Goal: Task Accomplishment & Management: Manage account settings

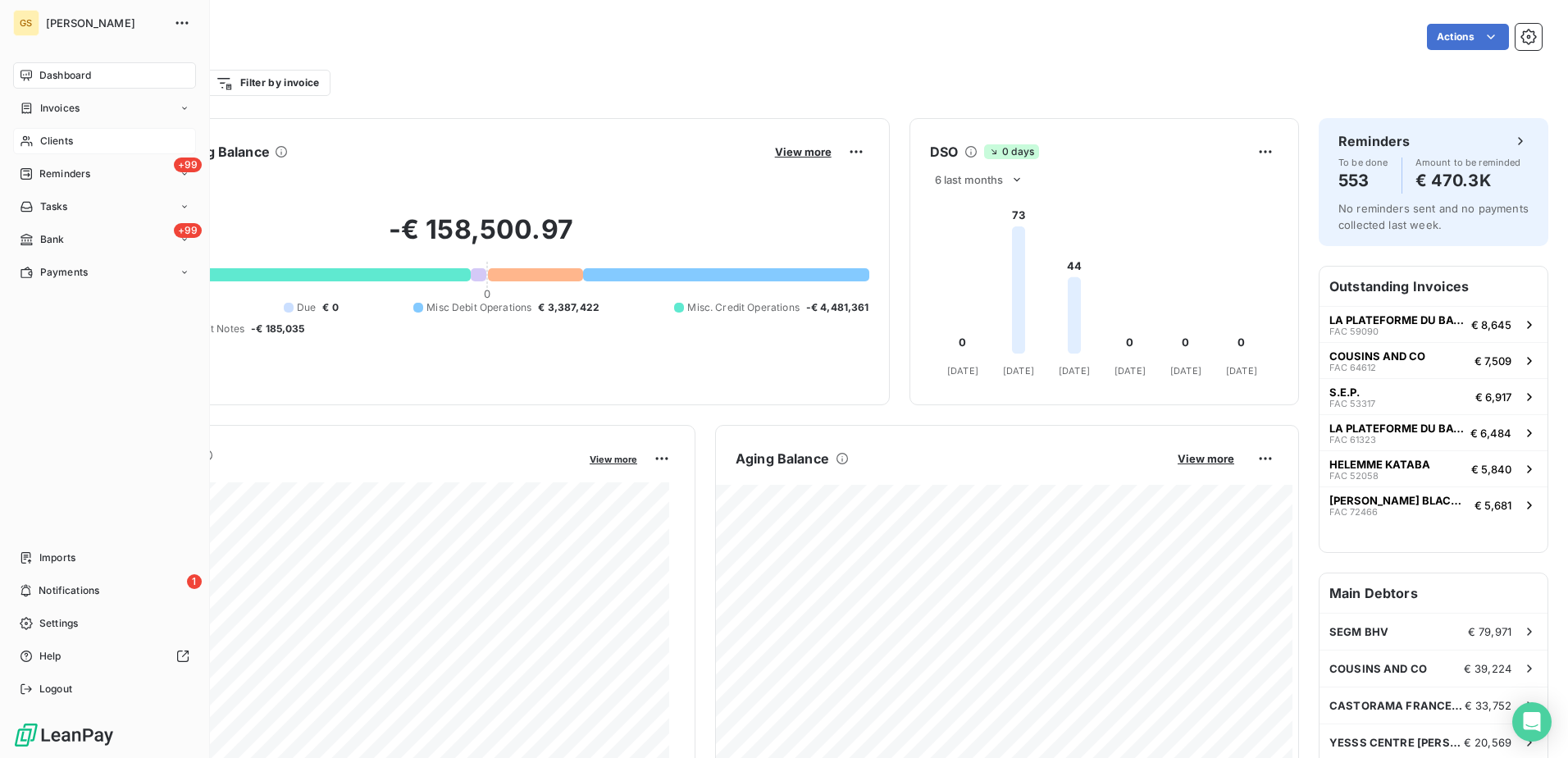
click at [68, 142] on span "Clients" at bounding box center [57, 141] width 33 height 15
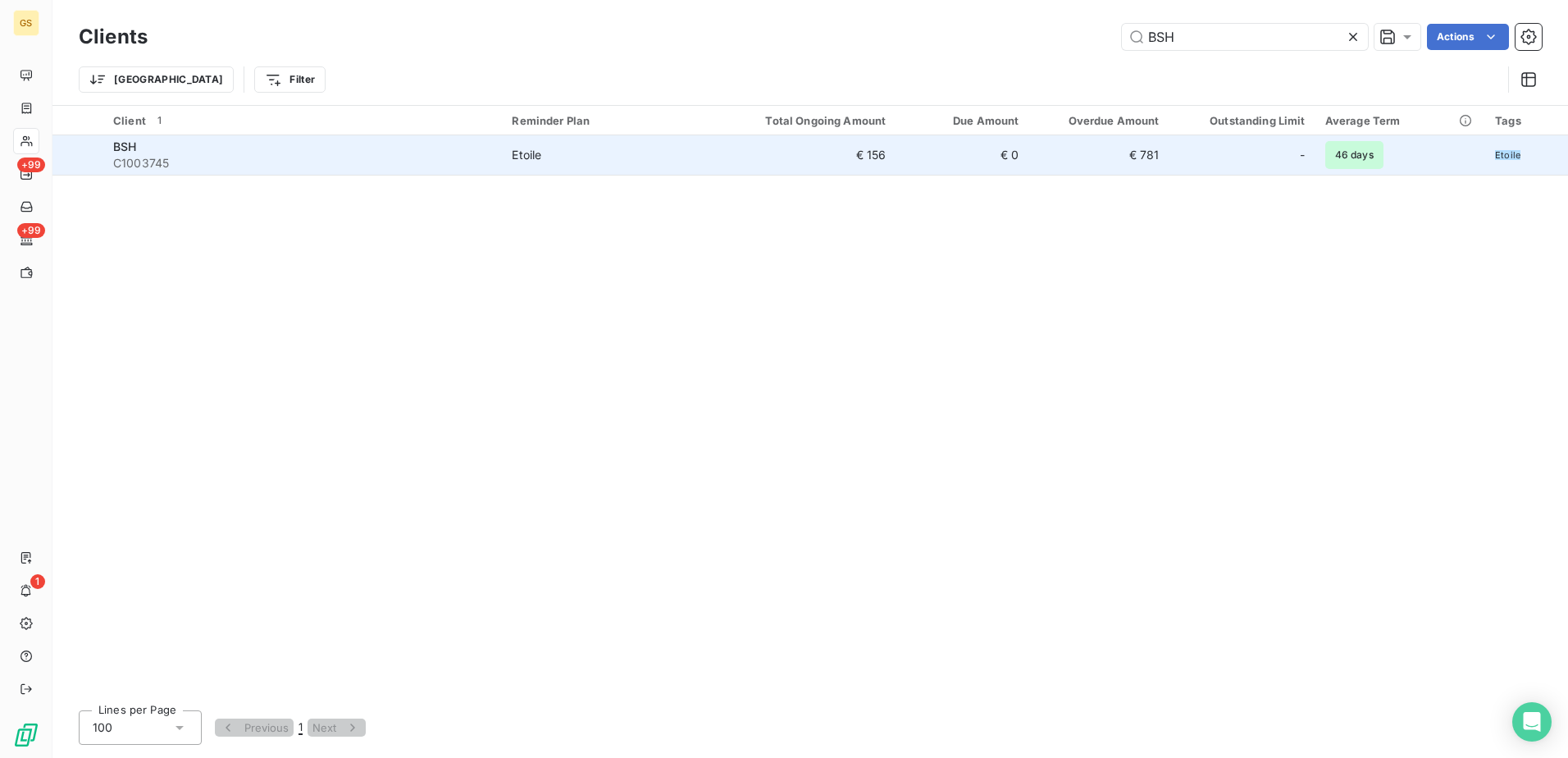
type input "BSH"
click at [731, 155] on td "€ 156" at bounding box center [807, 155] width 178 height 40
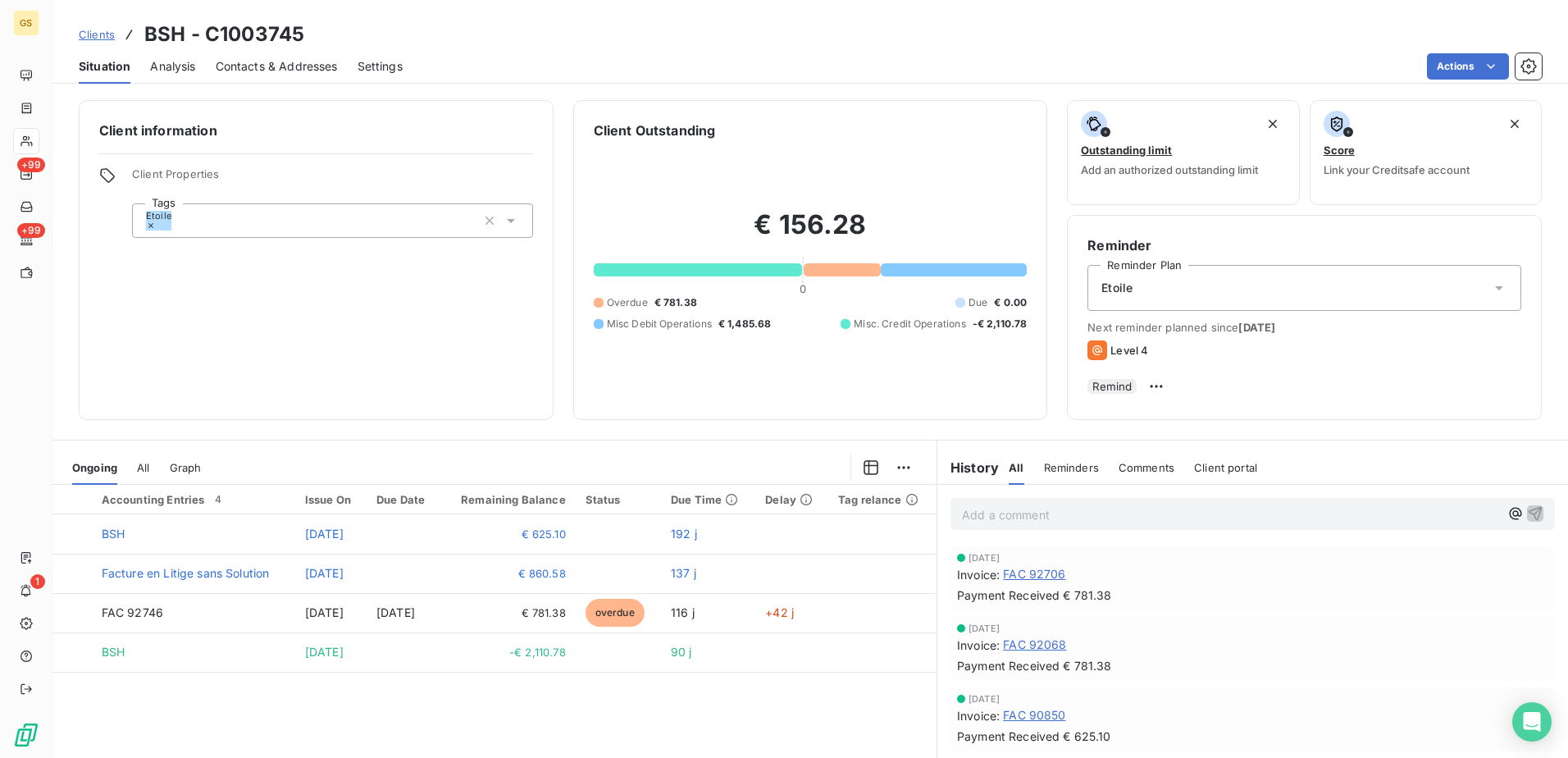
drag, startPoint x: 158, startPoint y: 476, endPoint x: 146, endPoint y: 476, distance: 12.0
click at [157, 476] on div "Ongoing All Graph" at bounding box center [495, 467] width 884 height 34
click at [141, 474] on span "All" at bounding box center [143, 467] width 12 height 13
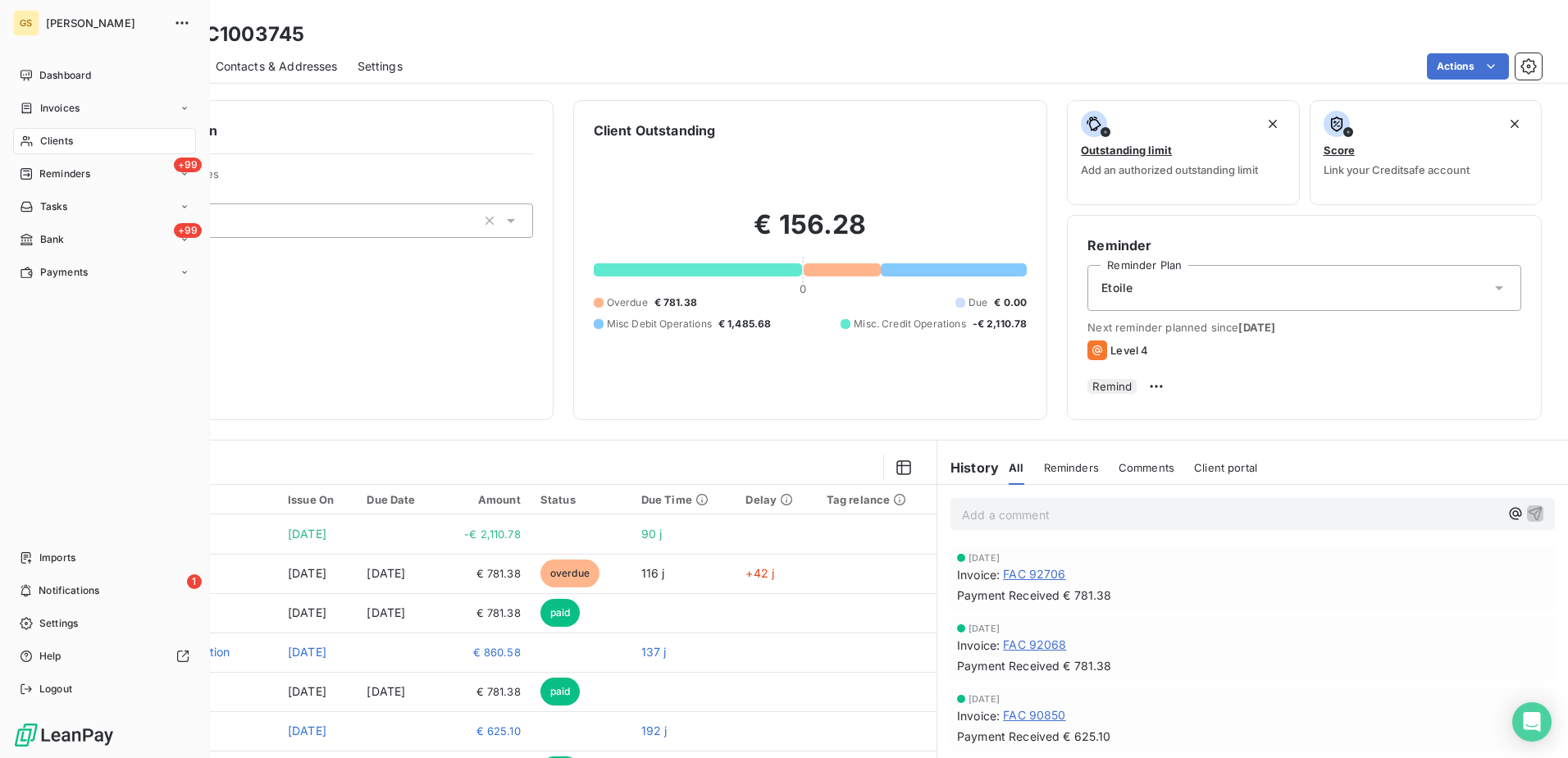
click at [70, 140] on span "Clients" at bounding box center [57, 141] width 33 height 15
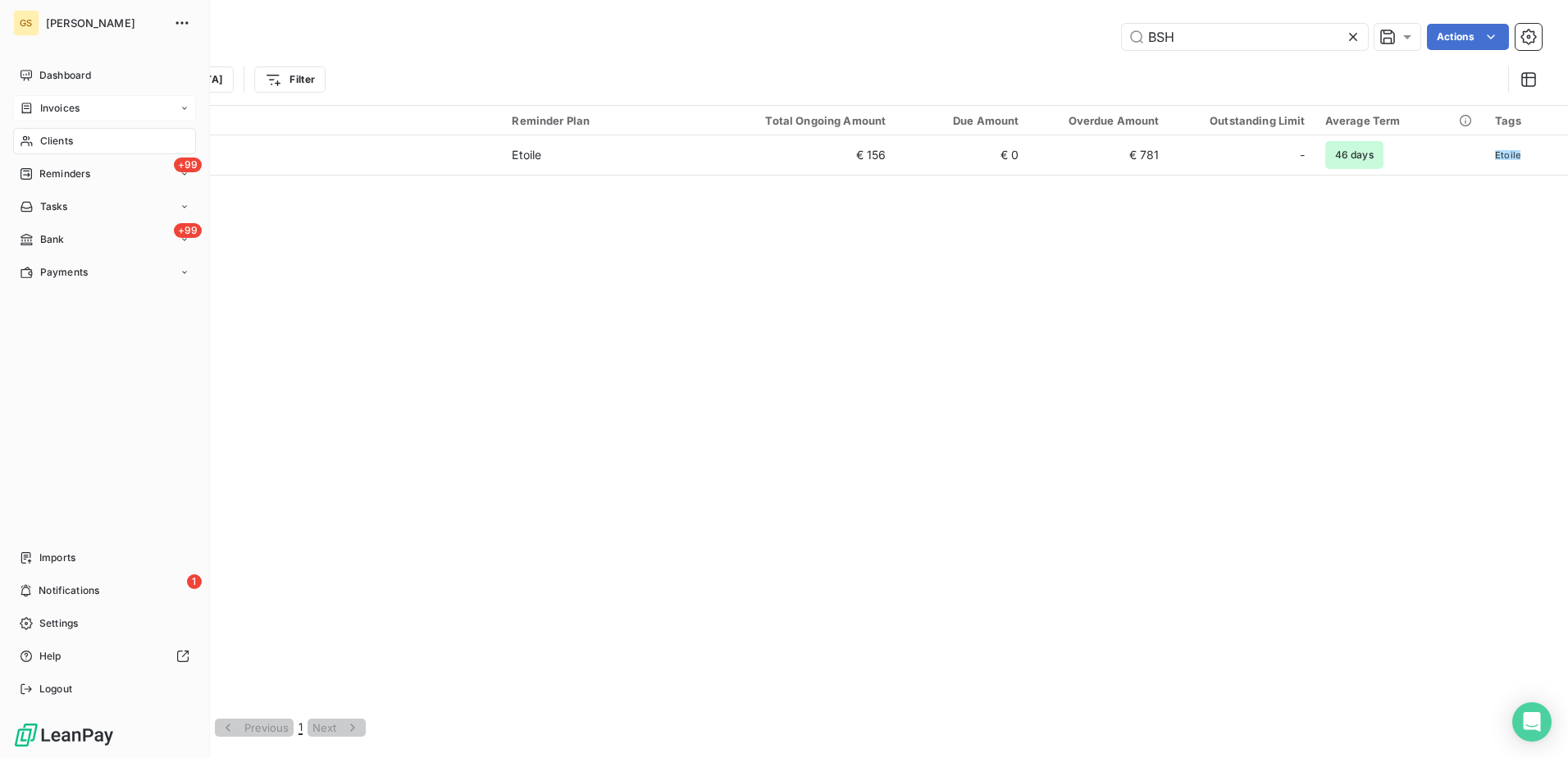
click at [74, 109] on span "Invoices" at bounding box center [60, 108] width 40 height 15
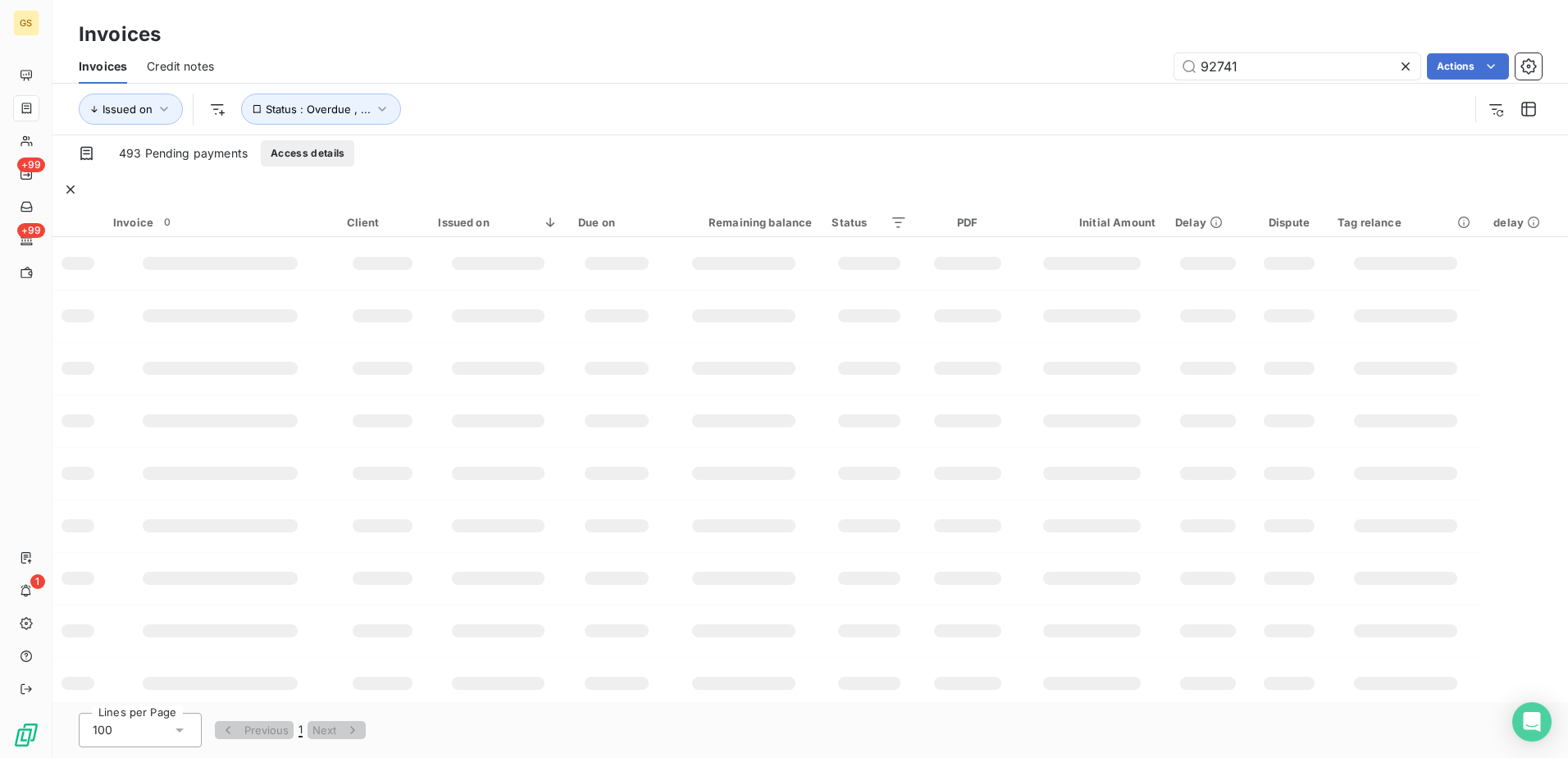
type input "92741"
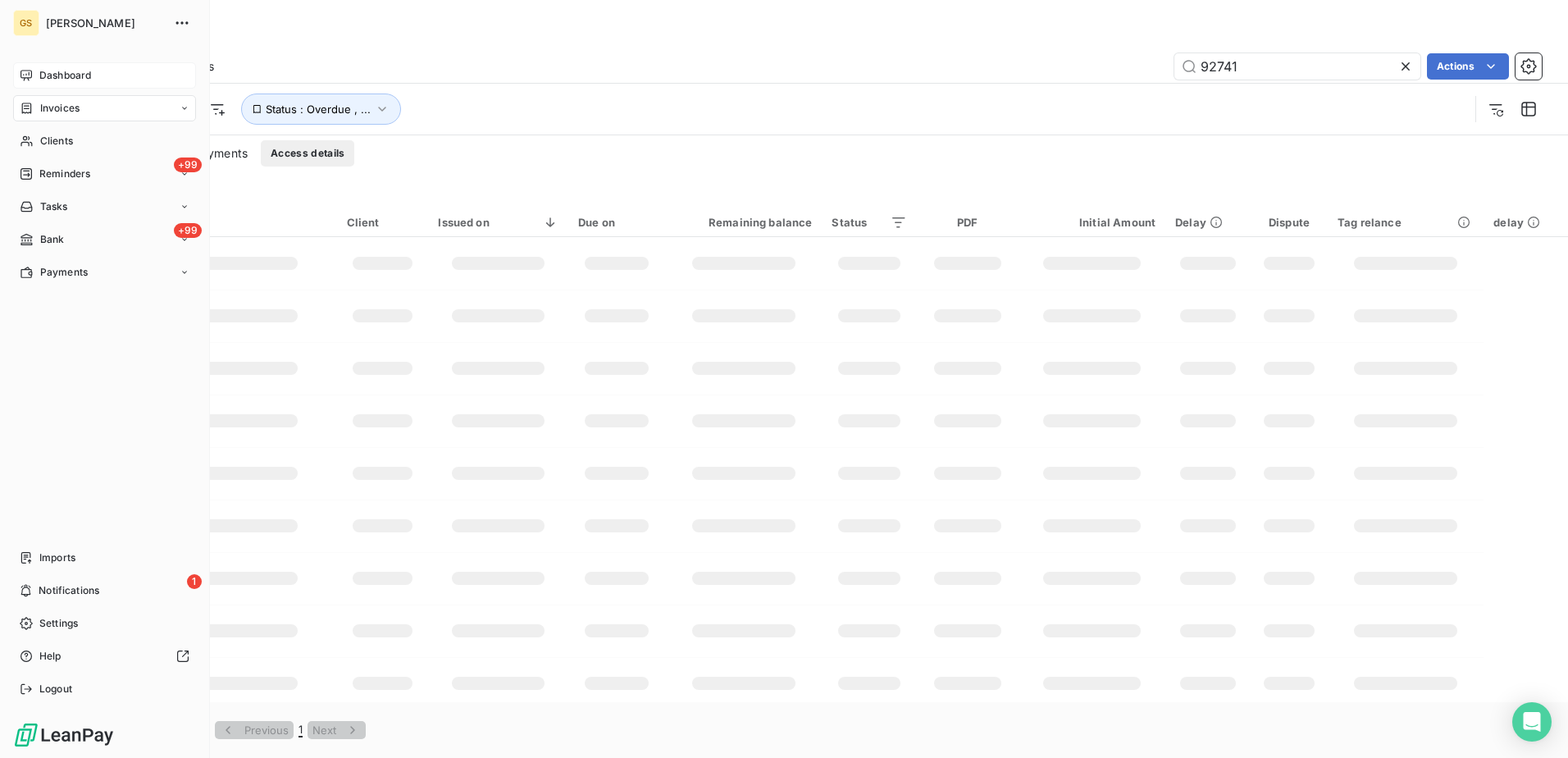
click at [48, 66] on div "Dashboard" at bounding box center [104, 76] width 183 height 26
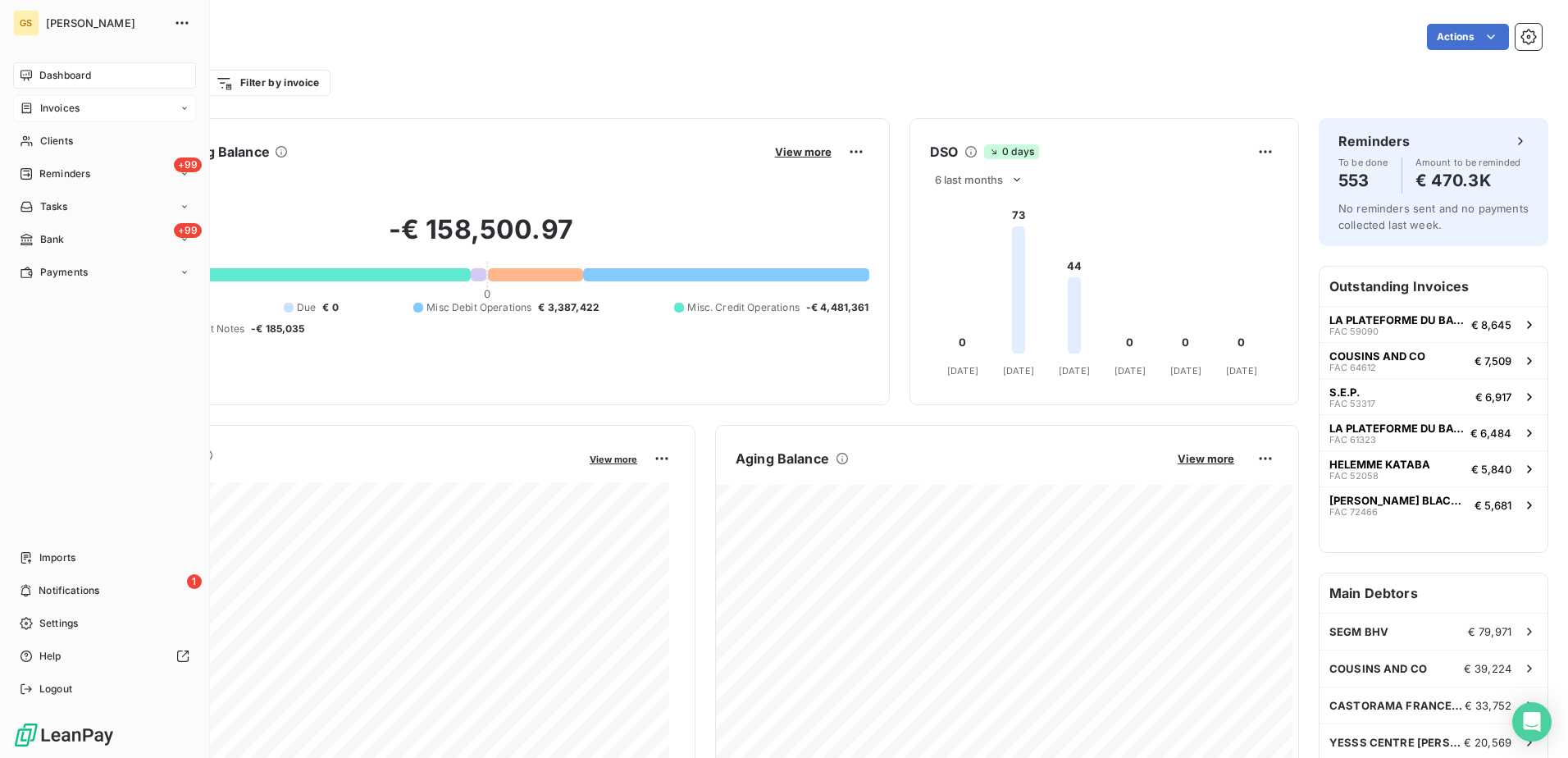
click at [70, 104] on span "Invoices" at bounding box center [60, 108] width 40 height 15
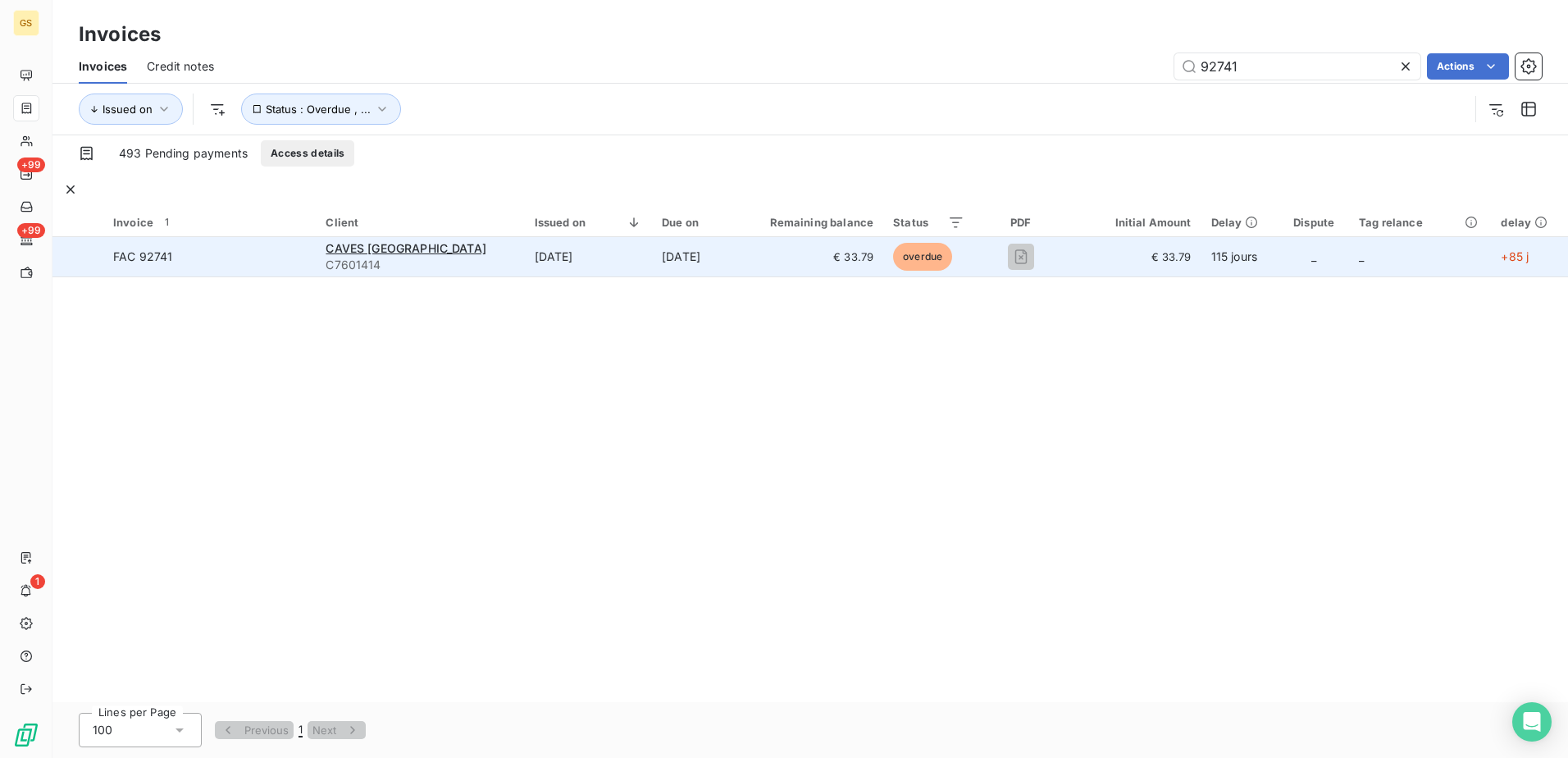
click at [652, 237] on td "[DATE]" at bounding box center [696, 256] width 88 height 40
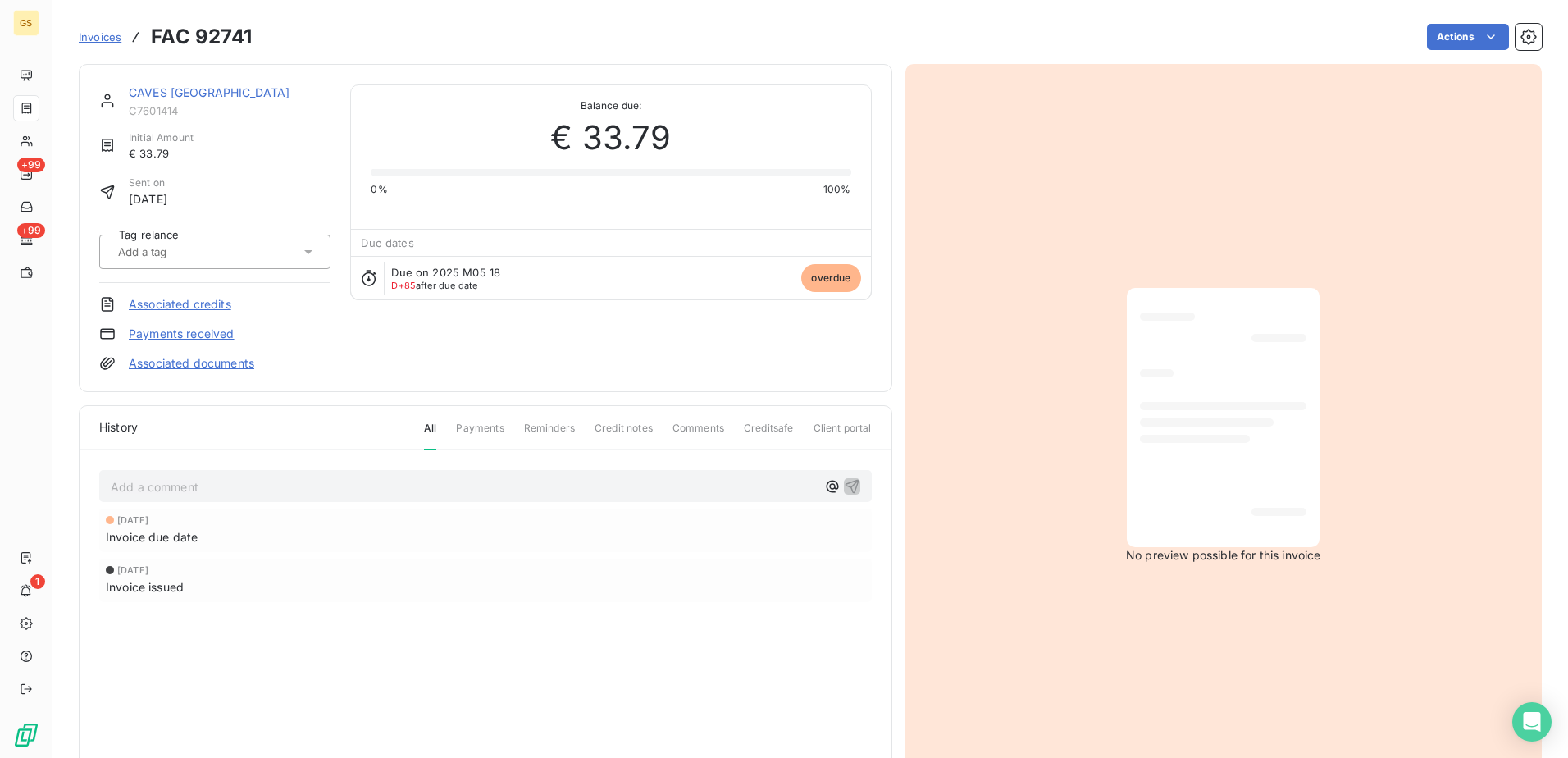
click at [210, 332] on link "Payments received" at bounding box center [181, 333] width 106 height 17
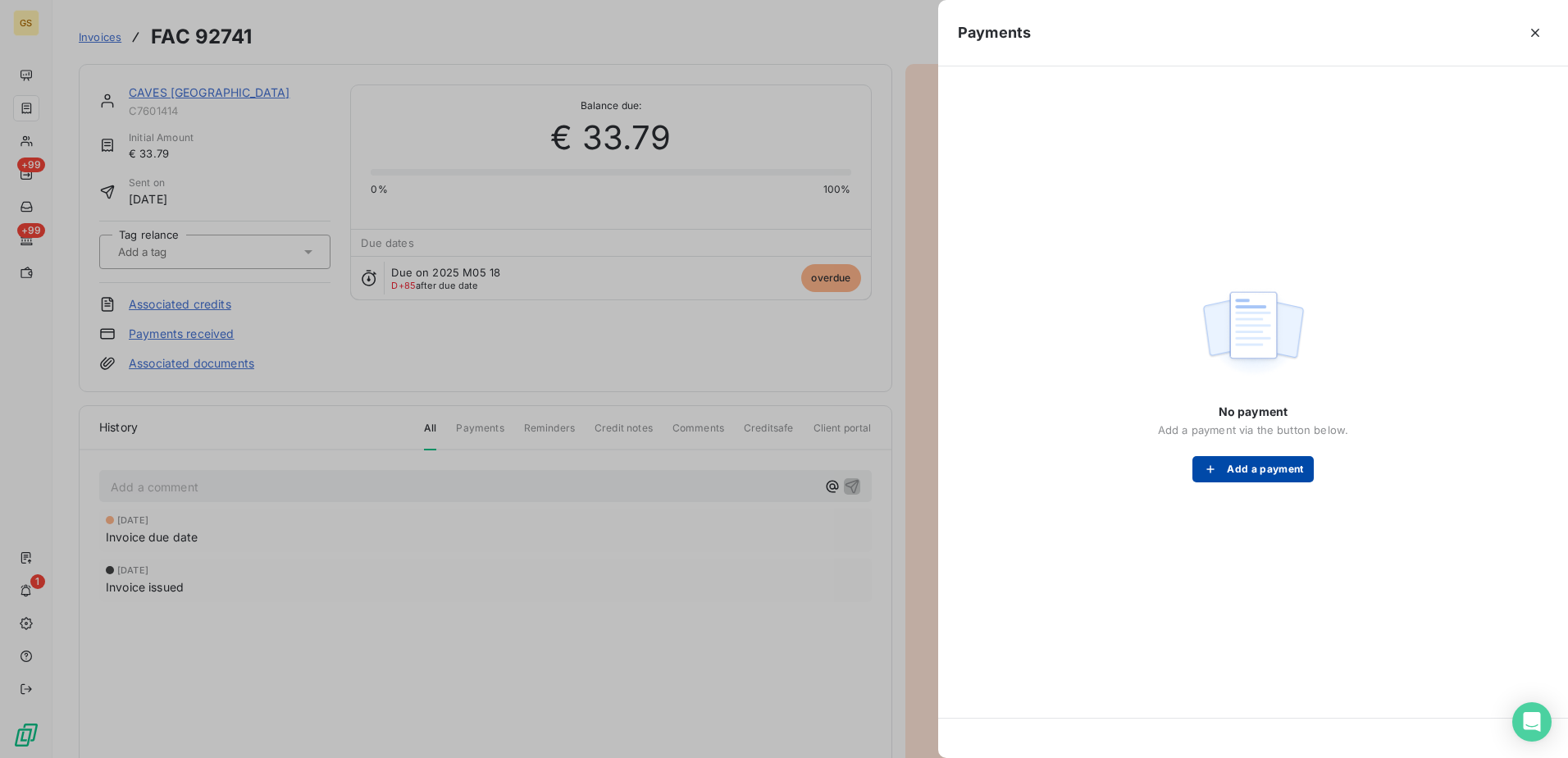
click at [1258, 459] on button "Add a payment" at bounding box center [1252, 469] width 121 height 26
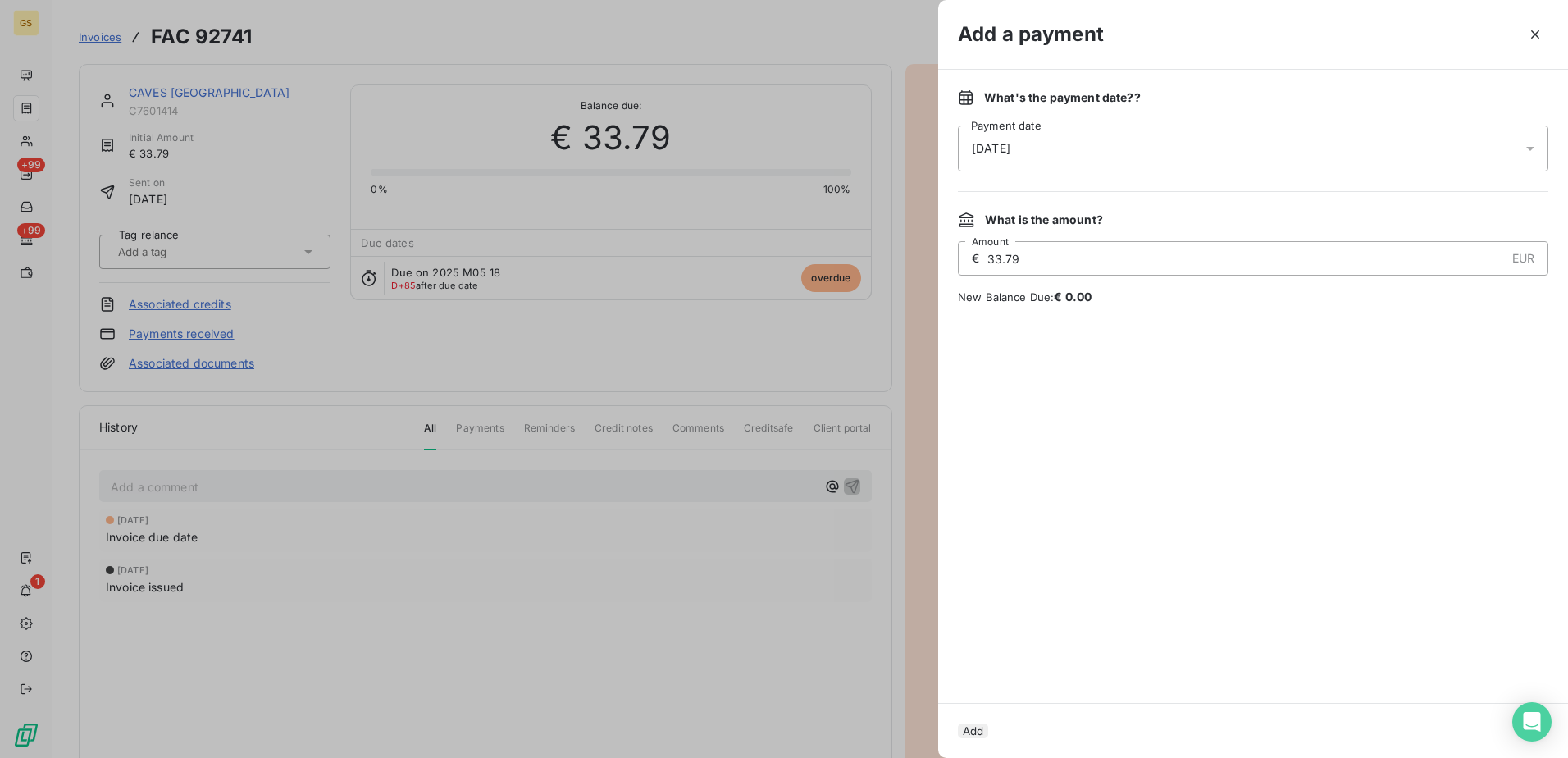
click at [1059, 136] on div "[DATE]" at bounding box center [1253, 148] width 591 height 46
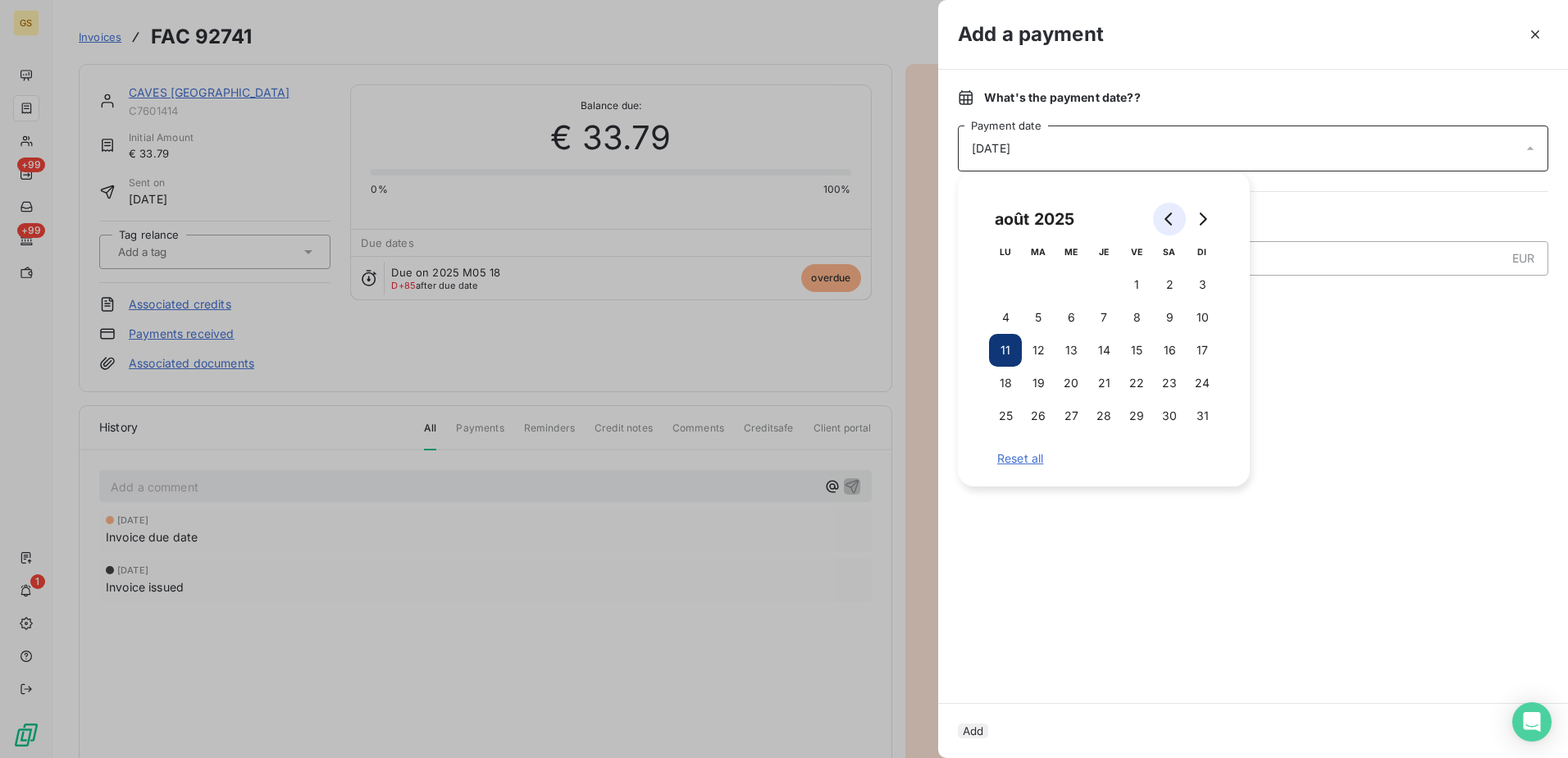
click at [1161, 216] on button "Go to previous month" at bounding box center [1170, 219] width 33 height 33
click at [1052, 343] on button "15" at bounding box center [1038, 350] width 33 height 33
click at [1441, 389] on div at bounding box center [1253, 504] width 591 height 358
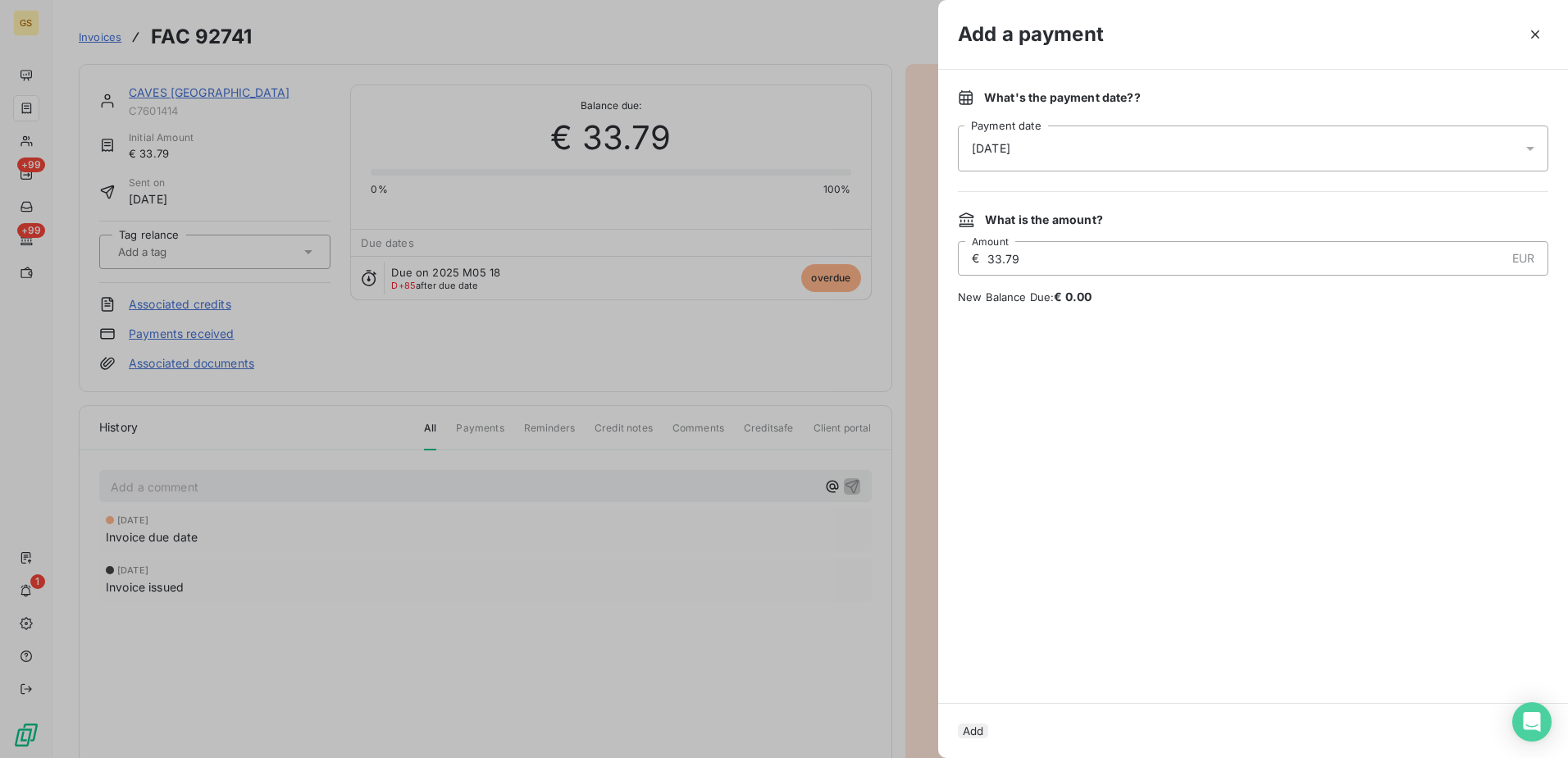
click at [989, 723] on button "Add" at bounding box center [973, 730] width 30 height 15
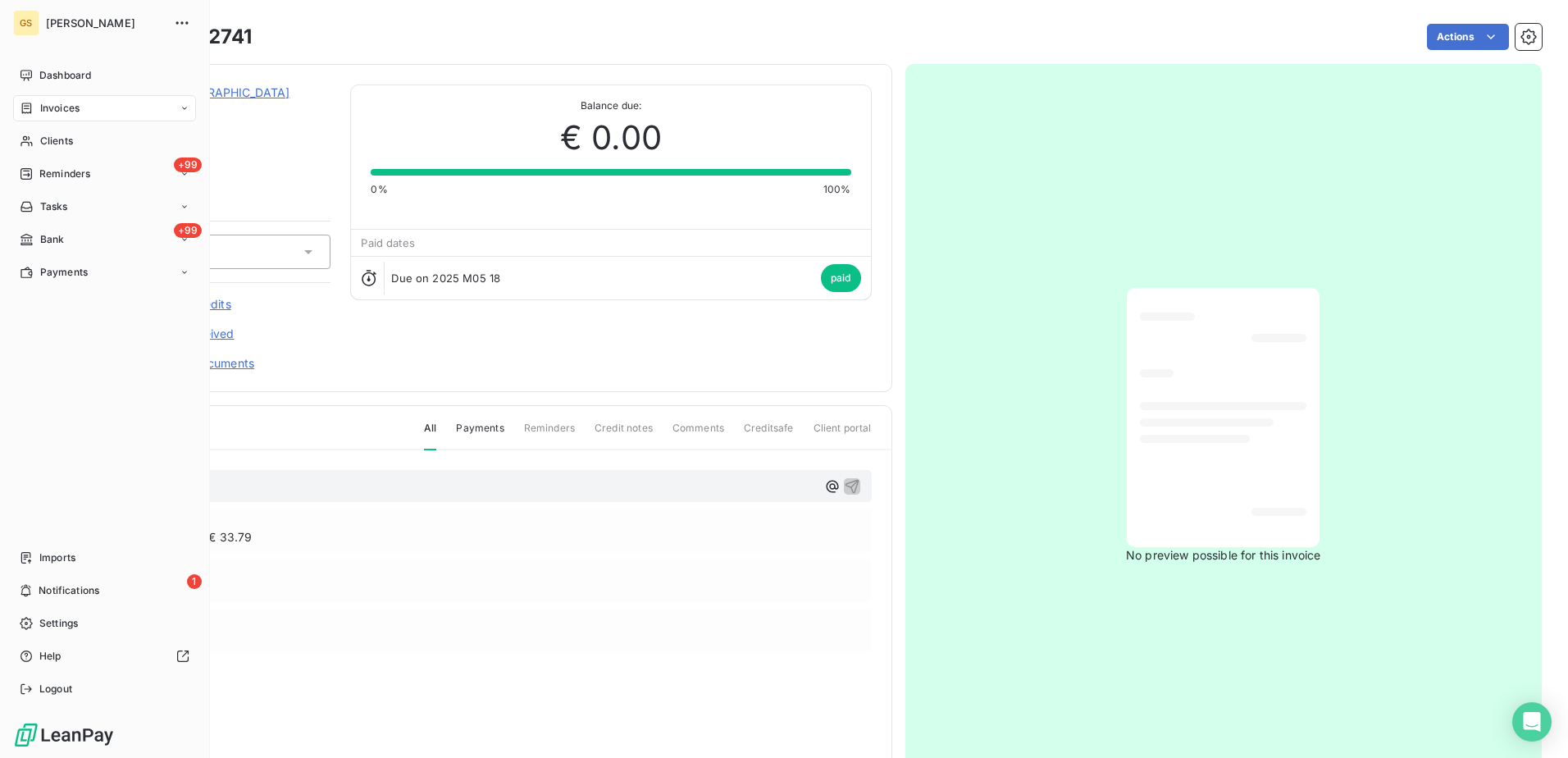
click at [48, 115] on span "Invoices" at bounding box center [60, 108] width 40 height 15
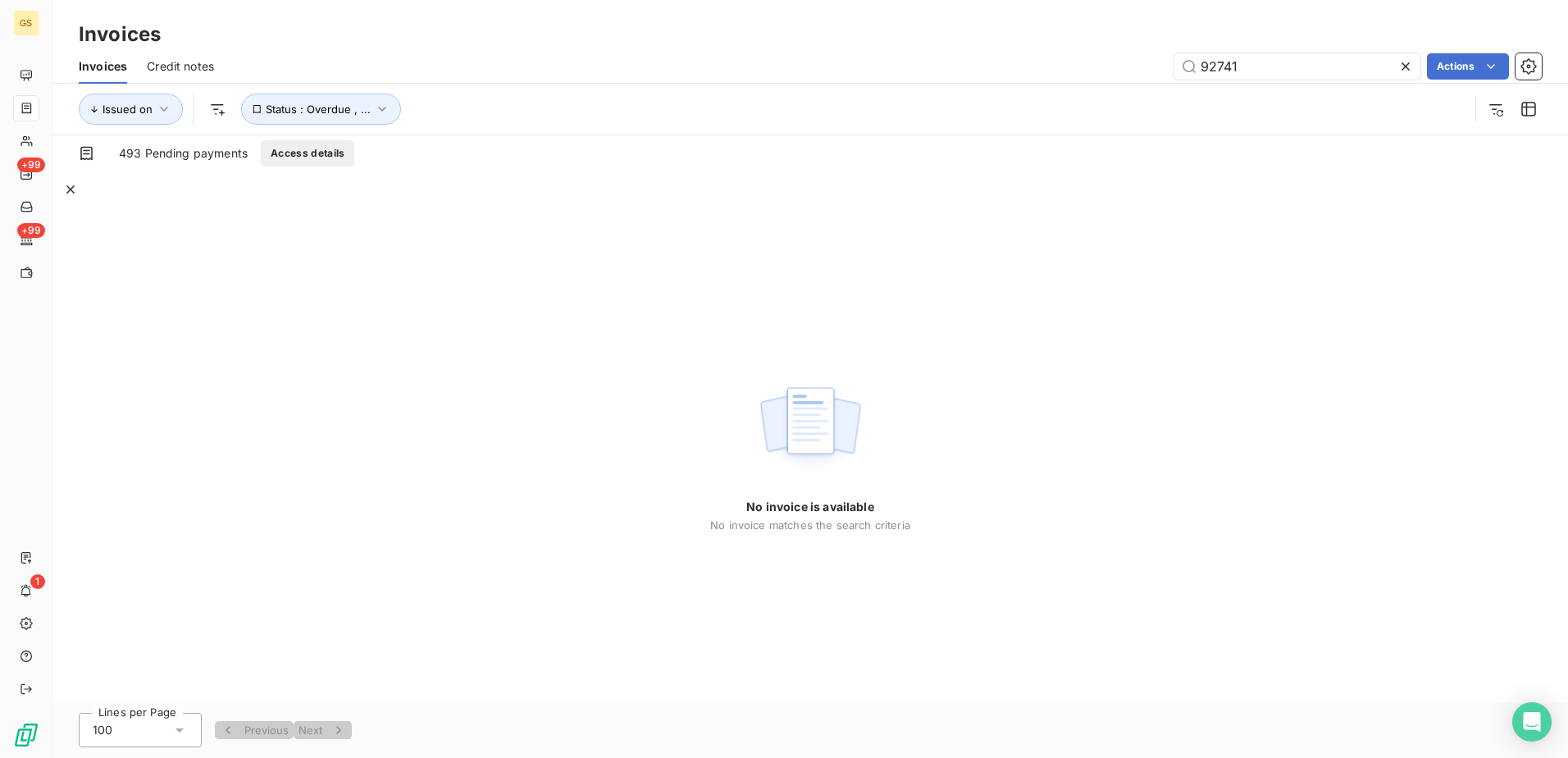
drag, startPoint x: 1257, startPoint y: 57, endPoint x: 970, endPoint y: 88, distance: 288.7
click at [970, 88] on div "Invoices Credit notes 92741 Actions Issued on Status : Overdue , ..." at bounding box center [810, 91] width 1515 height 86
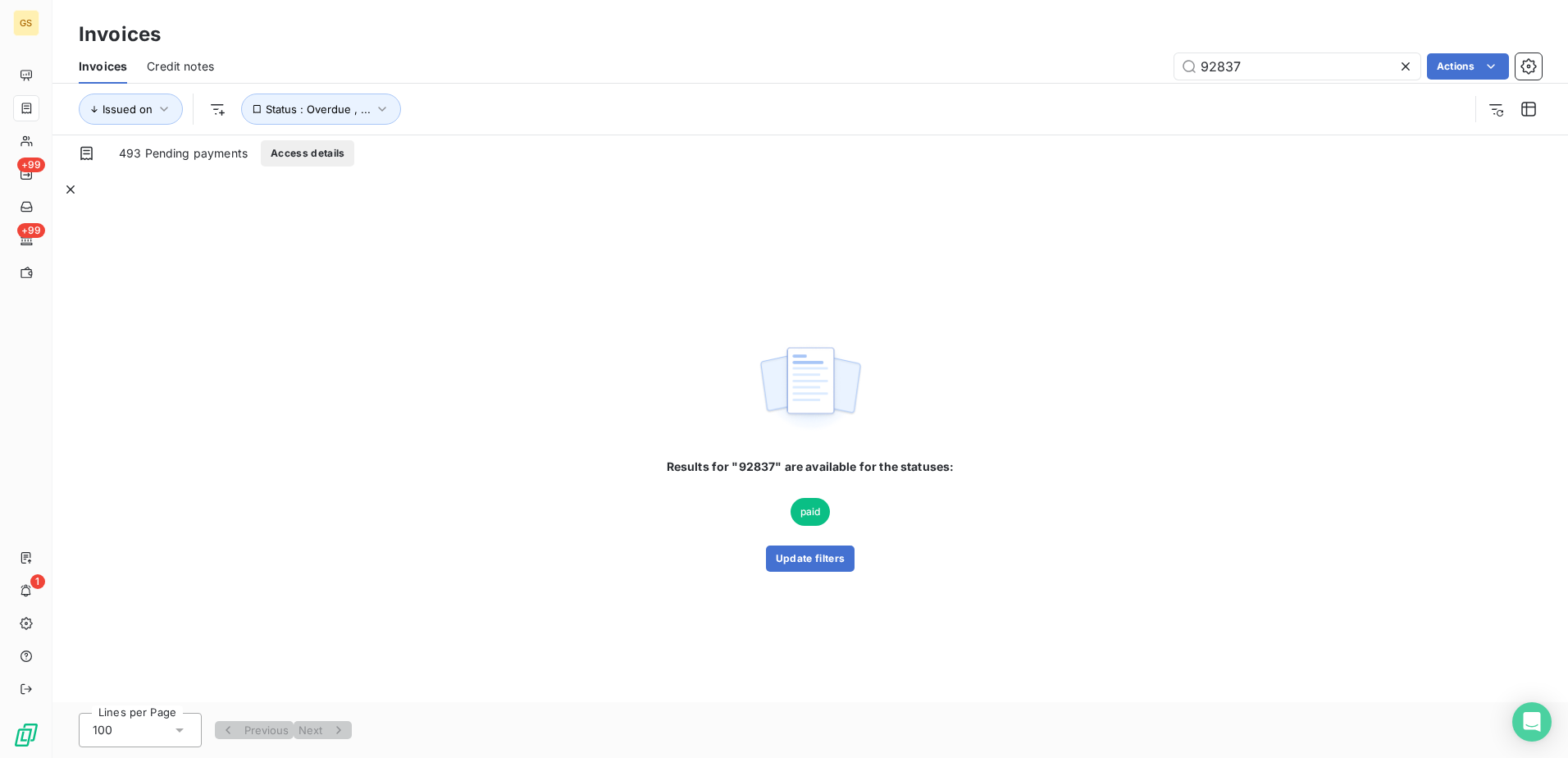
type input "92837"
click at [809, 497] on span "paid" at bounding box center [811, 511] width 41 height 28
click at [809, 504] on span "paid" at bounding box center [811, 511] width 41 height 28
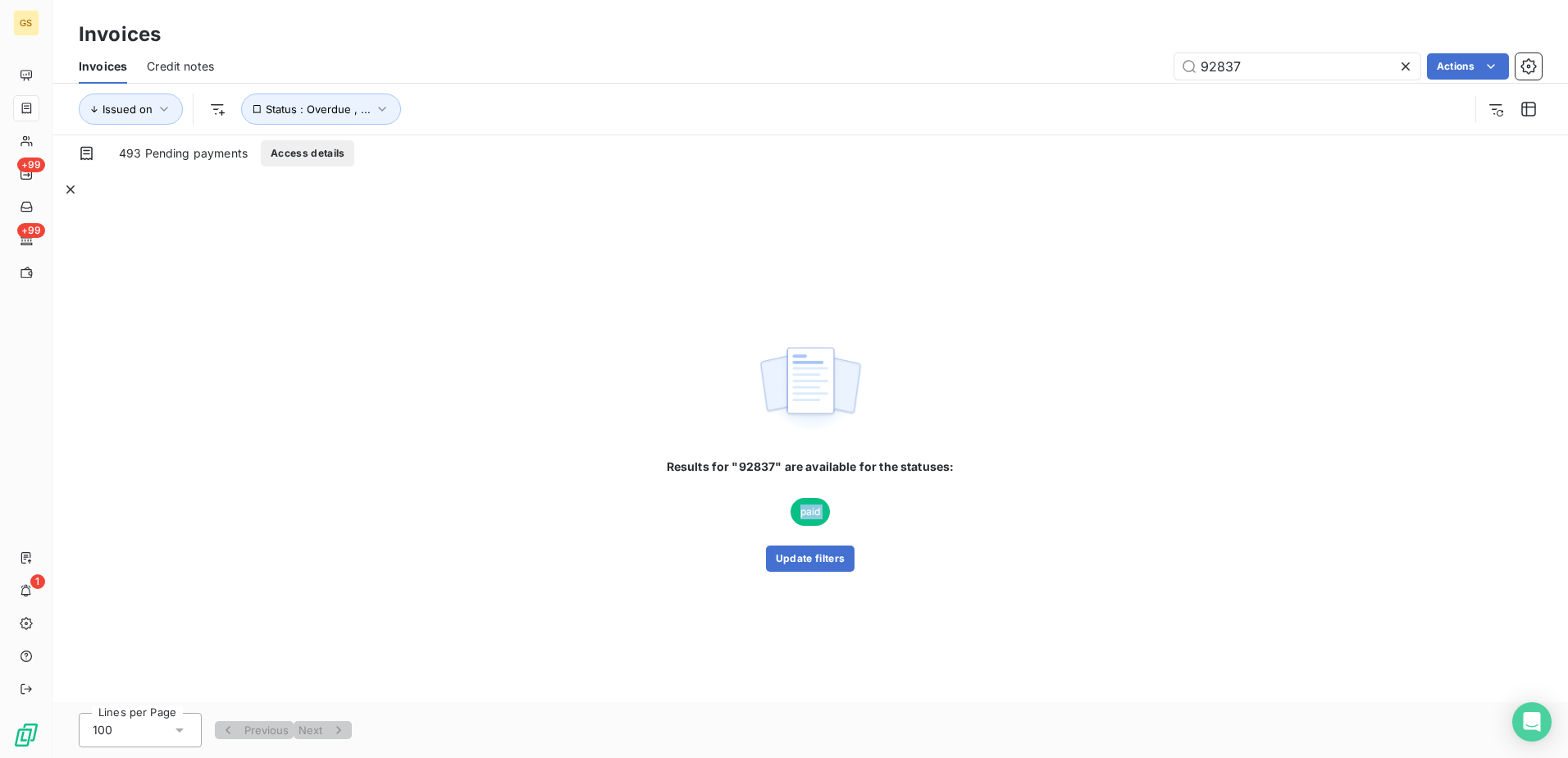
click at [809, 504] on span "paid" at bounding box center [811, 511] width 41 height 28
drag, startPoint x: 809, startPoint y: 504, endPoint x: 805, endPoint y: 549, distance: 45.2
click at [805, 549] on button "Update filters" at bounding box center [810, 558] width 88 height 26
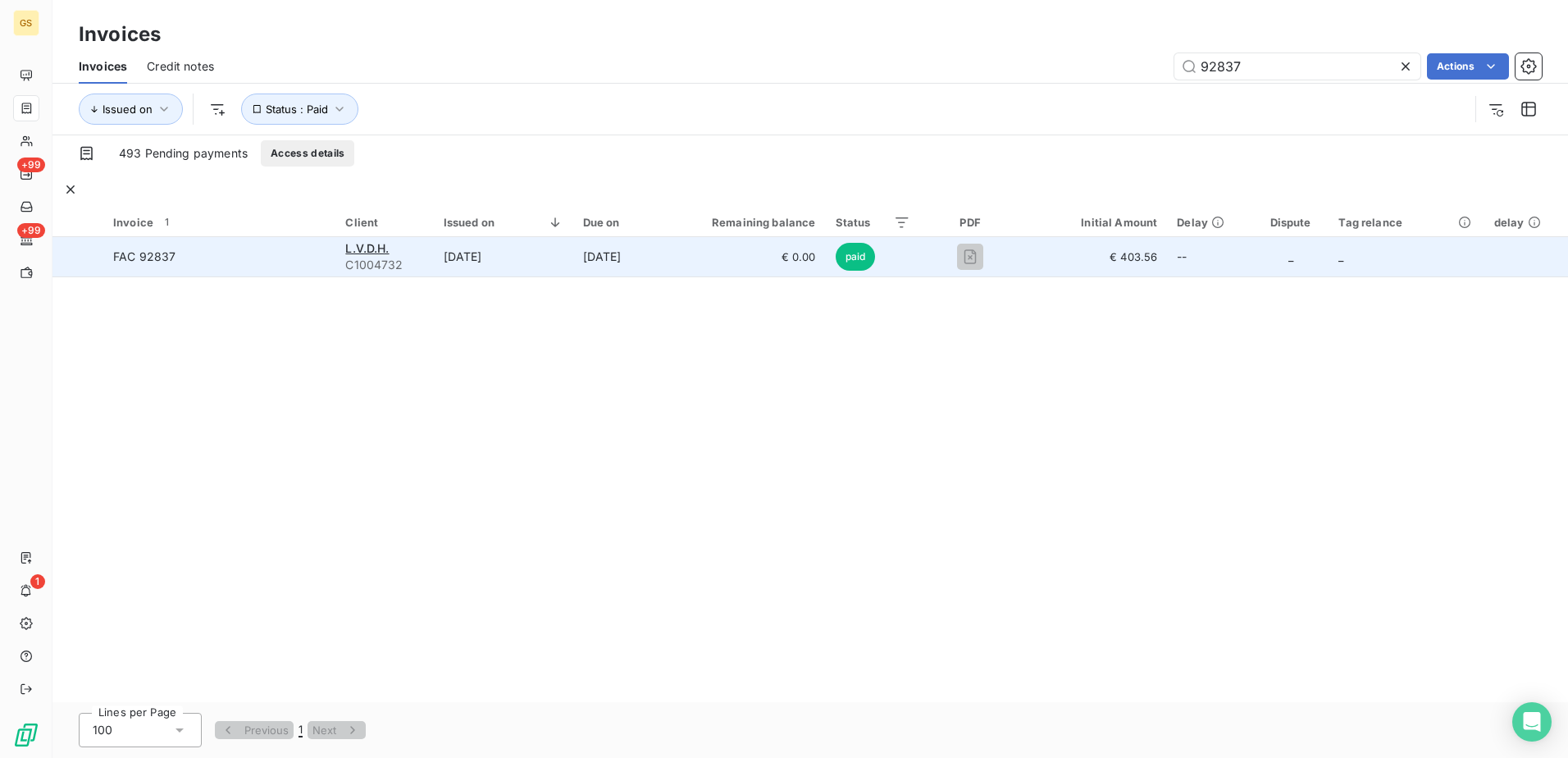
click at [524, 239] on td "[DATE]" at bounding box center [503, 256] width 139 height 40
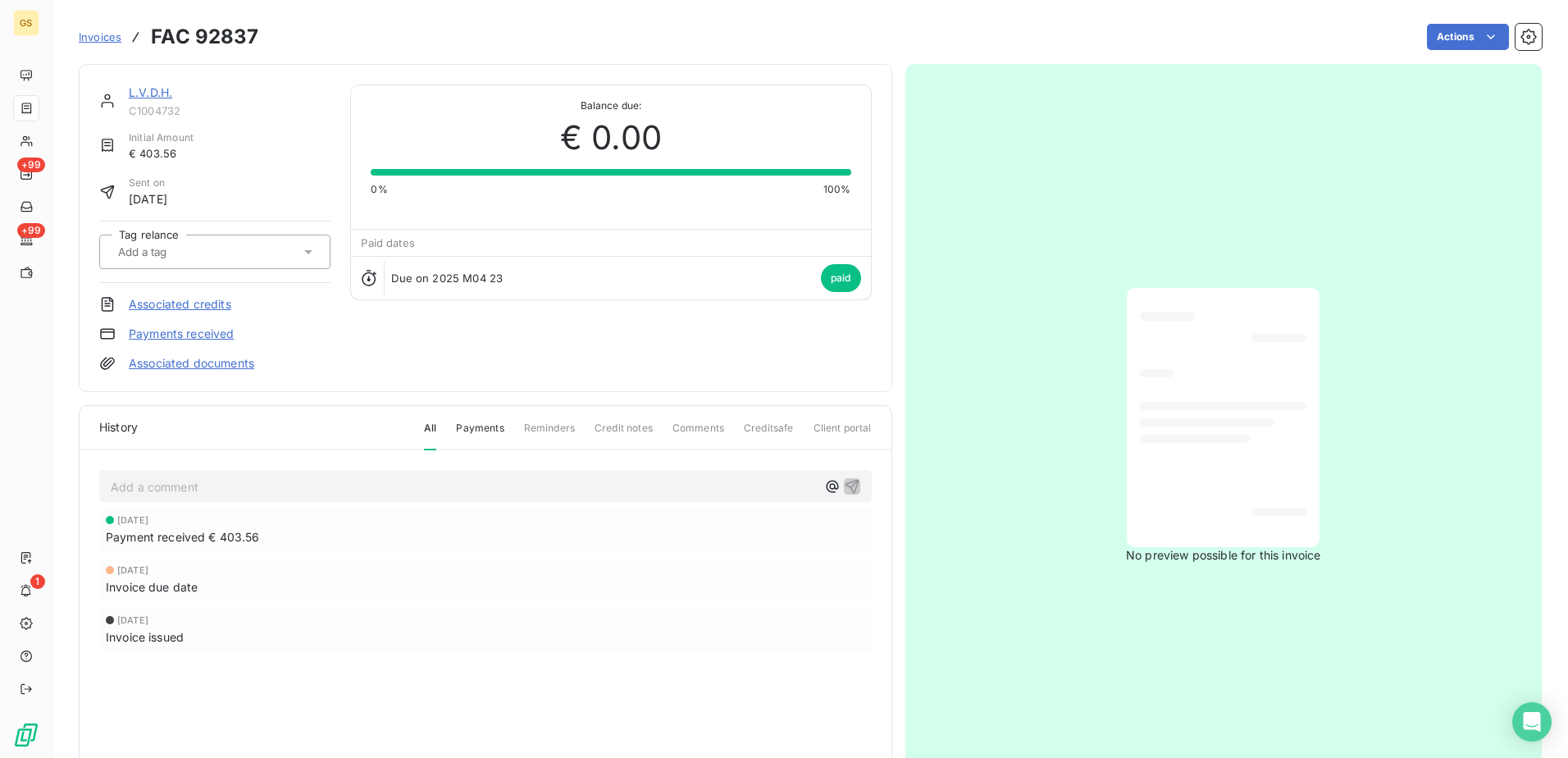
click at [215, 367] on link "Associated documents" at bounding box center [192, 363] width 125 height 17
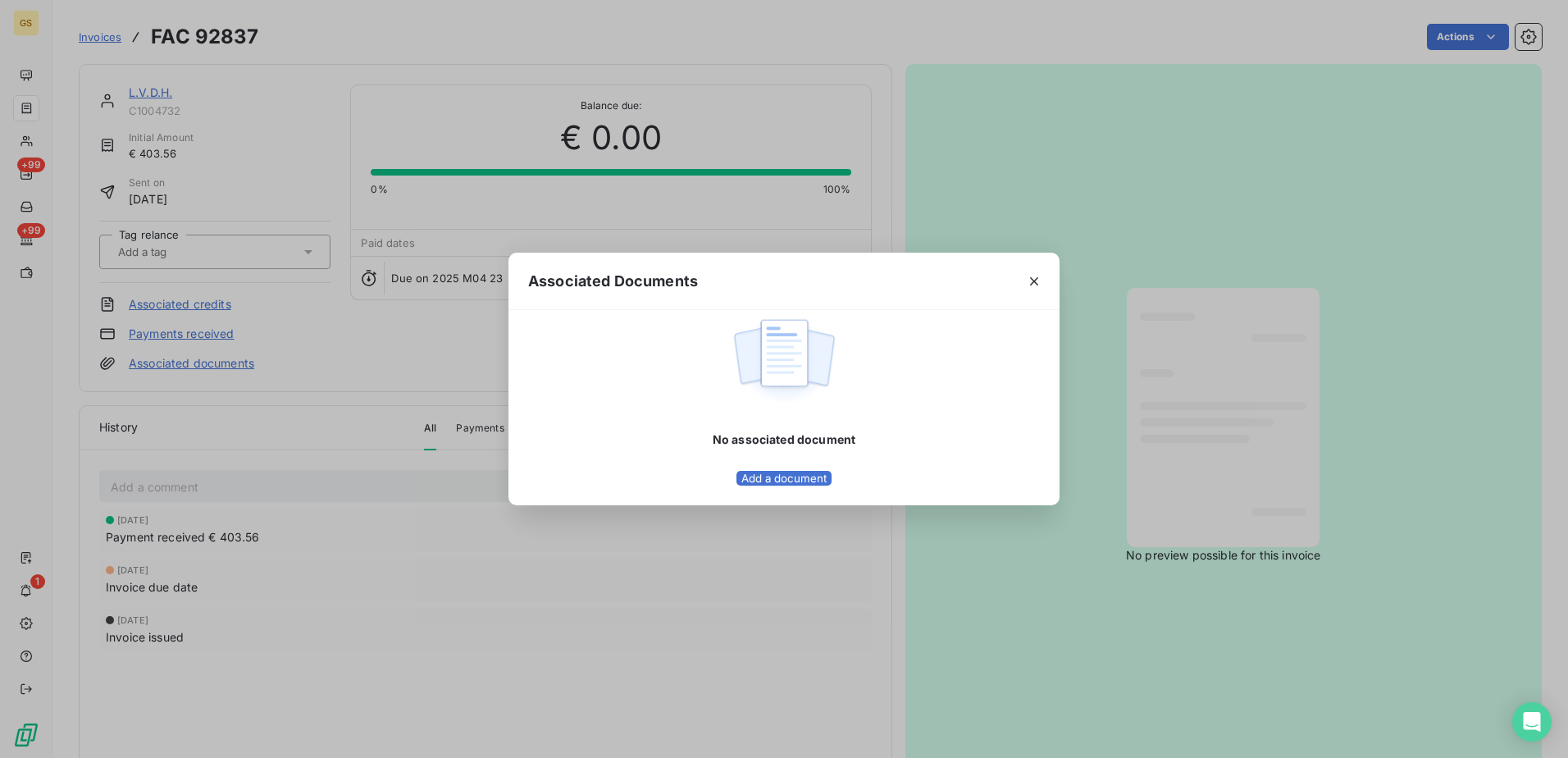
click at [315, 368] on div "Associated Documents No associated document Add a document" at bounding box center [784, 379] width 1568 height 758
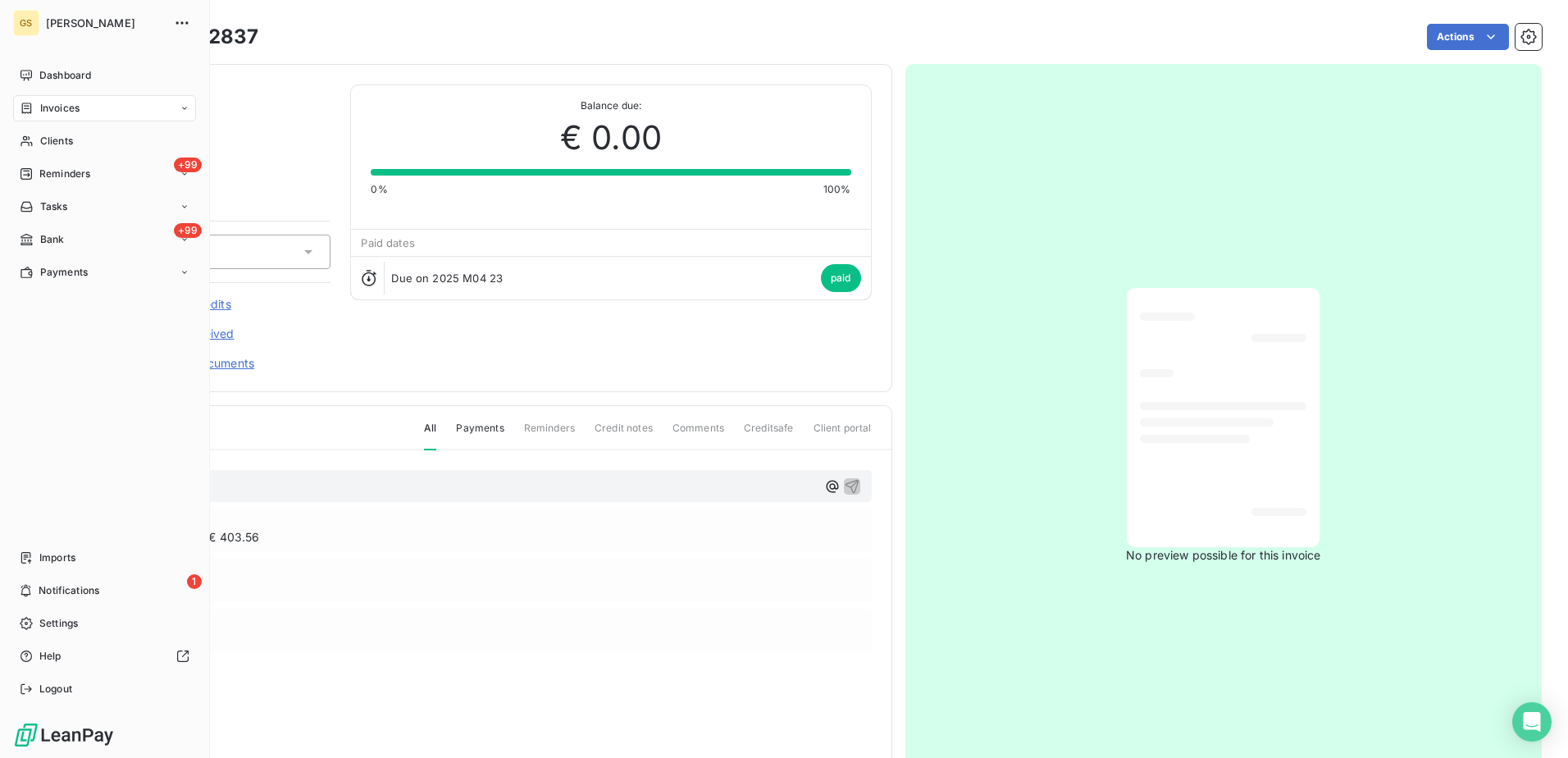
drag, startPoint x: 39, startPoint y: 104, endPoint x: 160, endPoint y: 106, distance: 121.0
click at [47, 106] on span "Invoices" at bounding box center [60, 108] width 40 height 15
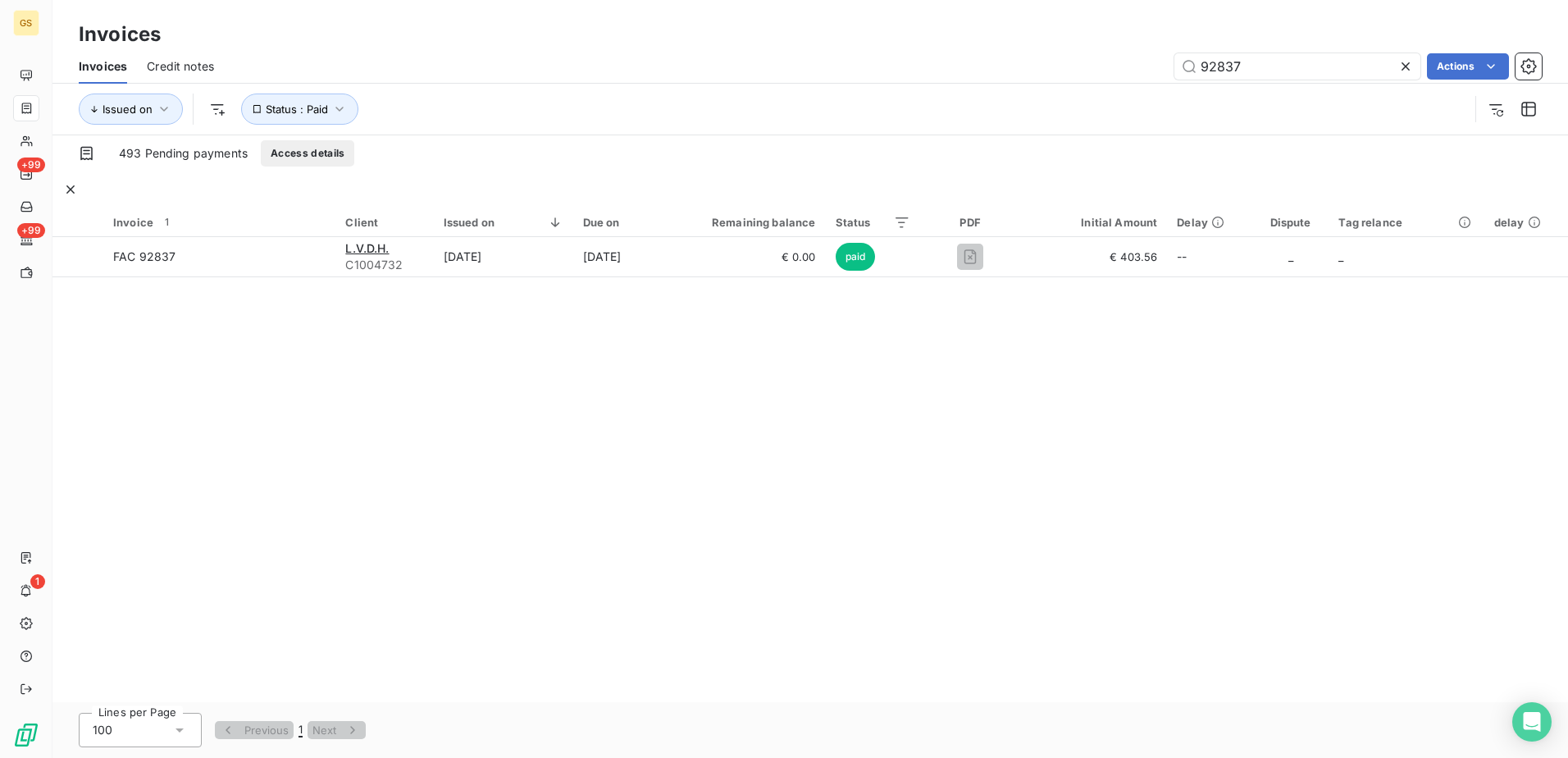
drag, startPoint x: 1262, startPoint y: 64, endPoint x: 855, endPoint y: 51, distance: 407.2
click at [877, 57] on div "92837 Actions" at bounding box center [888, 66] width 1308 height 26
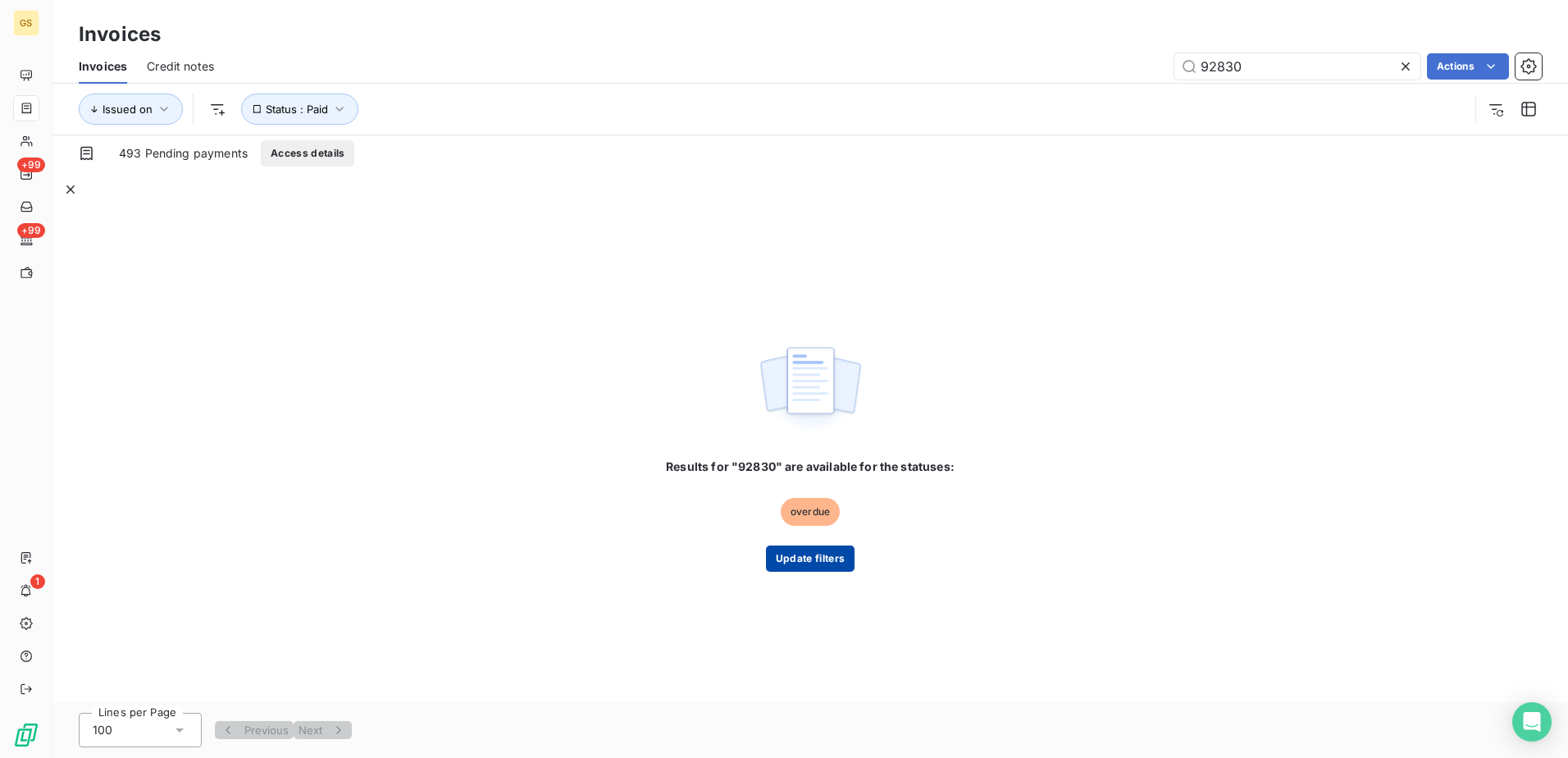
type input "92830"
click at [812, 554] on button "Update filters" at bounding box center [810, 558] width 88 height 26
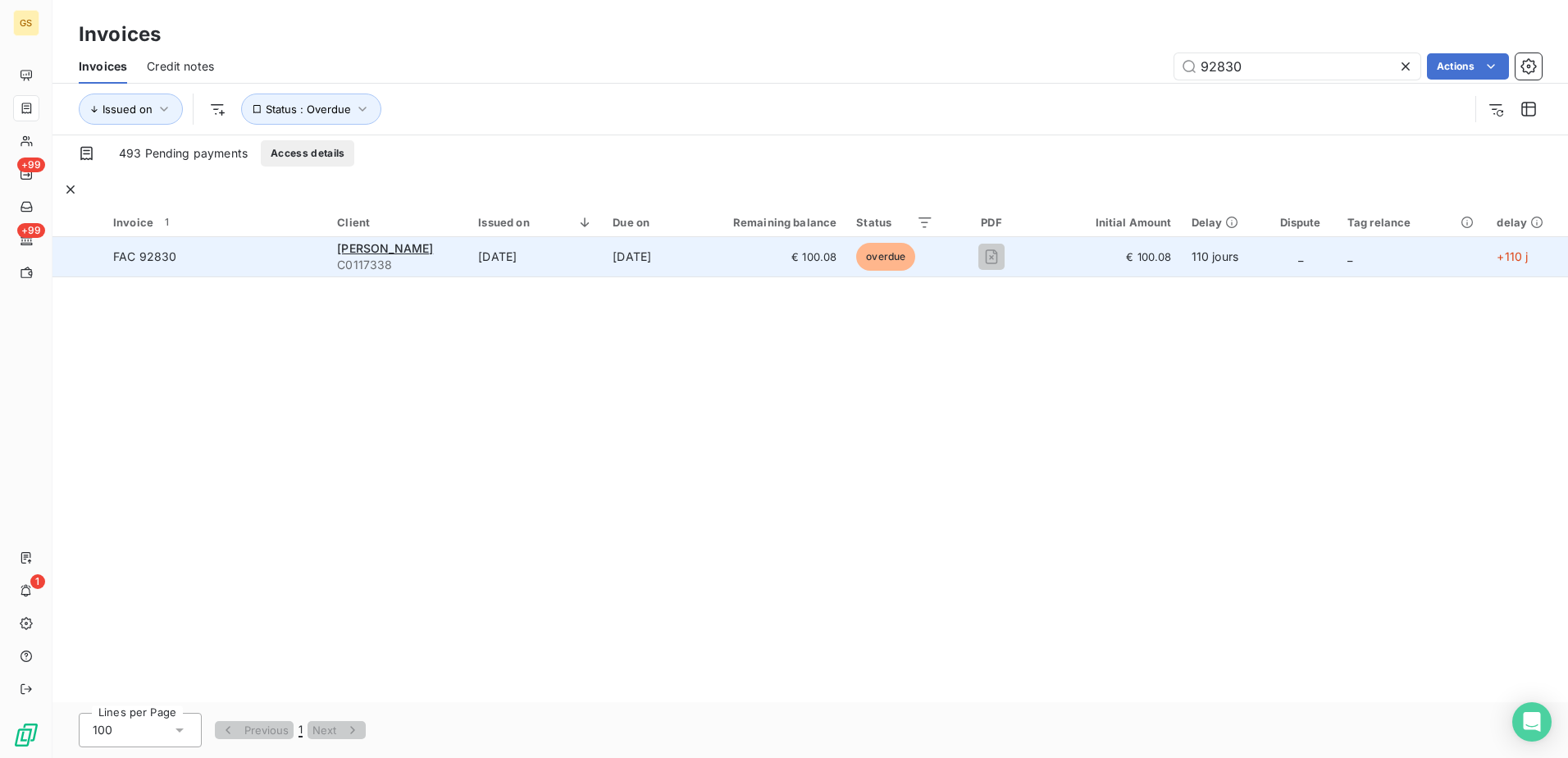
click at [562, 244] on td "[DATE]" at bounding box center [535, 256] width 135 height 40
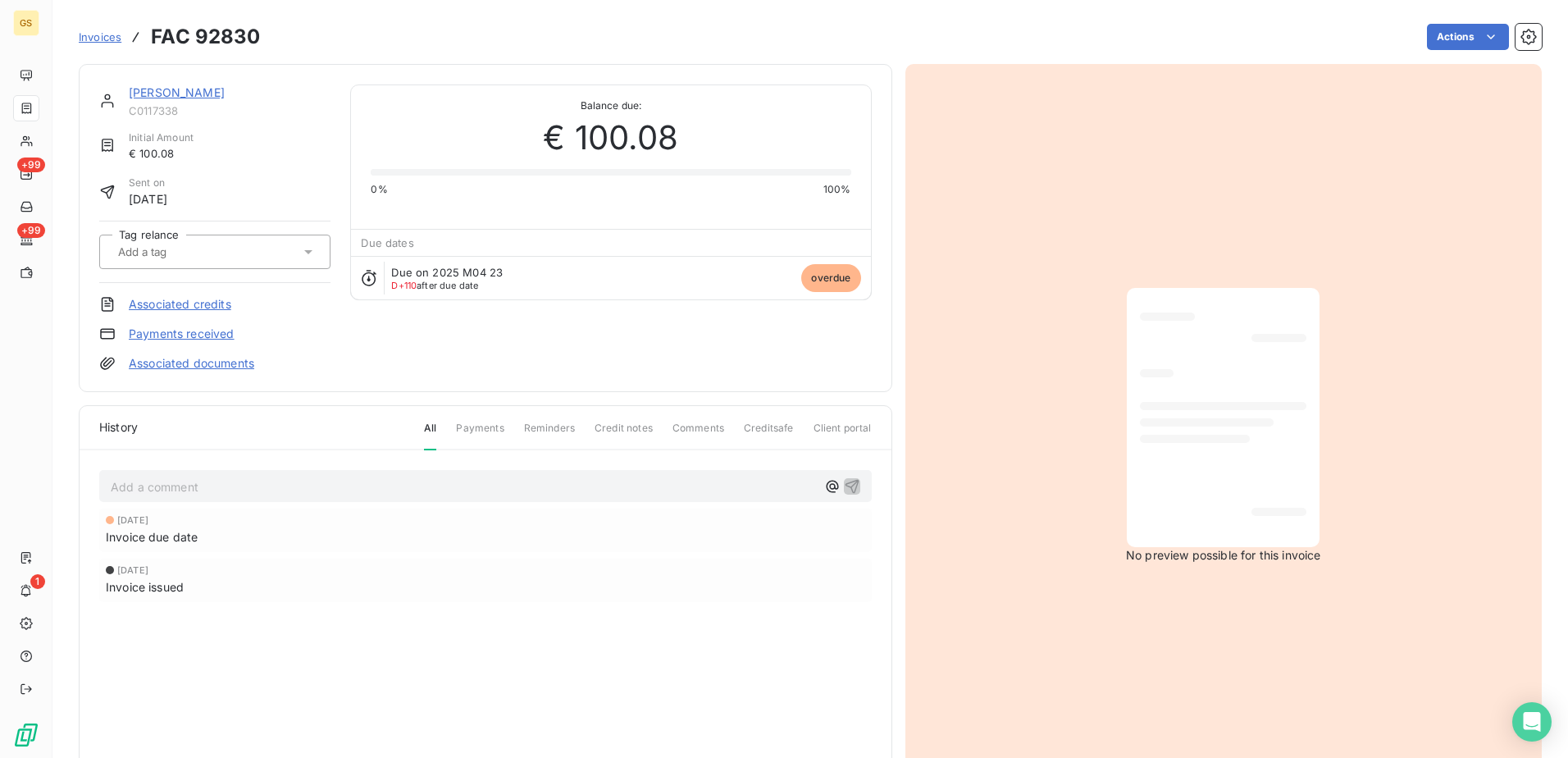
click at [172, 331] on link "Payments received" at bounding box center [181, 333] width 106 height 17
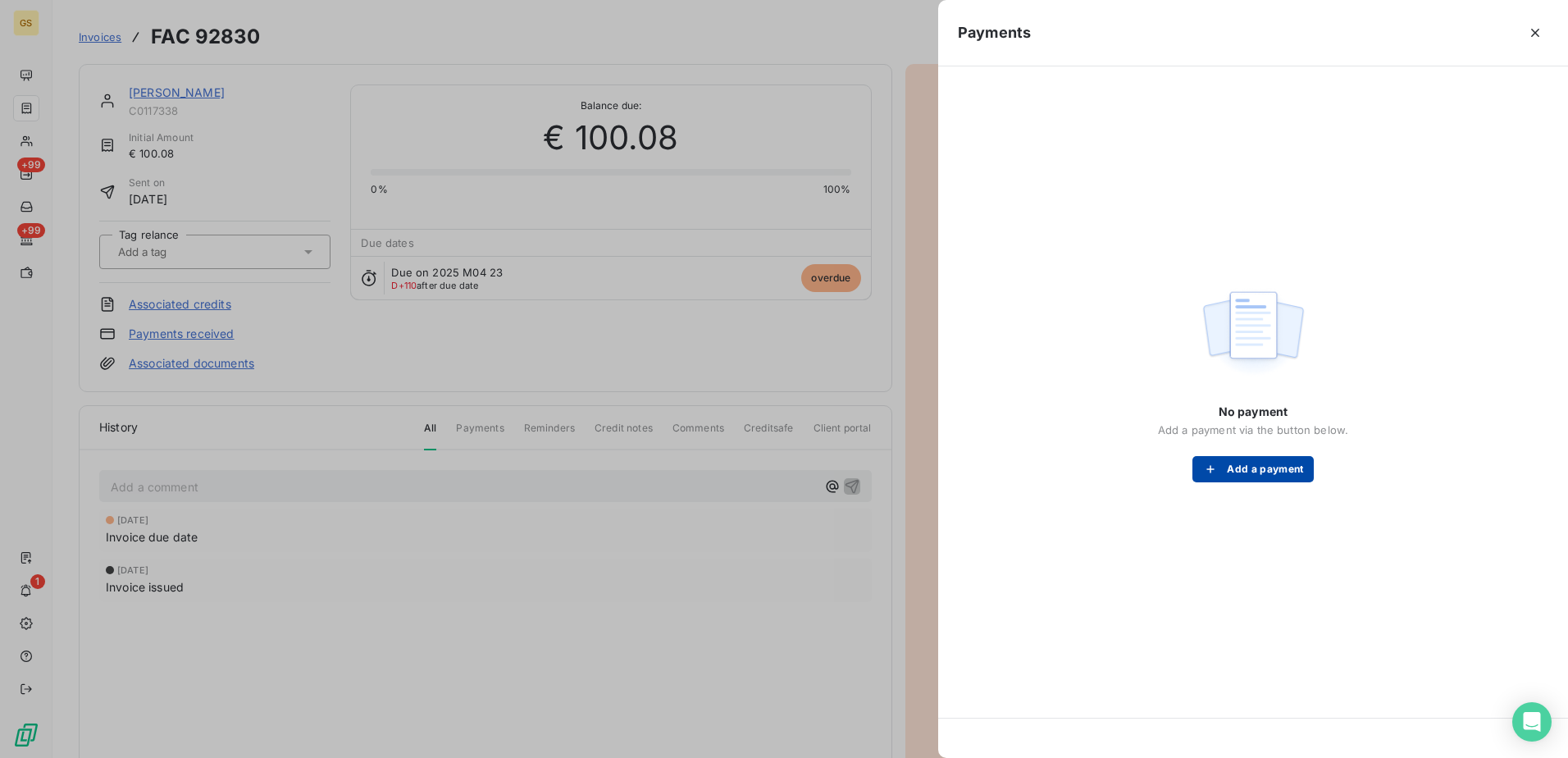
click at [1246, 465] on button "Add a payment" at bounding box center [1252, 469] width 121 height 26
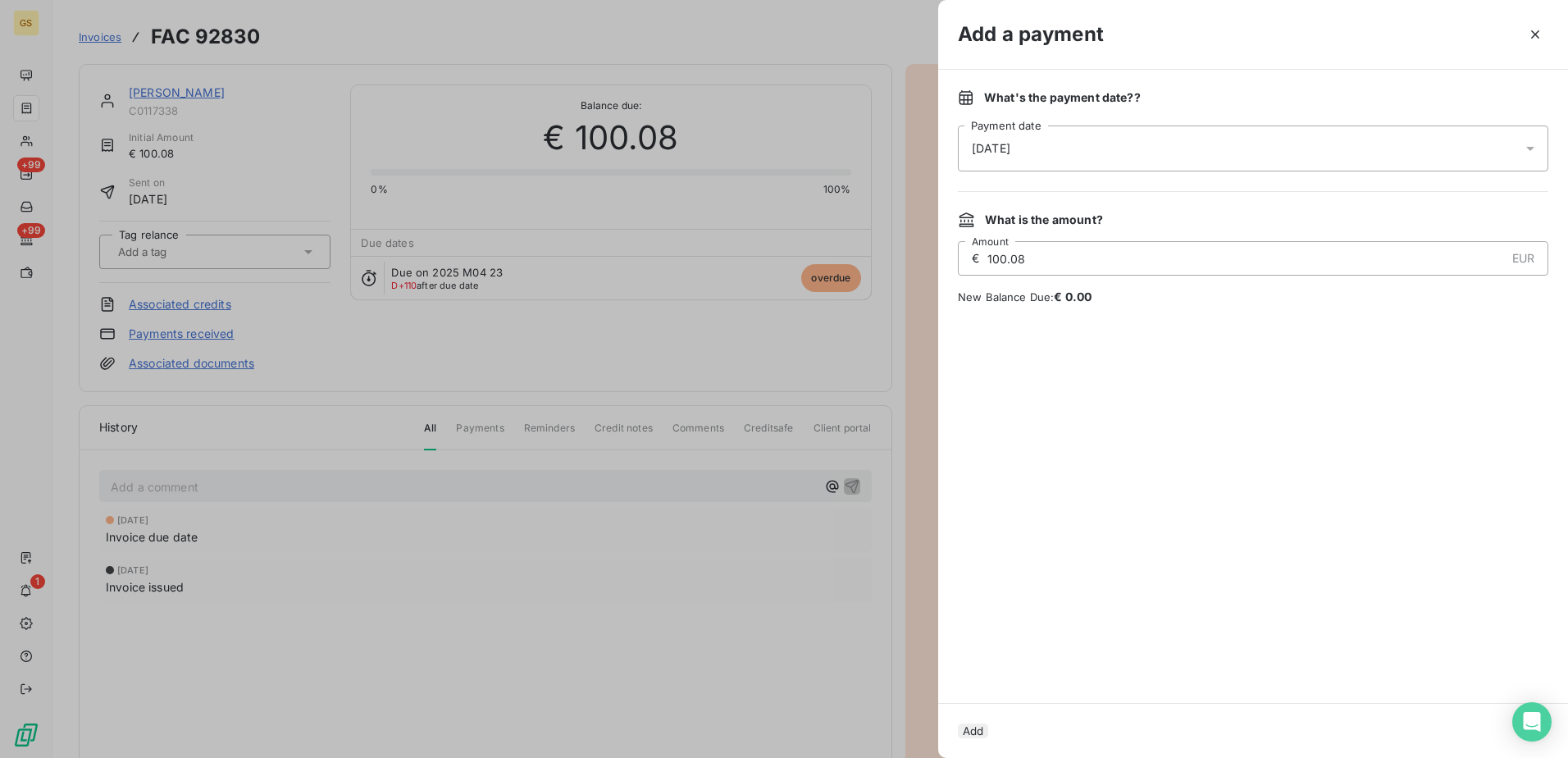
click at [1161, 164] on div "[DATE]" at bounding box center [1253, 148] width 591 height 46
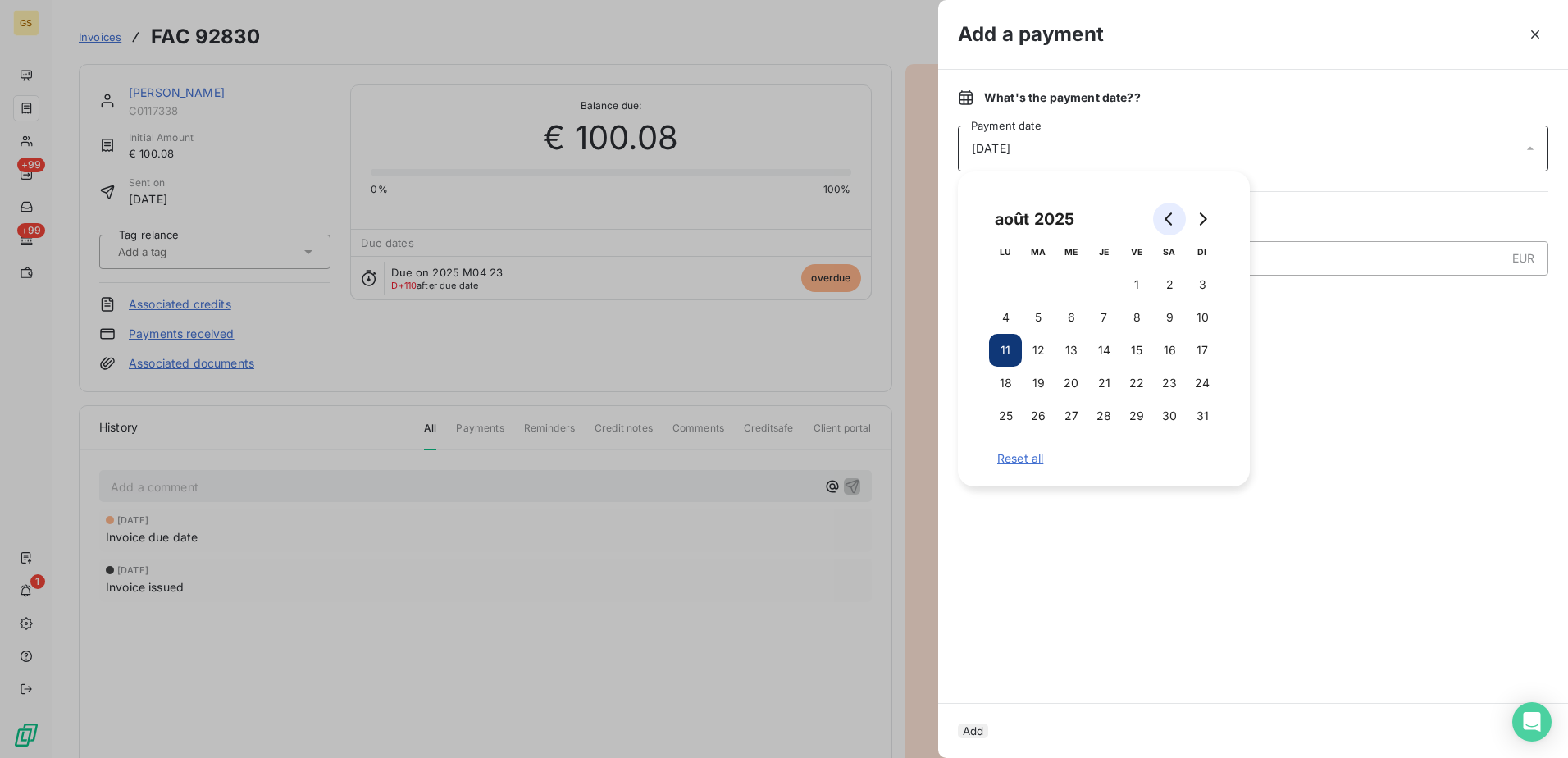
click at [1167, 216] on icon "Go to previous month" at bounding box center [1169, 219] width 13 height 13
click at [1130, 381] on button "25" at bounding box center [1137, 383] width 33 height 33
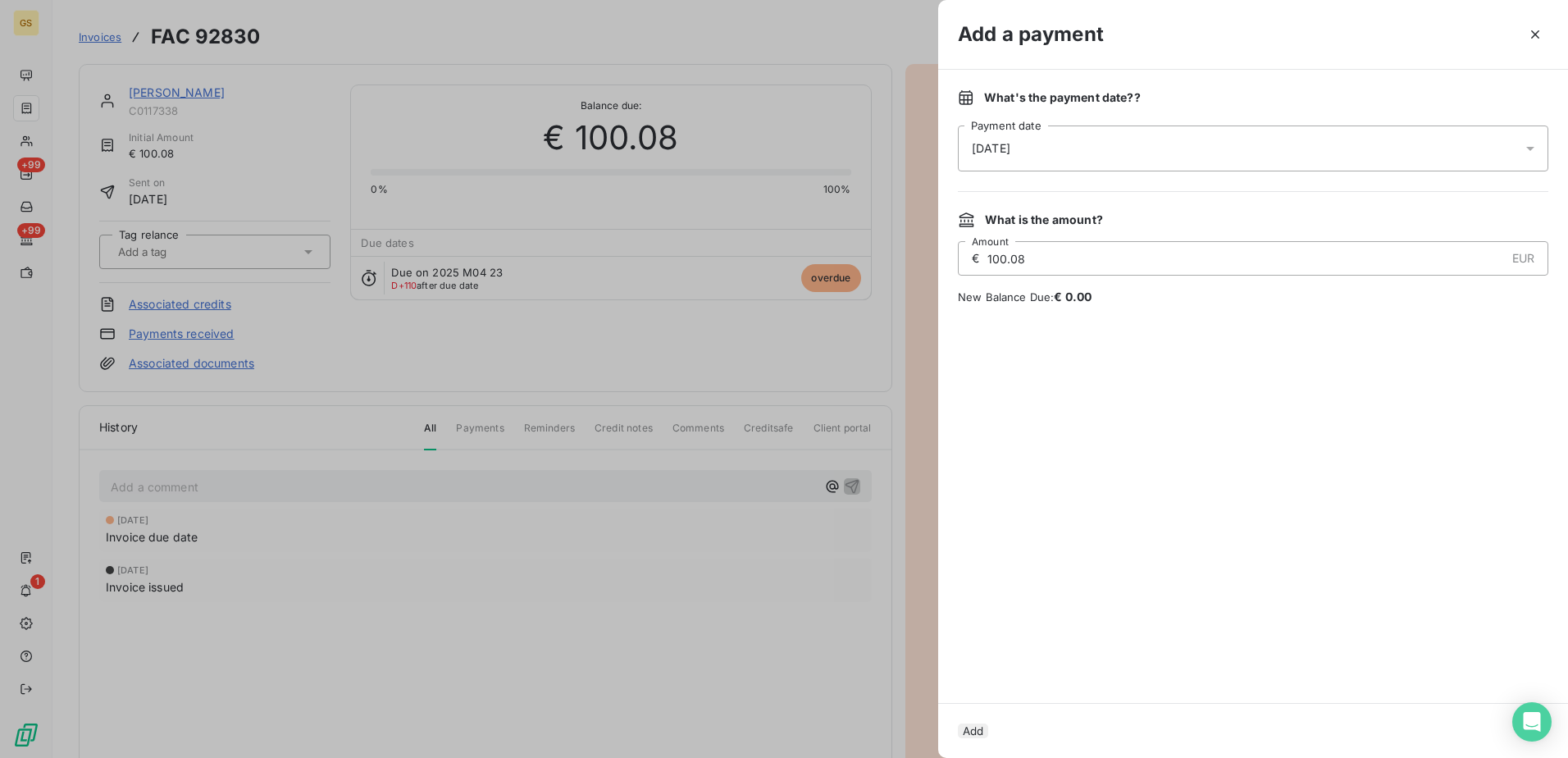
click at [1353, 374] on div at bounding box center [1253, 504] width 591 height 358
click at [989, 728] on button "Add" at bounding box center [973, 730] width 30 height 15
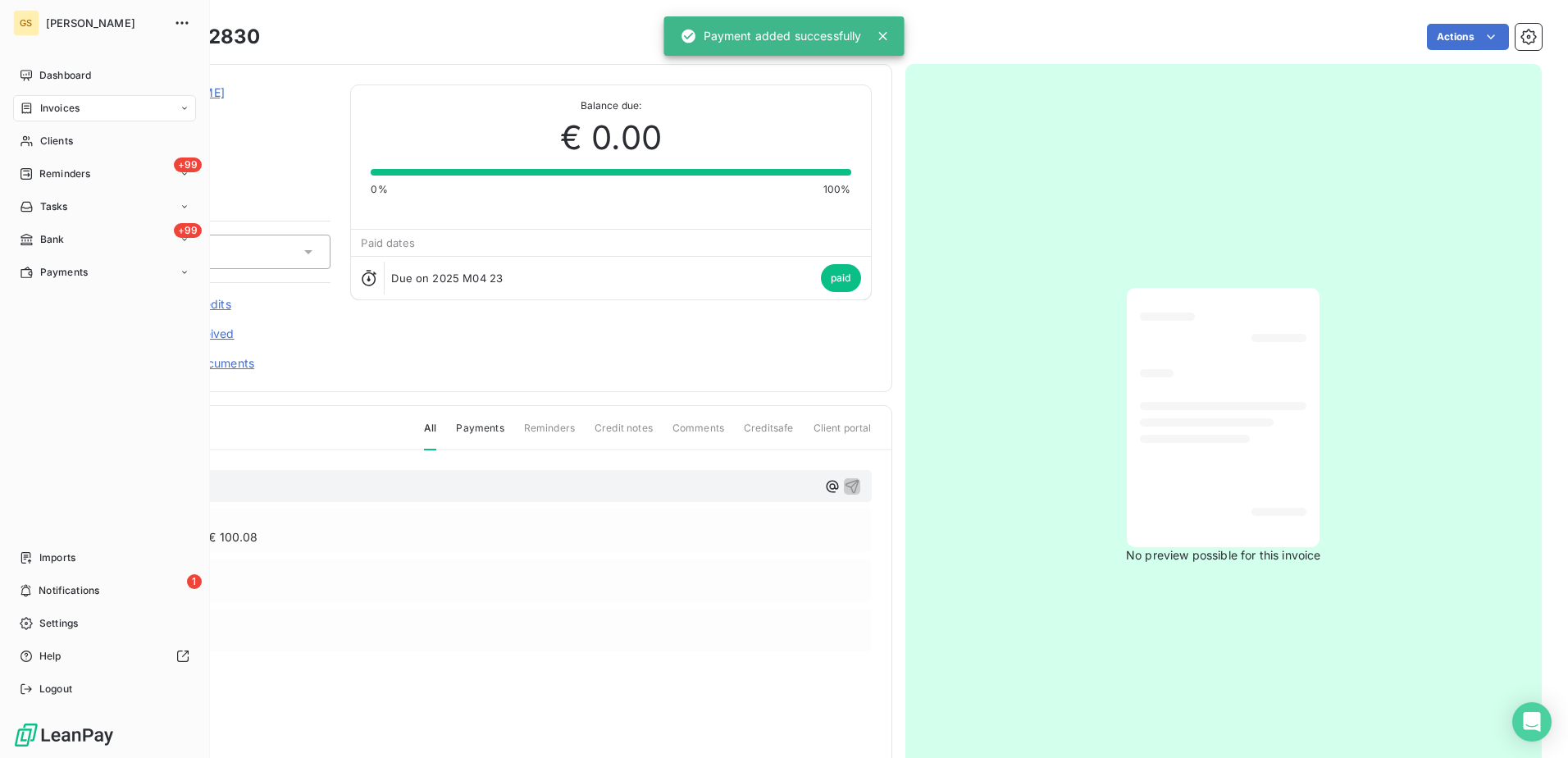
click at [67, 105] on span "Invoices" at bounding box center [60, 108] width 40 height 15
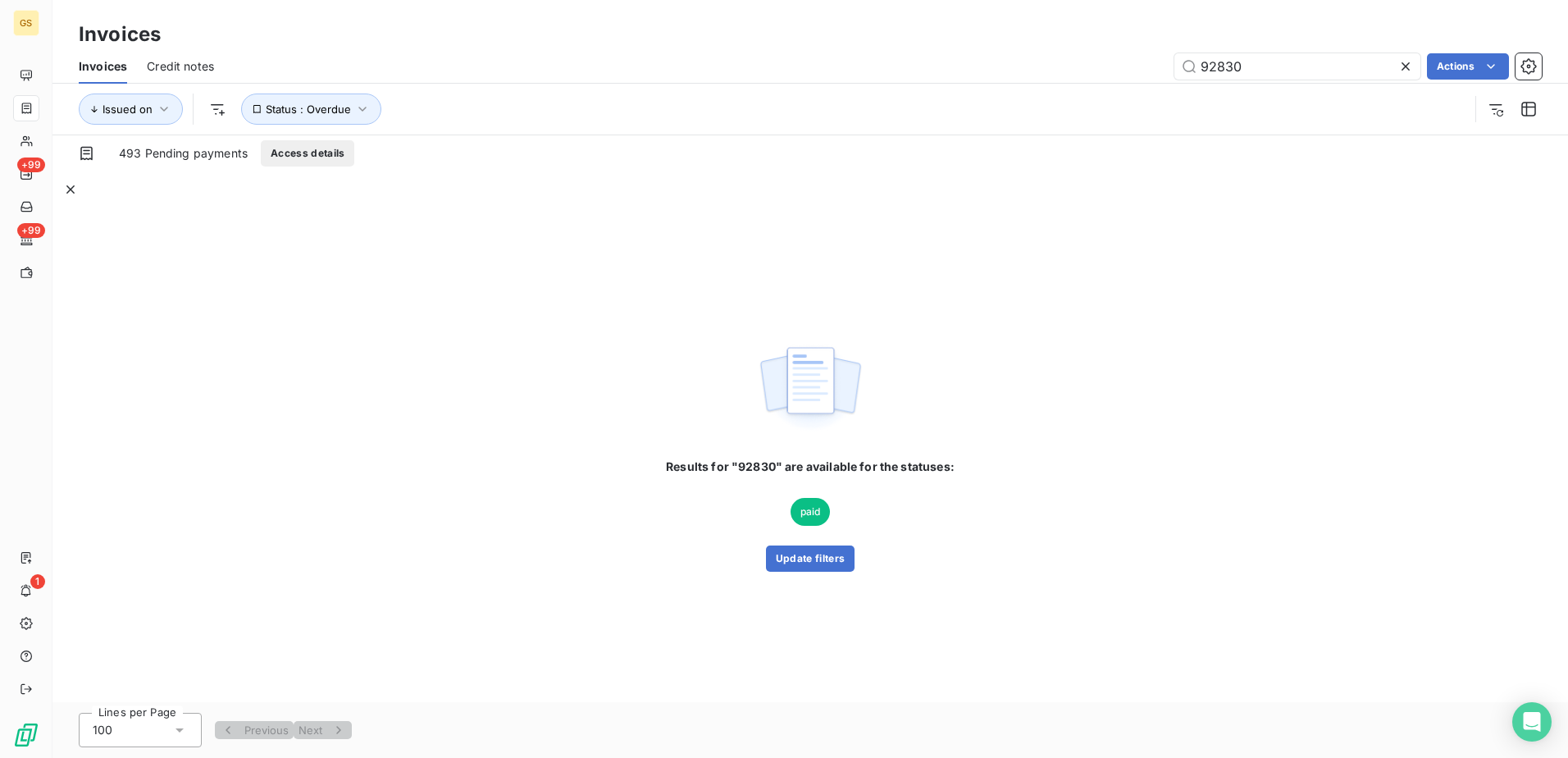
drag, startPoint x: 1233, startPoint y: 69, endPoint x: 1006, endPoint y: 58, distance: 227.3
click at [1007, 64] on div "92830 Actions" at bounding box center [888, 66] width 1308 height 26
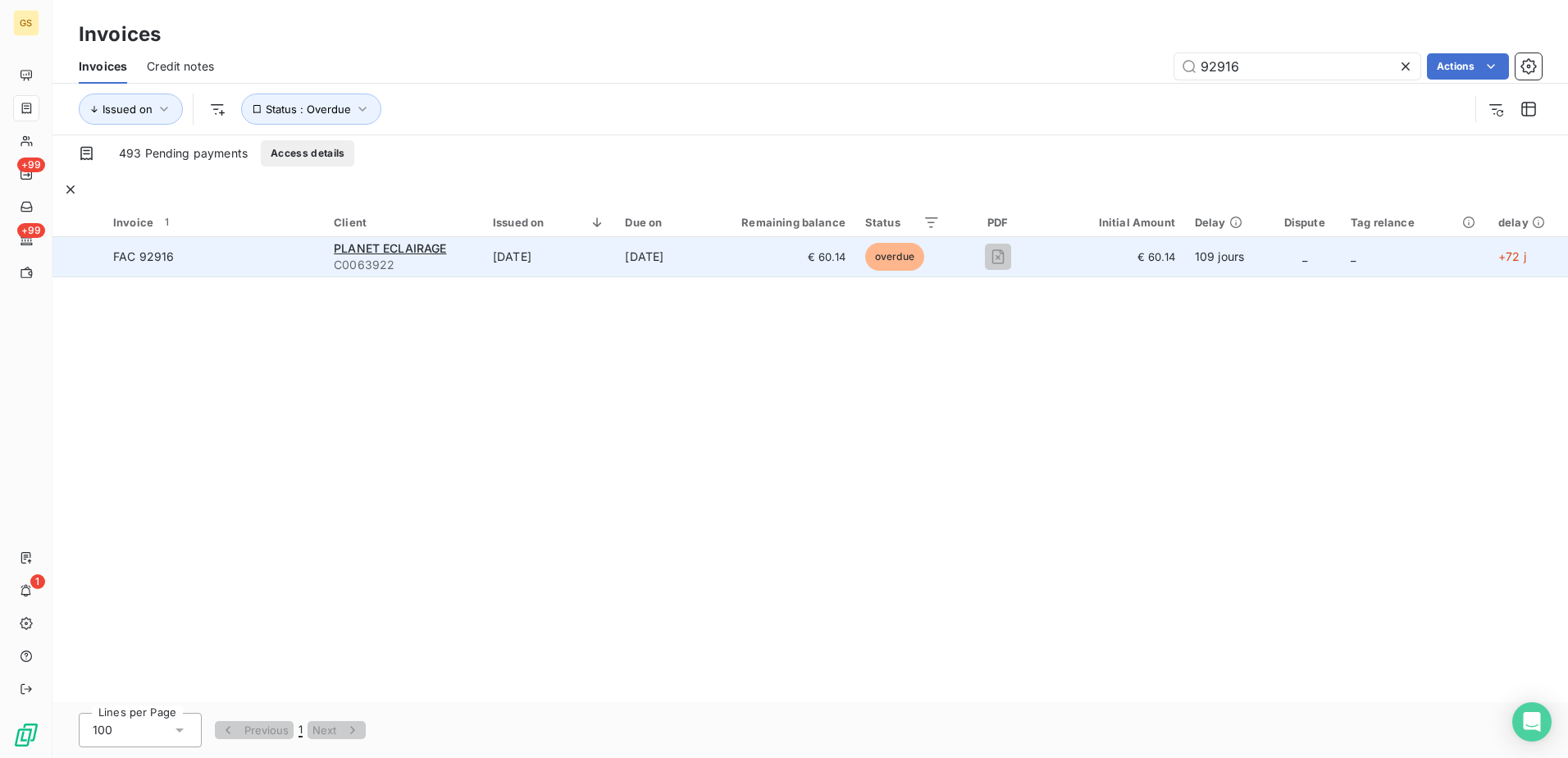
type input "92916"
click at [556, 249] on td "[DATE]" at bounding box center [548, 256] width 132 height 40
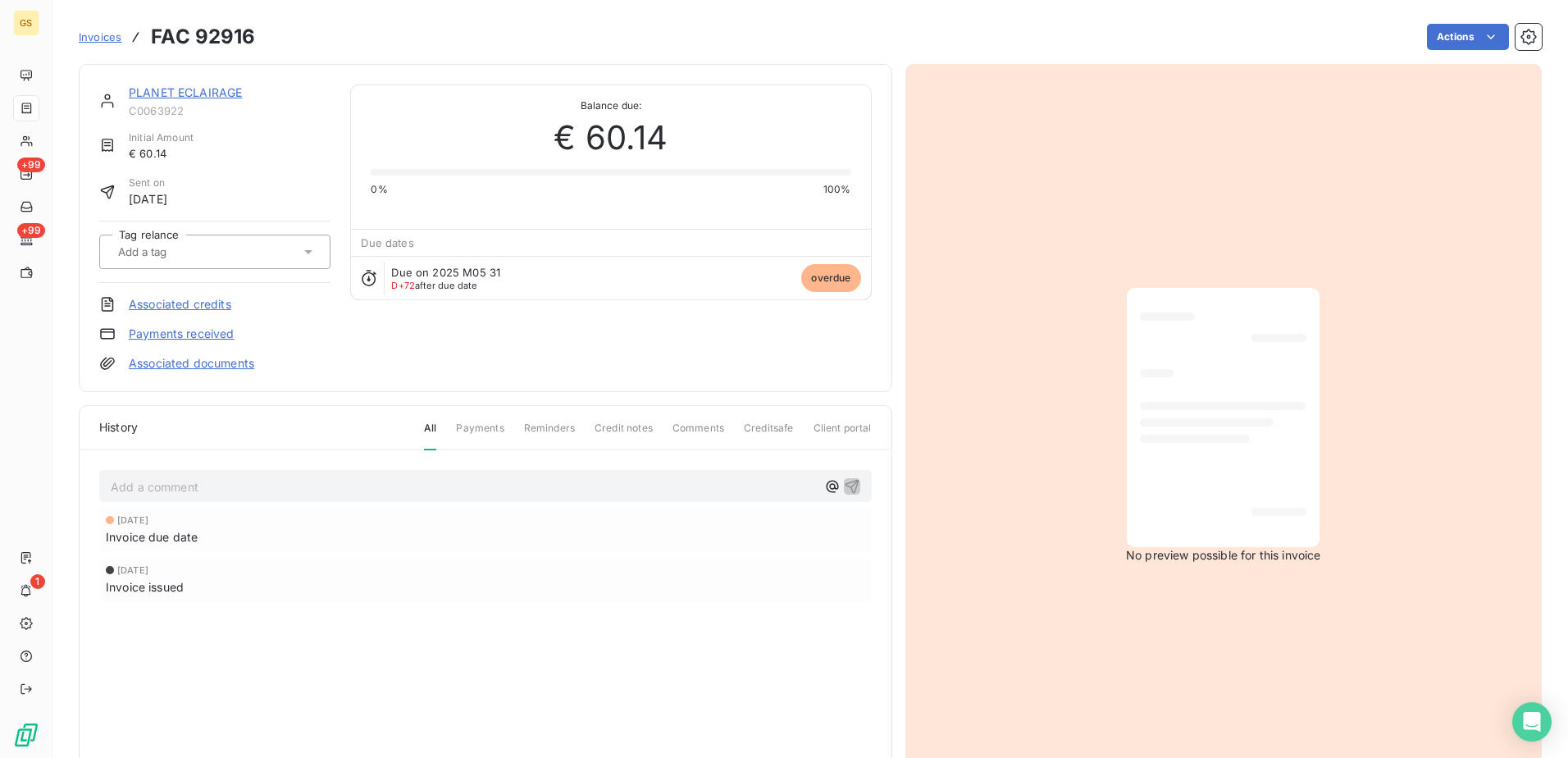
click at [179, 112] on span "C0063922" at bounding box center [229, 111] width 202 height 13
click at [183, 104] on span "C0063922" at bounding box center [229, 111] width 202 height 13
click at [192, 97] on link "PLANET ECLAIRAGE" at bounding box center [185, 92] width 113 height 14
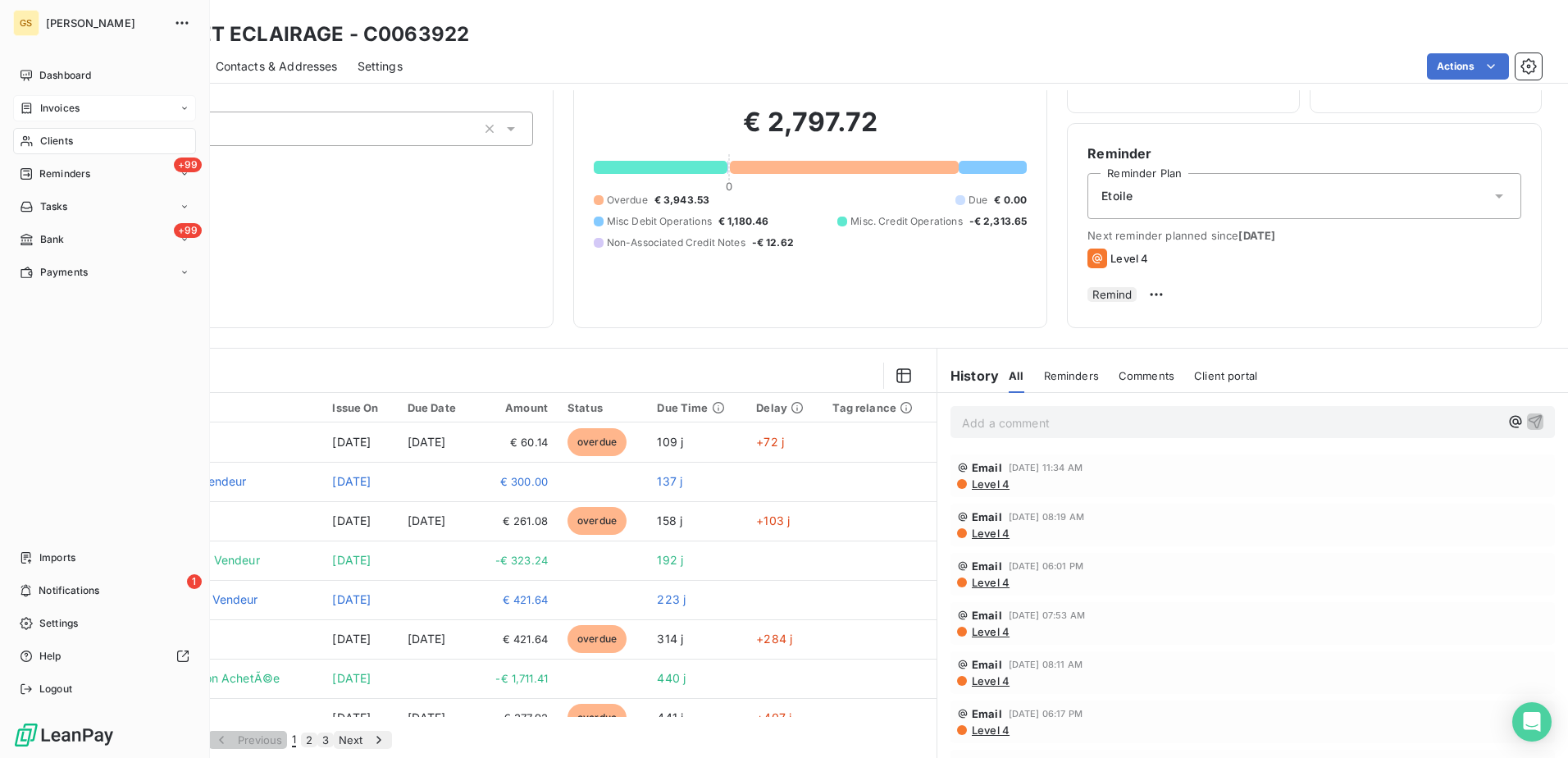
drag, startPoint x: 47, startPoint y: 115, endPoint x: 157, endPoint y: 102, distance: 110.8
click at [47, 115] on span "Invoices" at bounding box center [60, 108] width 40 height 15
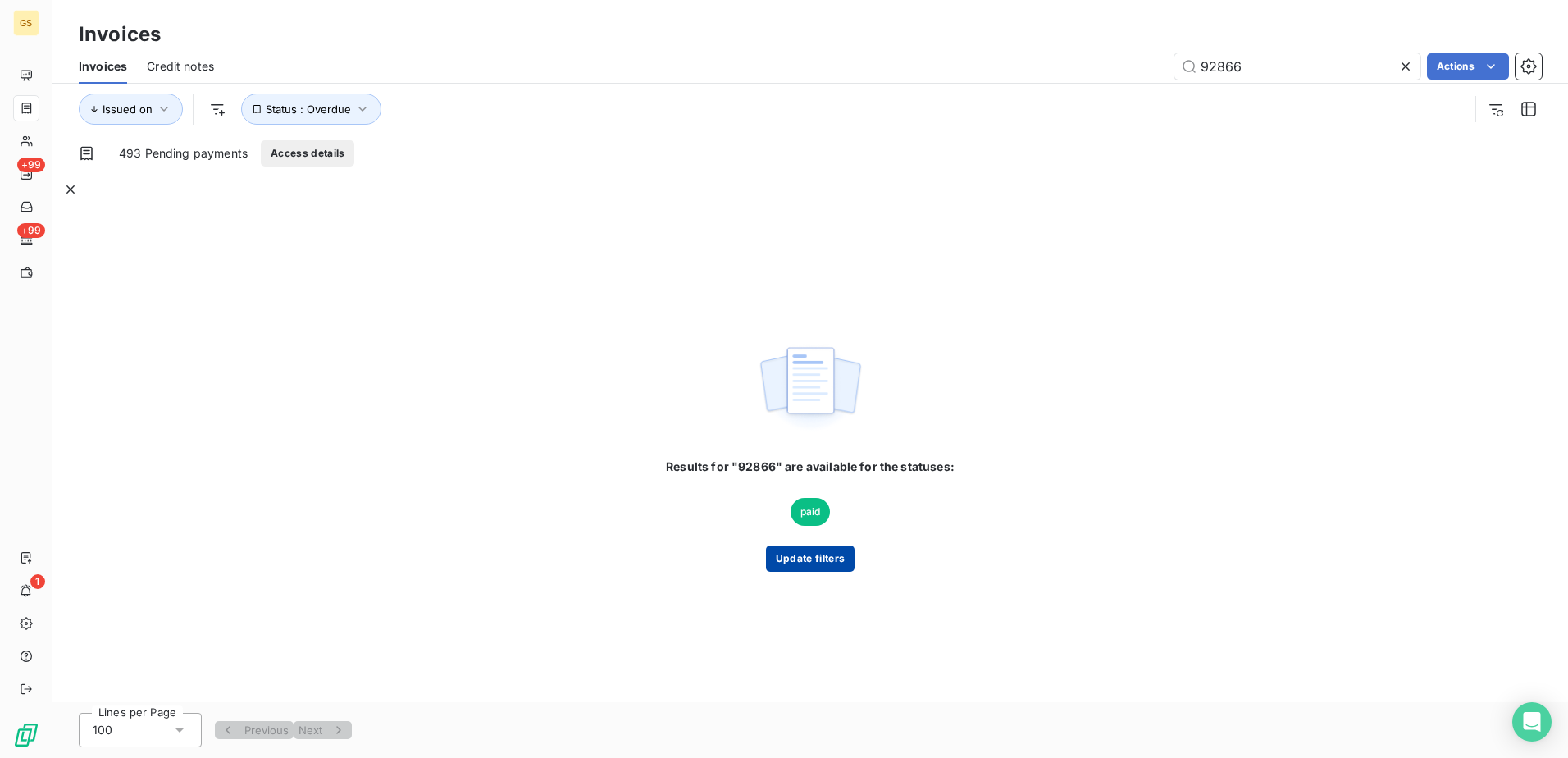
click at [795, 545] on button "Update filters" at bounding box center [810, 558] width 88 height 26
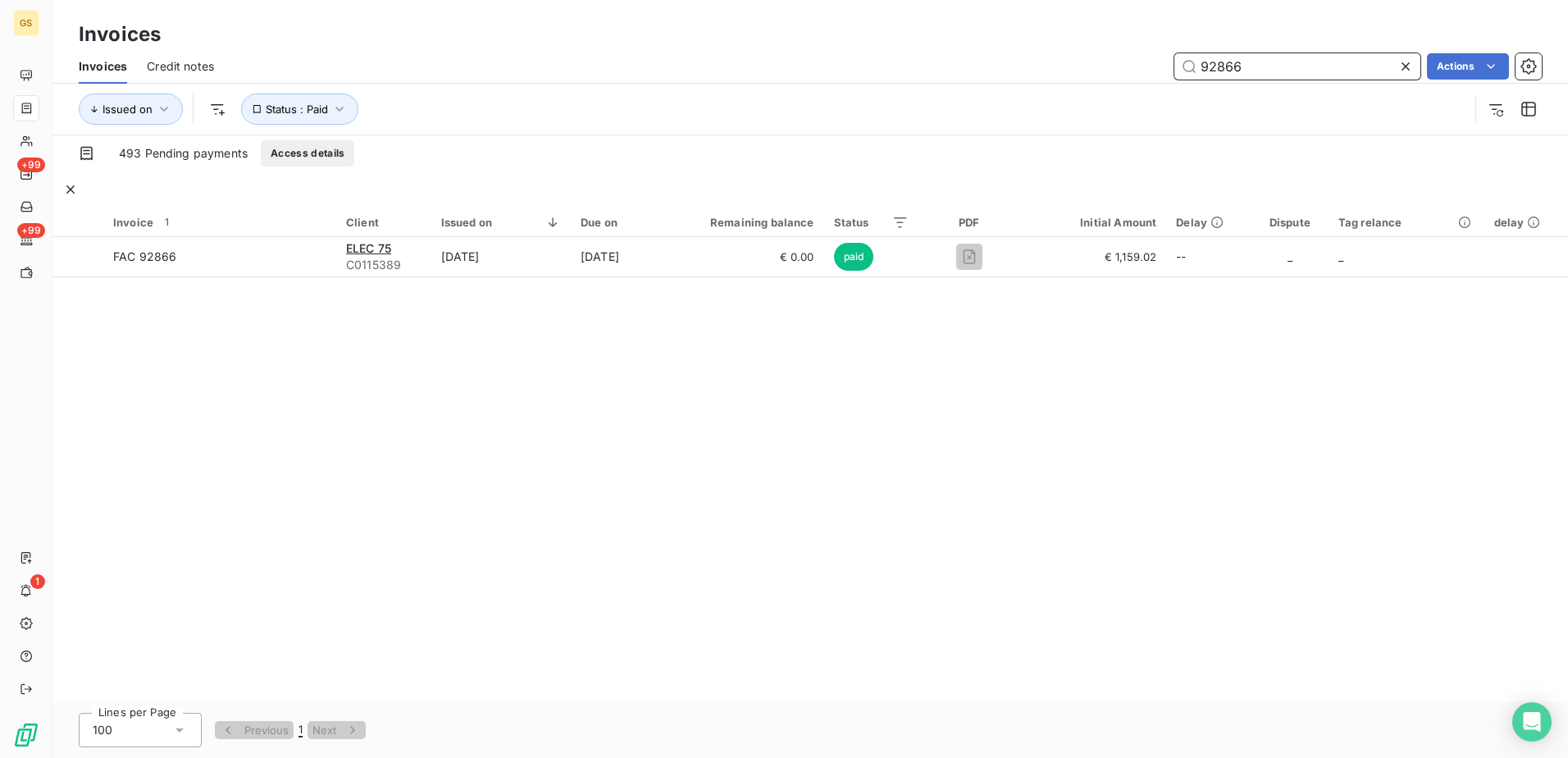
drag, startPoint x: 1266, startPoint y: 64, endPoint x: 1108, endPoint y: 64, distance: 158.0
click at [1108, 65] on div "92866 Actions" at bounding box center [888, 66] width 1308 height 26
paste input "0"
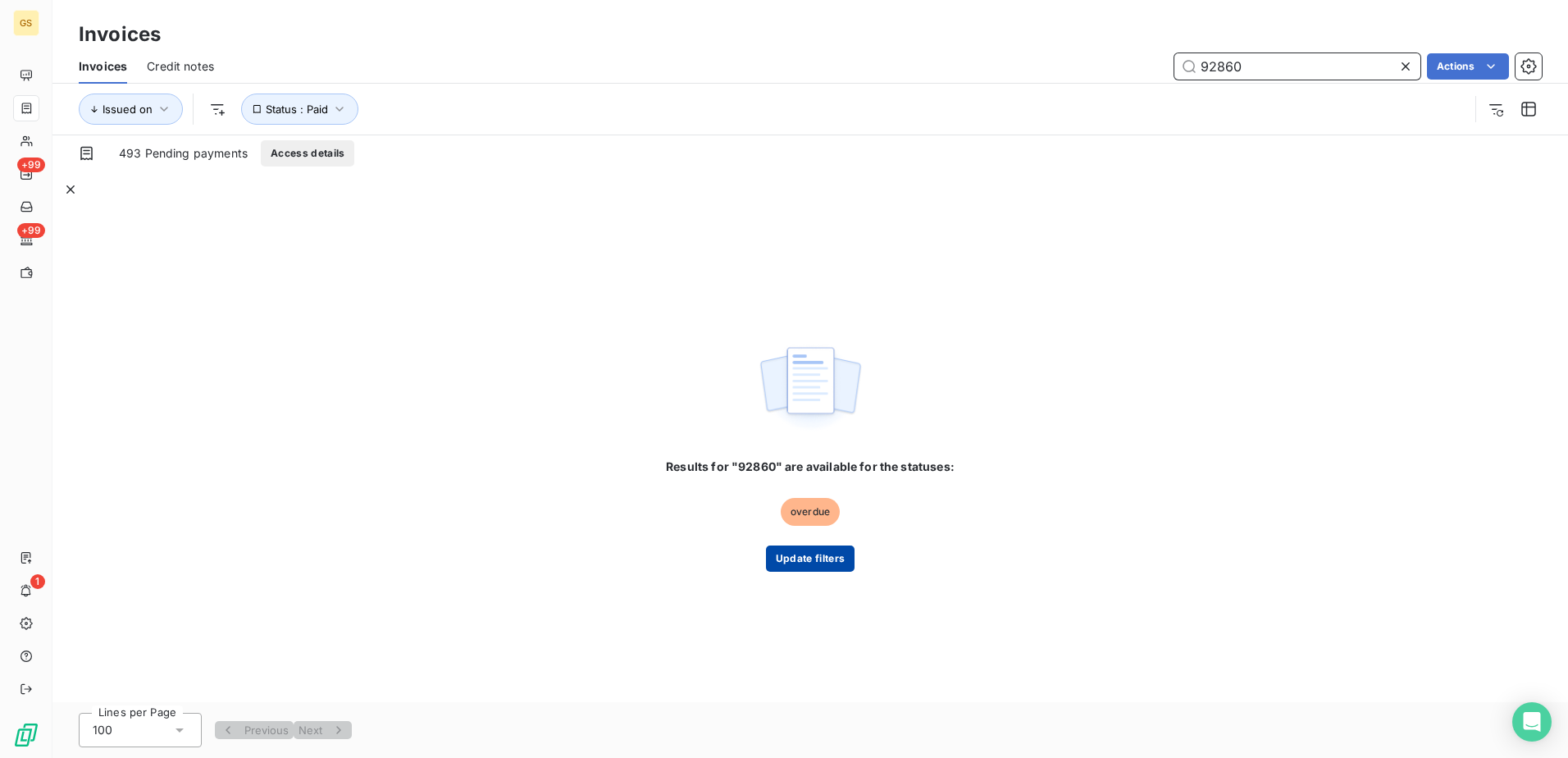
type input "92860"
click at [808, 545] on button "Update filters" at bounding box center [810, 558] width 88 height 26
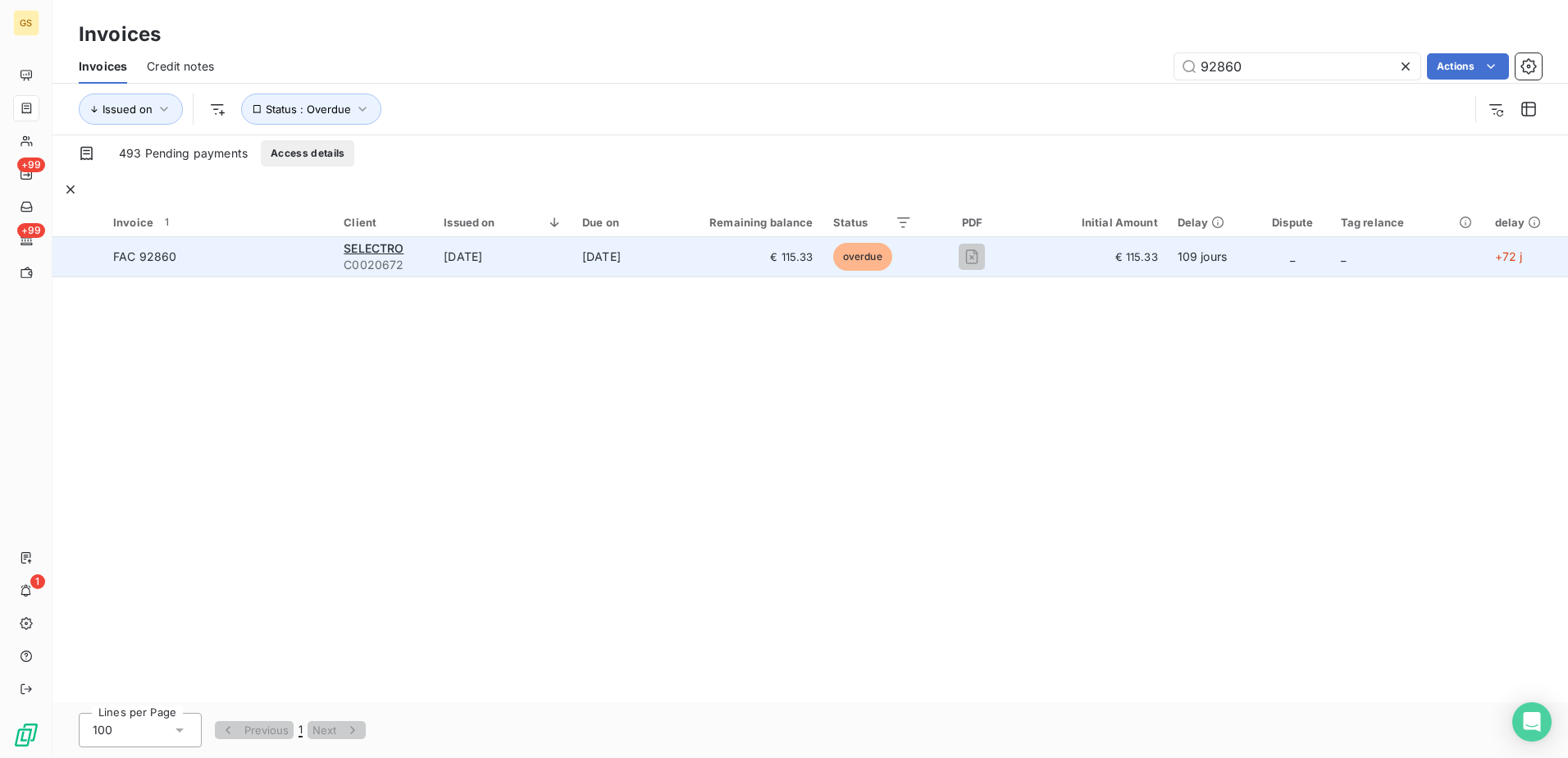
click at [562, 246] on td "[DATE]" at bounding box center [503, 256] width 138 height 40
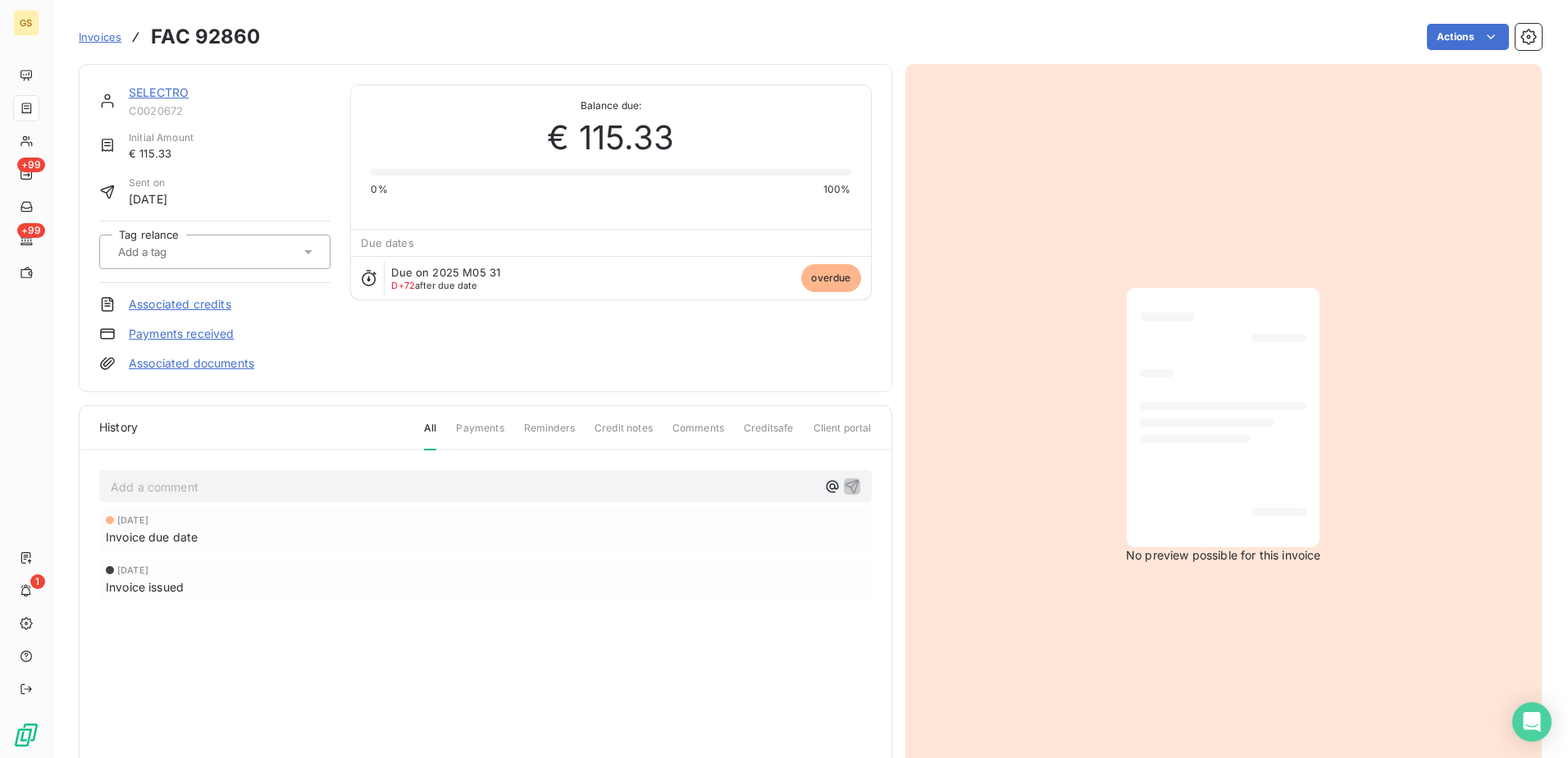
click at [202, 341] on div "SELECTRO C0020672 Initial Amount € 115.33 Sent on [DATE] Tag relance Associated…" at bounding box center [215, 228] width 231 height 287
click at [202, 337] on link "Payments received" at bounding box center [181, 333] width 106 height 17
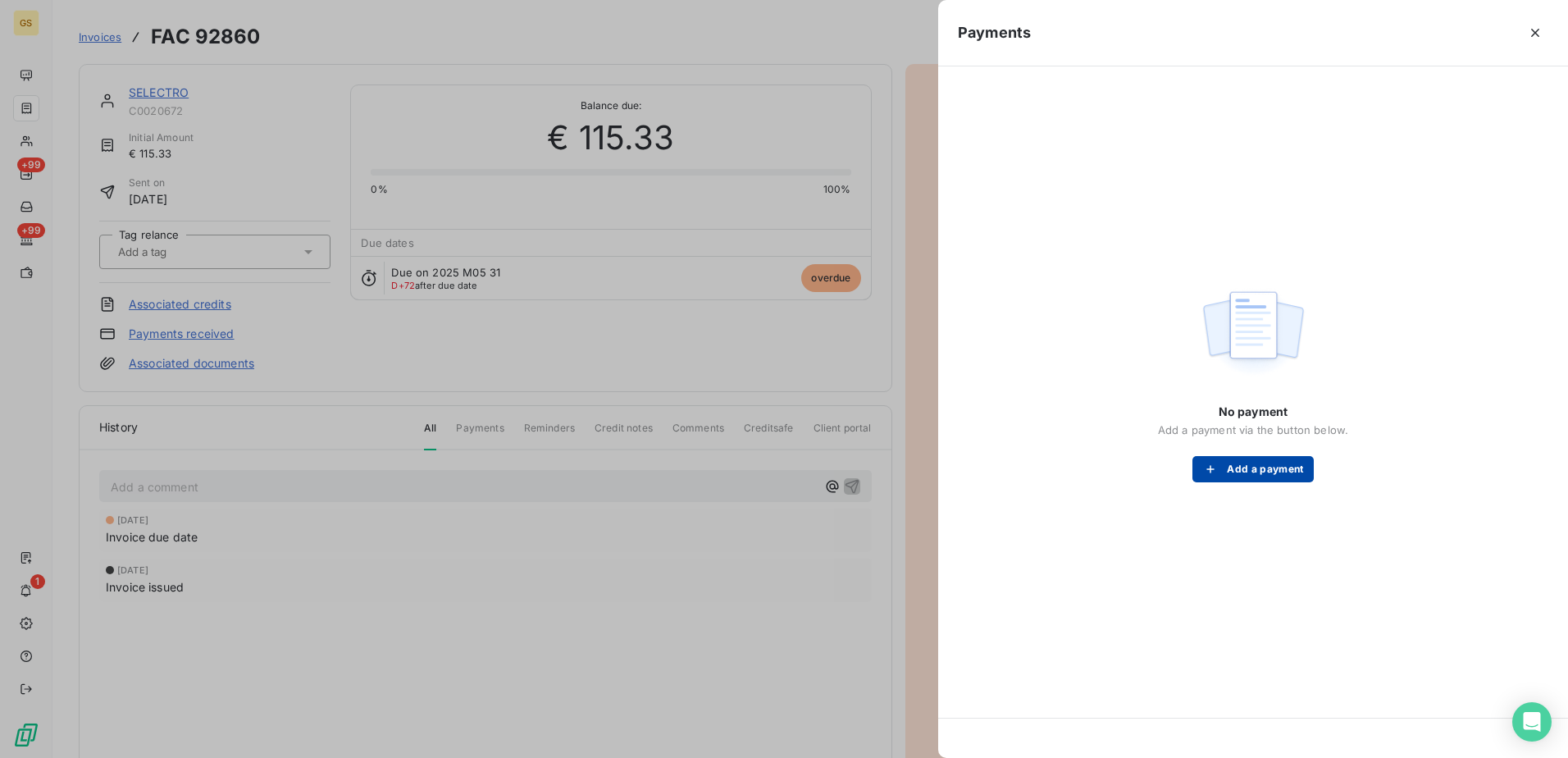
click at [1258, 466] on button "Add a payment" at bounding box center [1252, 469] width 121 height 26
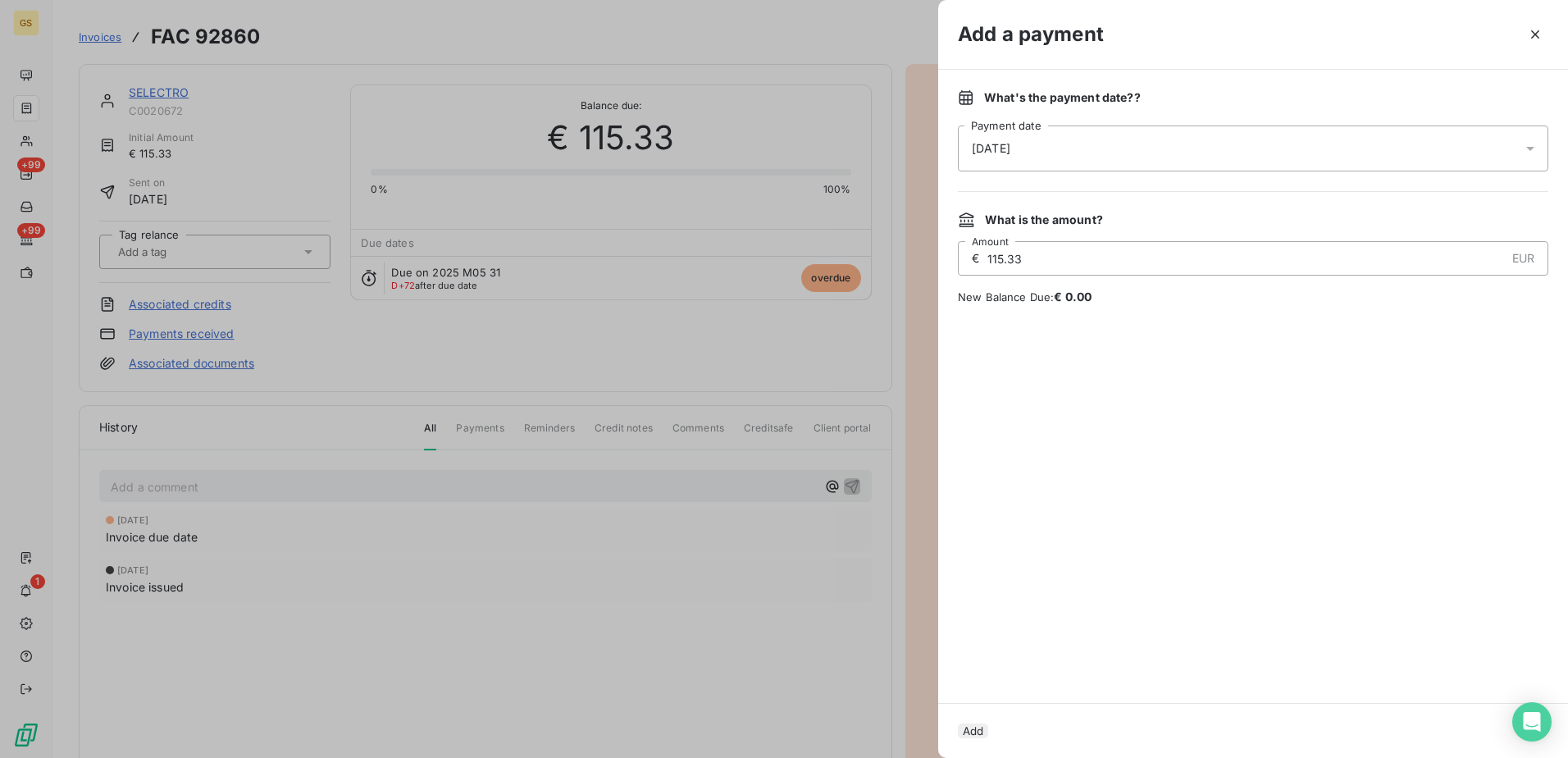
click at [1135, 149] on div "[DATE]" at bounding box center [1253, 148] width 591 height 46
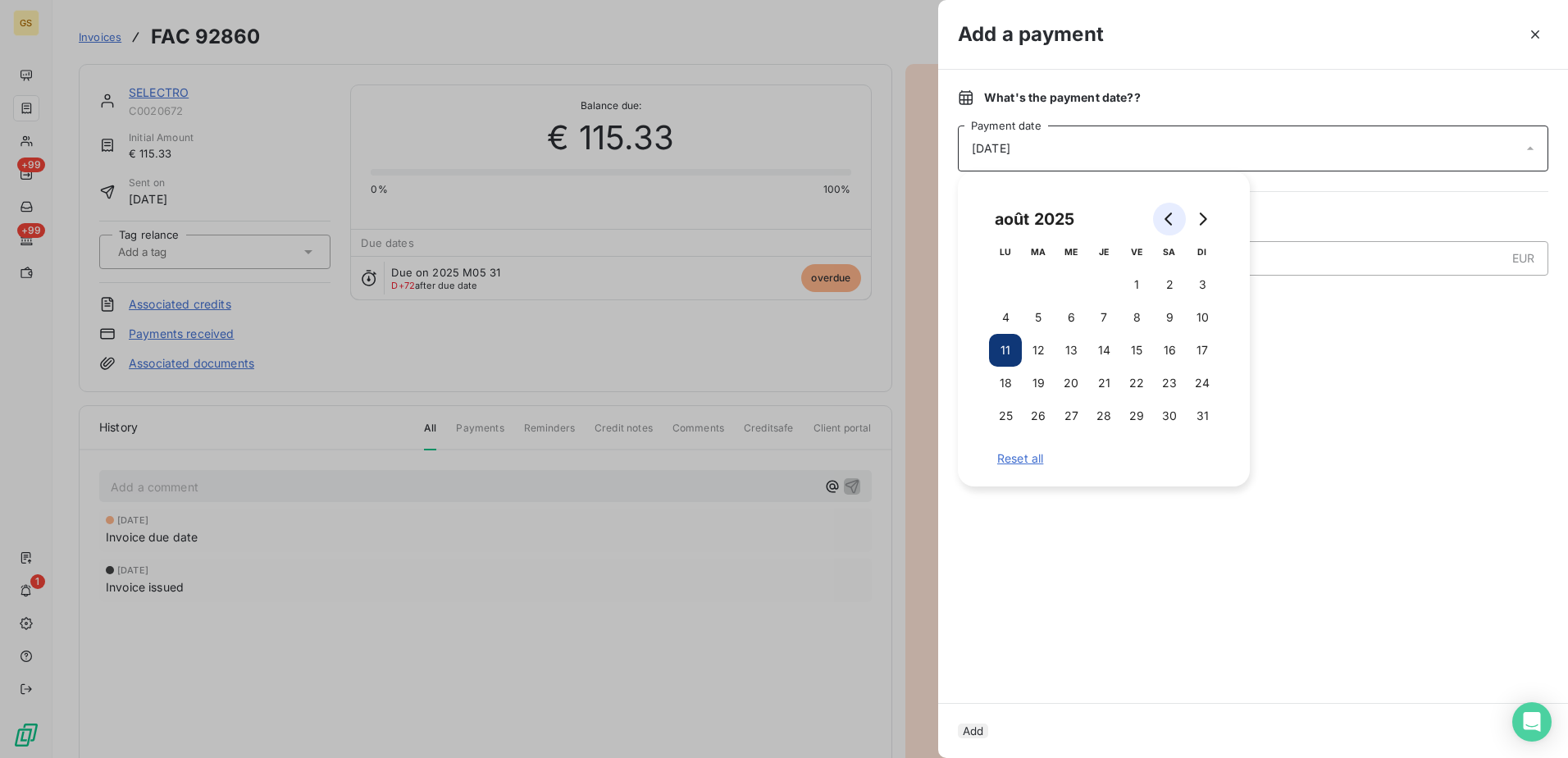
click at [1172, 210] on button "Go to previous month" at bounding box center [1170, 219] width 33 height 33
click at [1000, 379] on button "19" at bounding box center [1006, 383] width 33 height 33
click at [1370, 382] on div at bounding box center [1253, 504] width 591 height 358
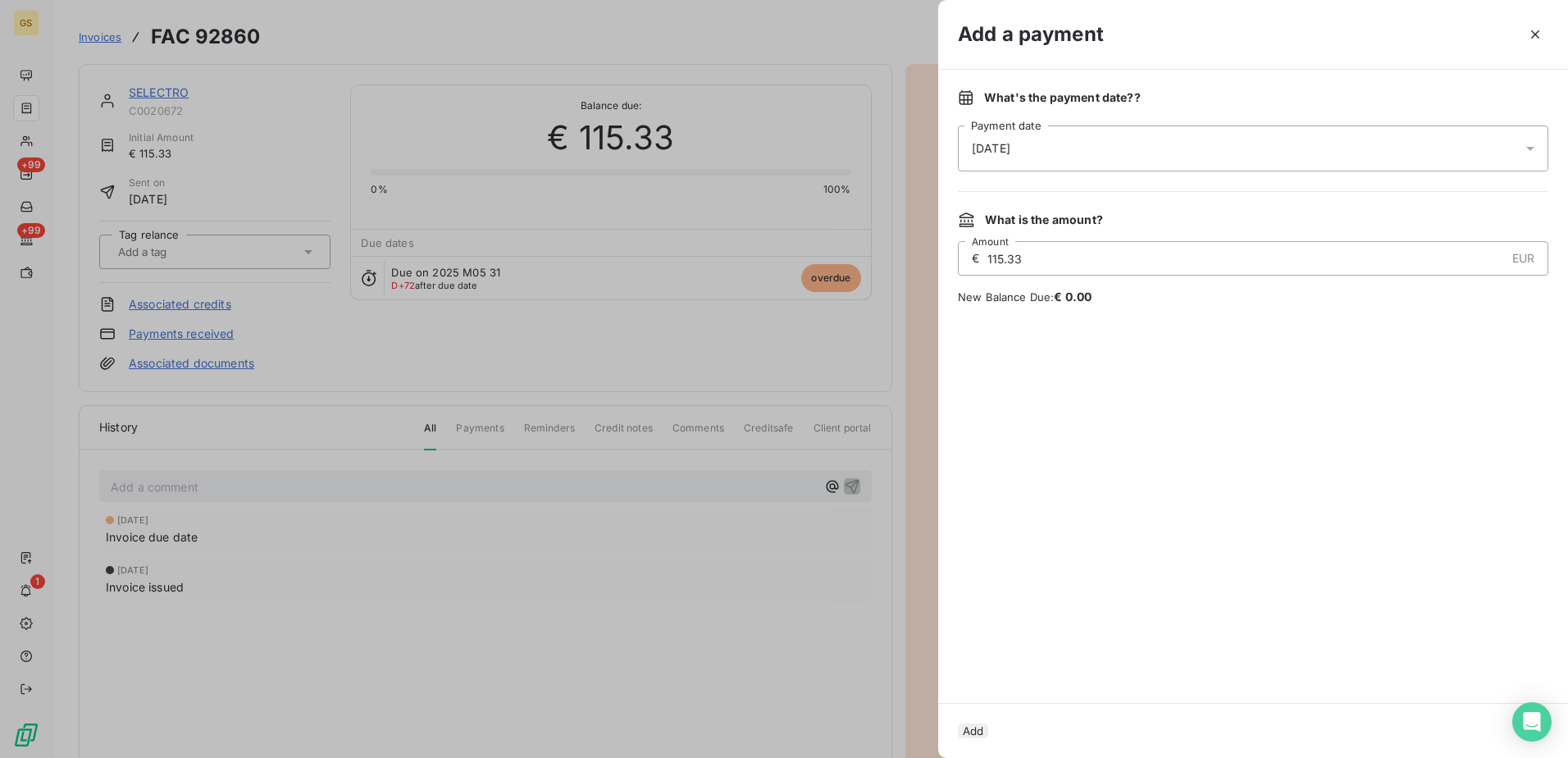
click at [987, 739] on div "Add" at bounding box center [1253, 730] width 630 height 55
click at [989, 728] on button "Add" at bounding box center [973, 730] width 30 height 15
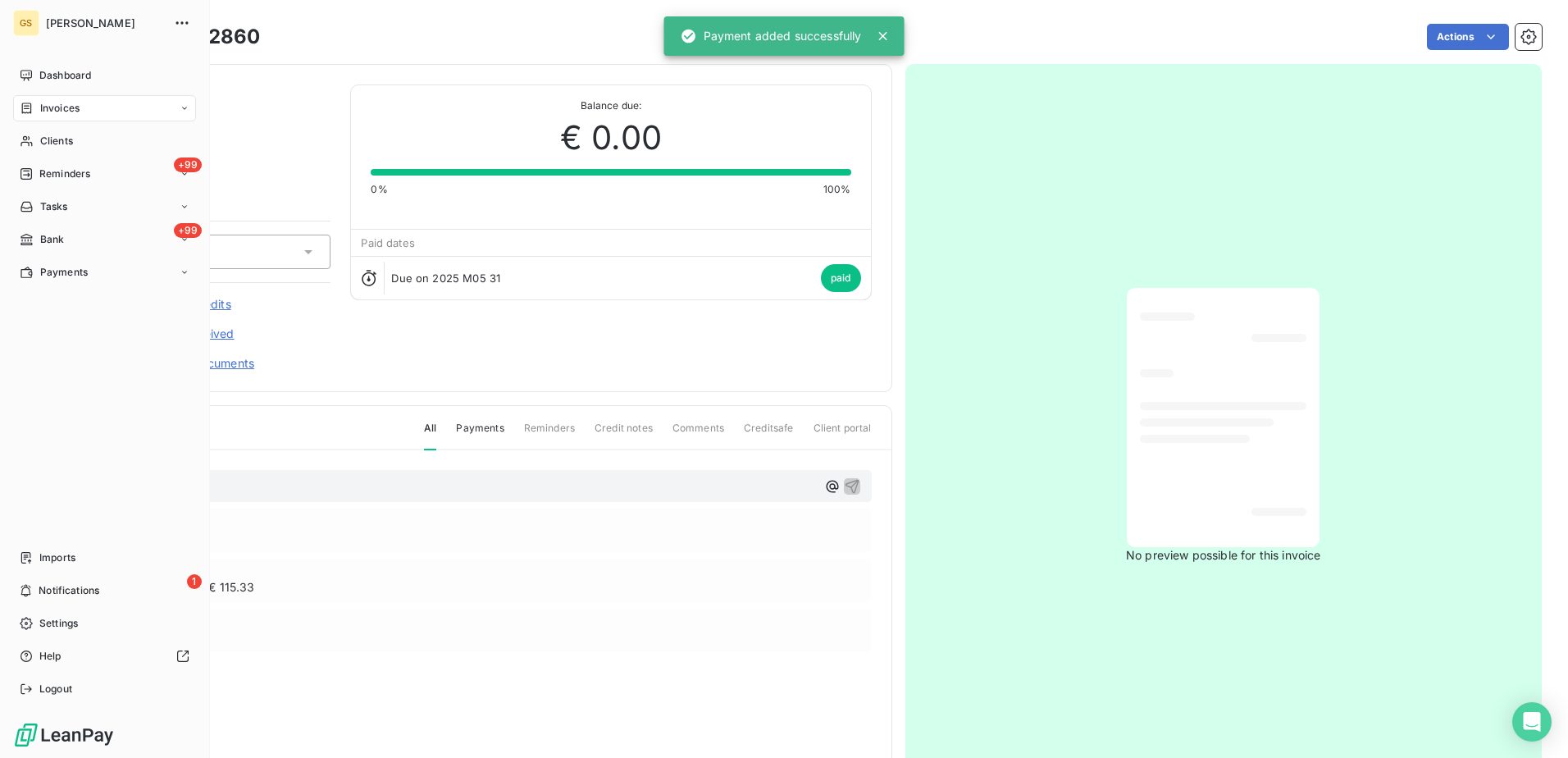
click at [45, 105] on span "Invoices" at bounding box center [60, 108] width 40 height 15
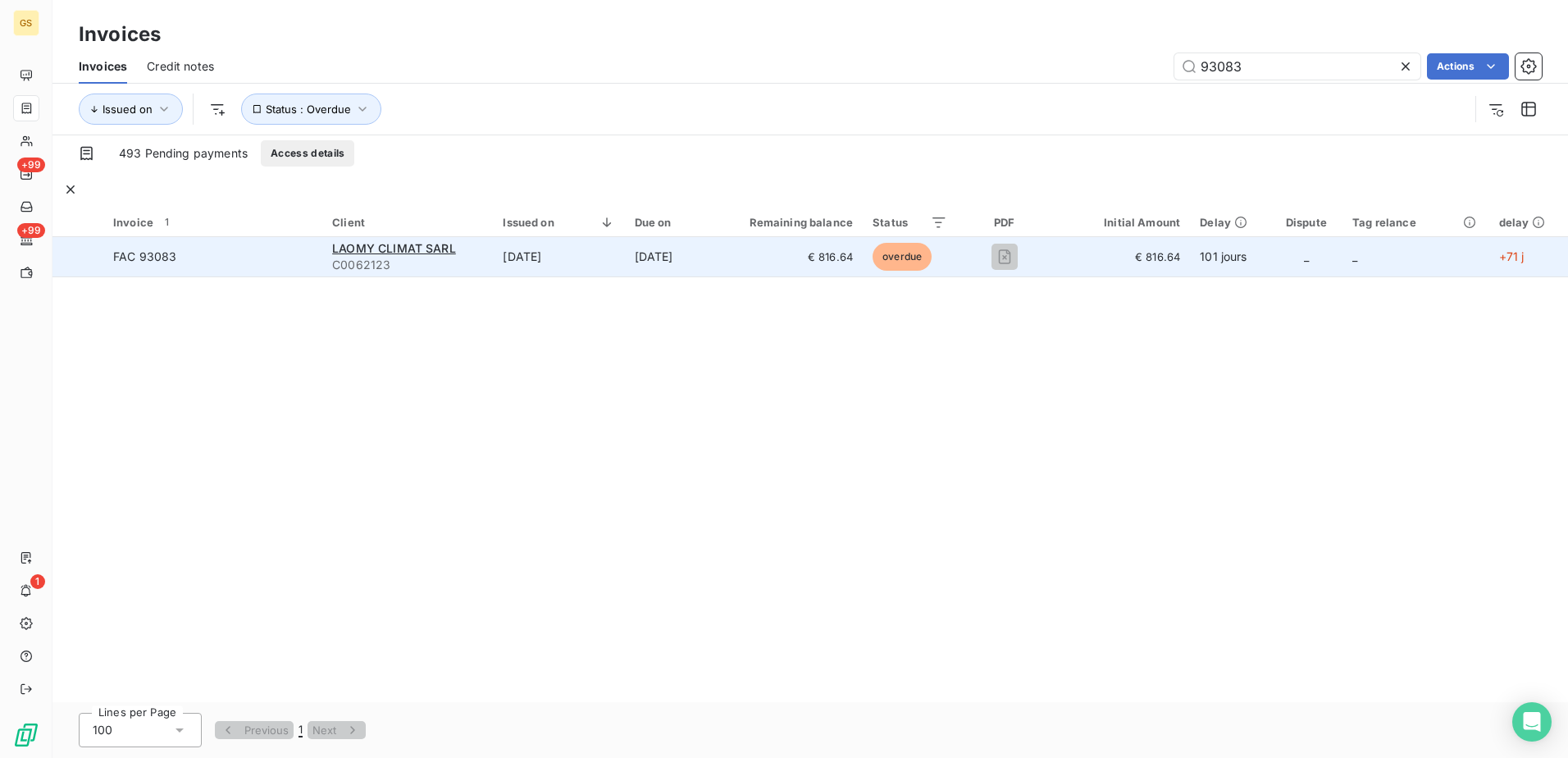
type input "93083"
click at [532, 247] on td "[DATE]" at bounding box center [558, 256] width 131 height 40
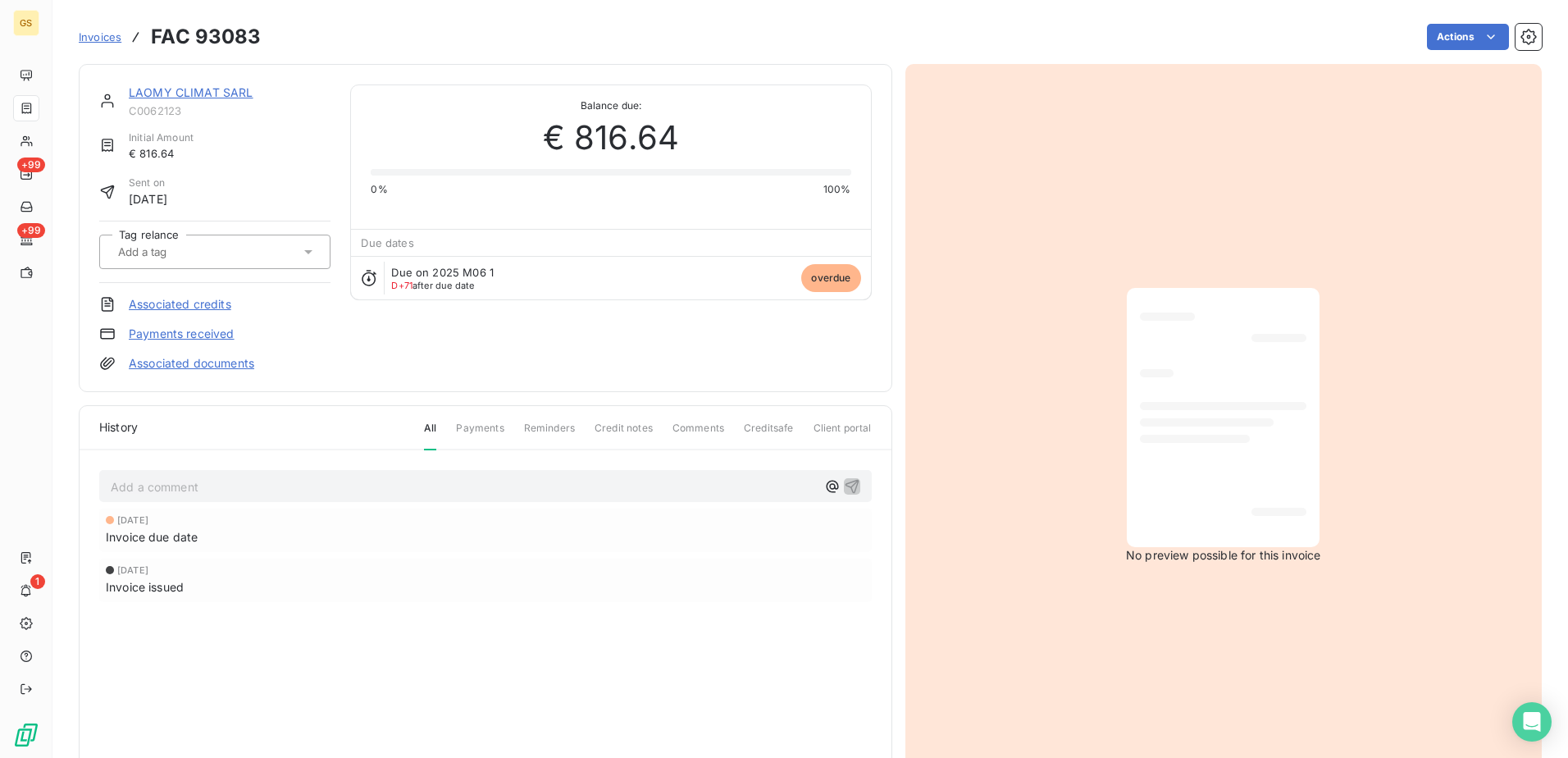
click at [186, 336] on link "Payments received" at bounding box center [181, 333] width 106 height 17
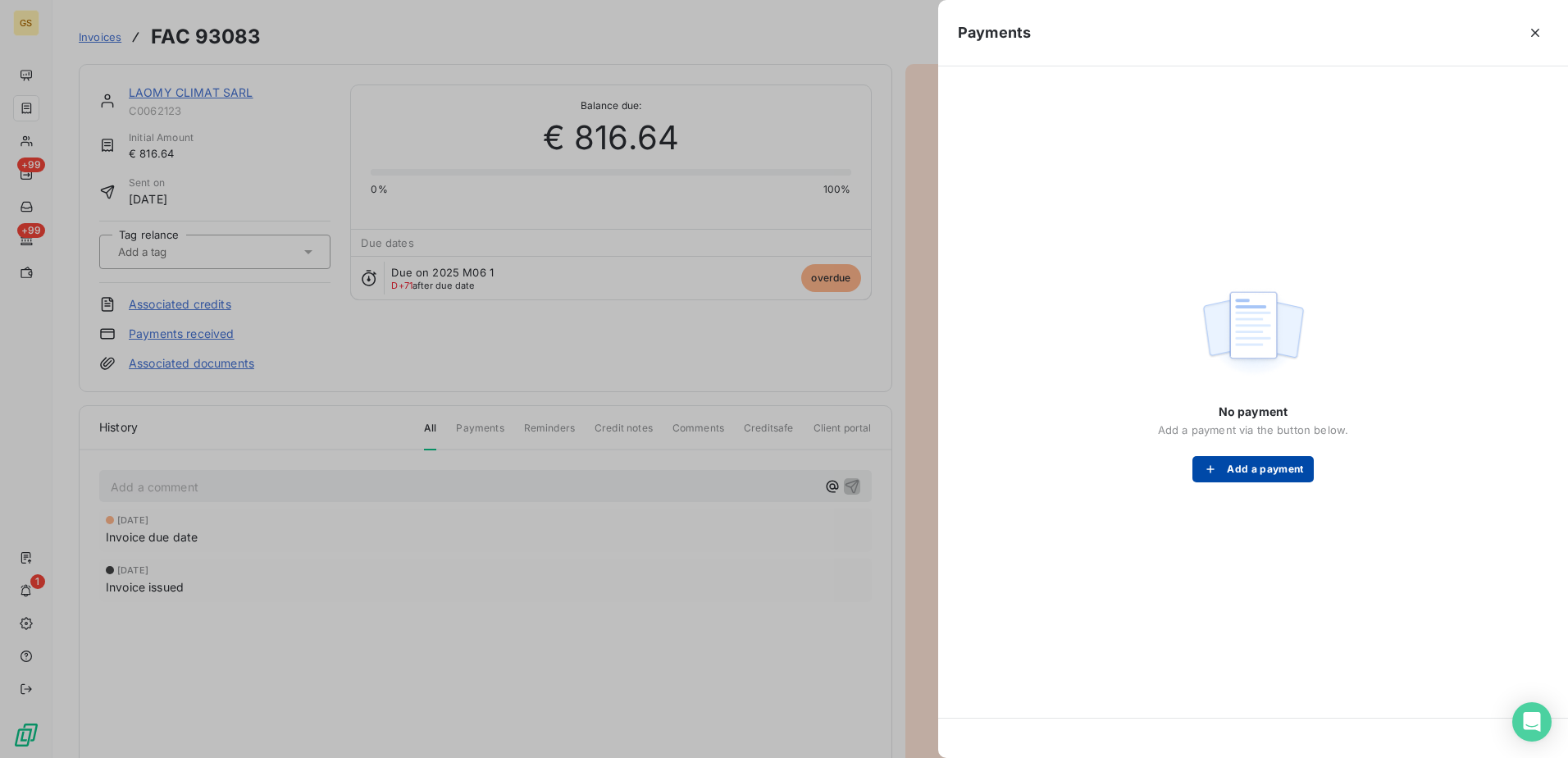
click at [1275, 465] on button "Add a payment" at bounding box center [1252, 469] width 121 height 26
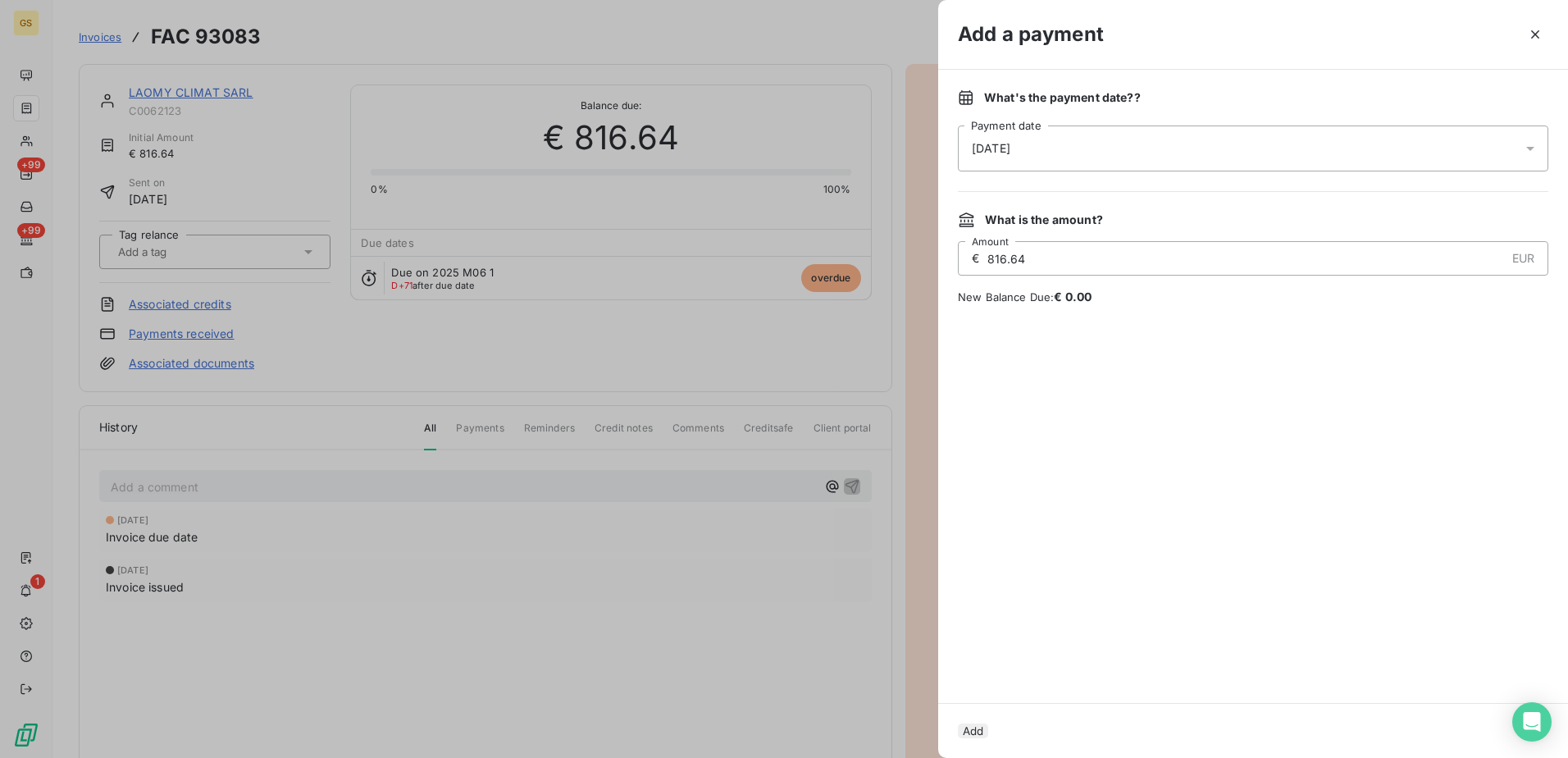
click at [1134, 157] on div "[DATE]" at bounding box center [1253, 148] width 591 height 46
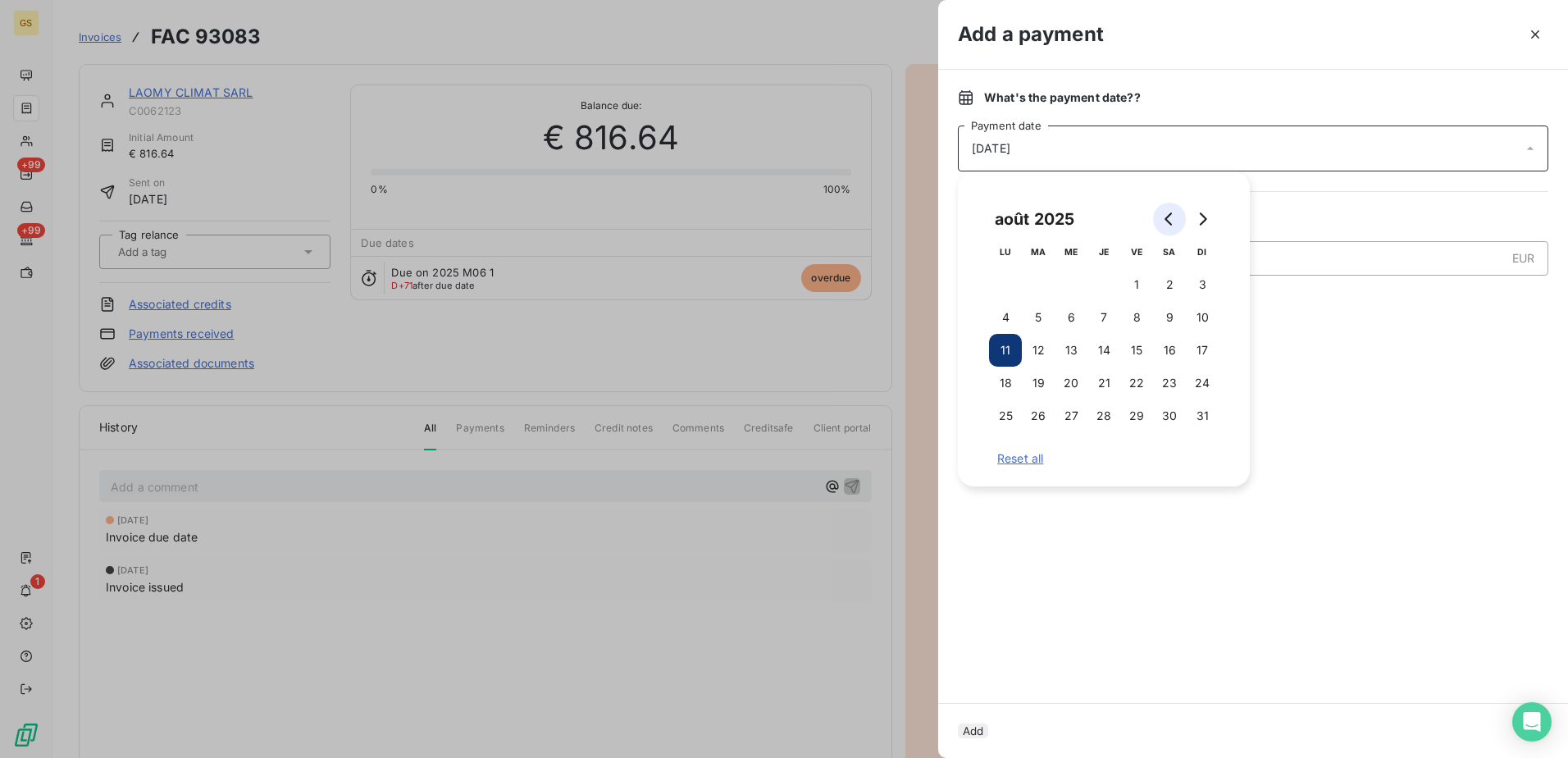
click at [1167, 205] on button "Go to previous month" at bounding box center [1170, 219] width 33 height 33
click at [1039, 382] on button "22" at bounding box center [1038, 383] width 33 height 33
click at [1369, 382] on div at bounding box center [1253, 504] width 591 height 358
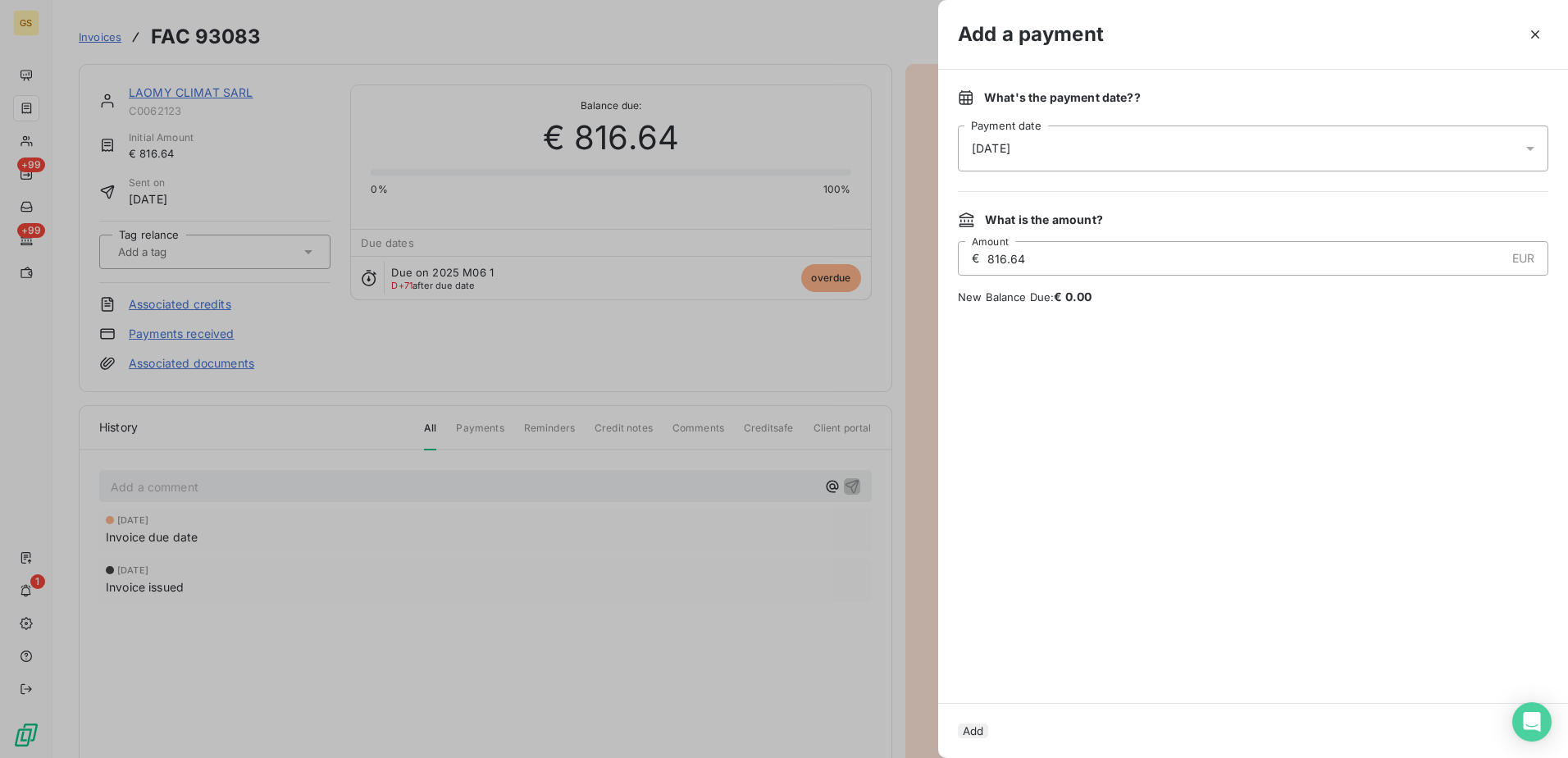
click at [989, 723] on button "Add" at bounding box center [973, 730] width 30 height 15
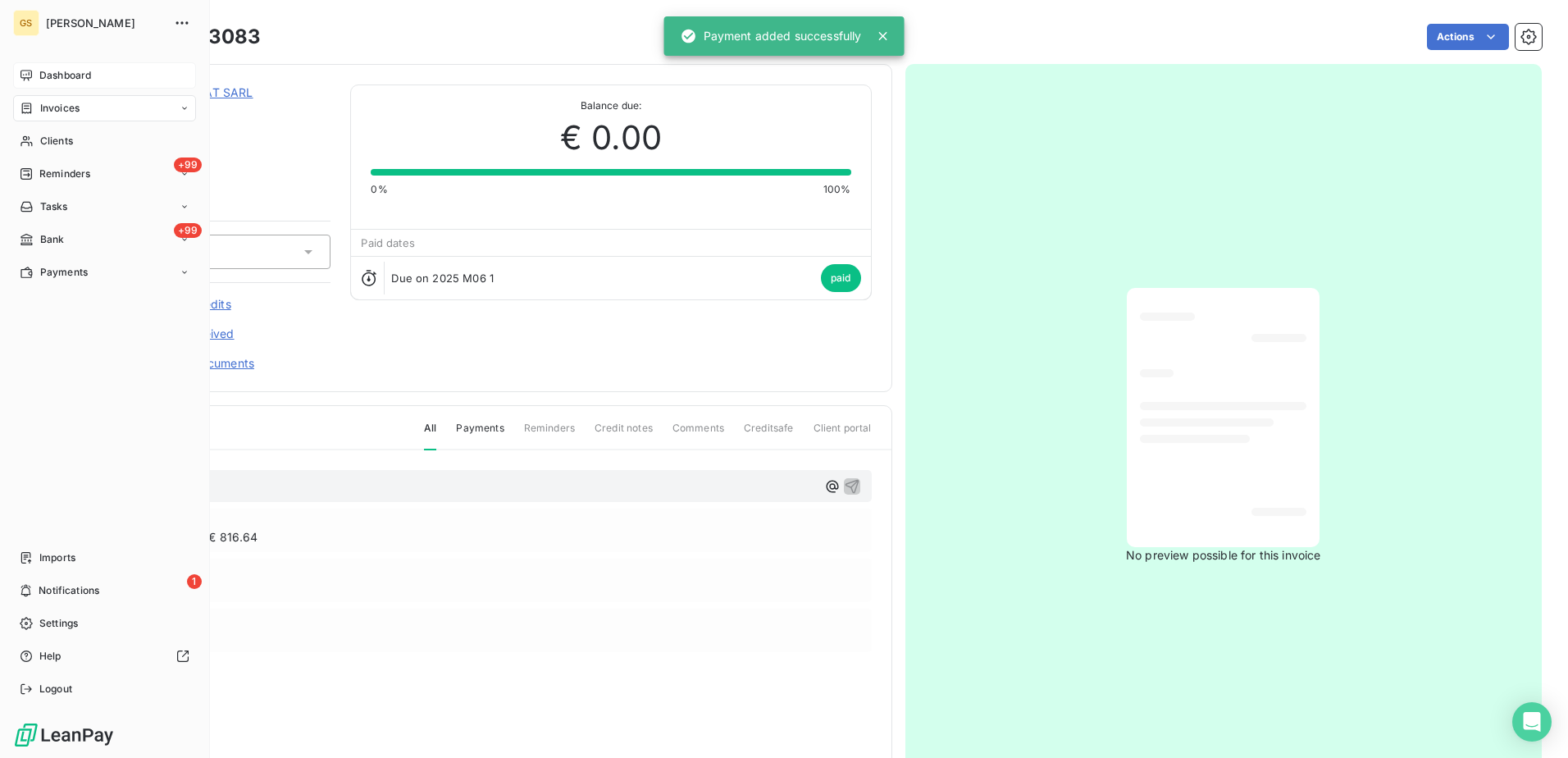
click at [32, 84] on div "Dashboard" at bounding box center [104, 76] width 183 height 26
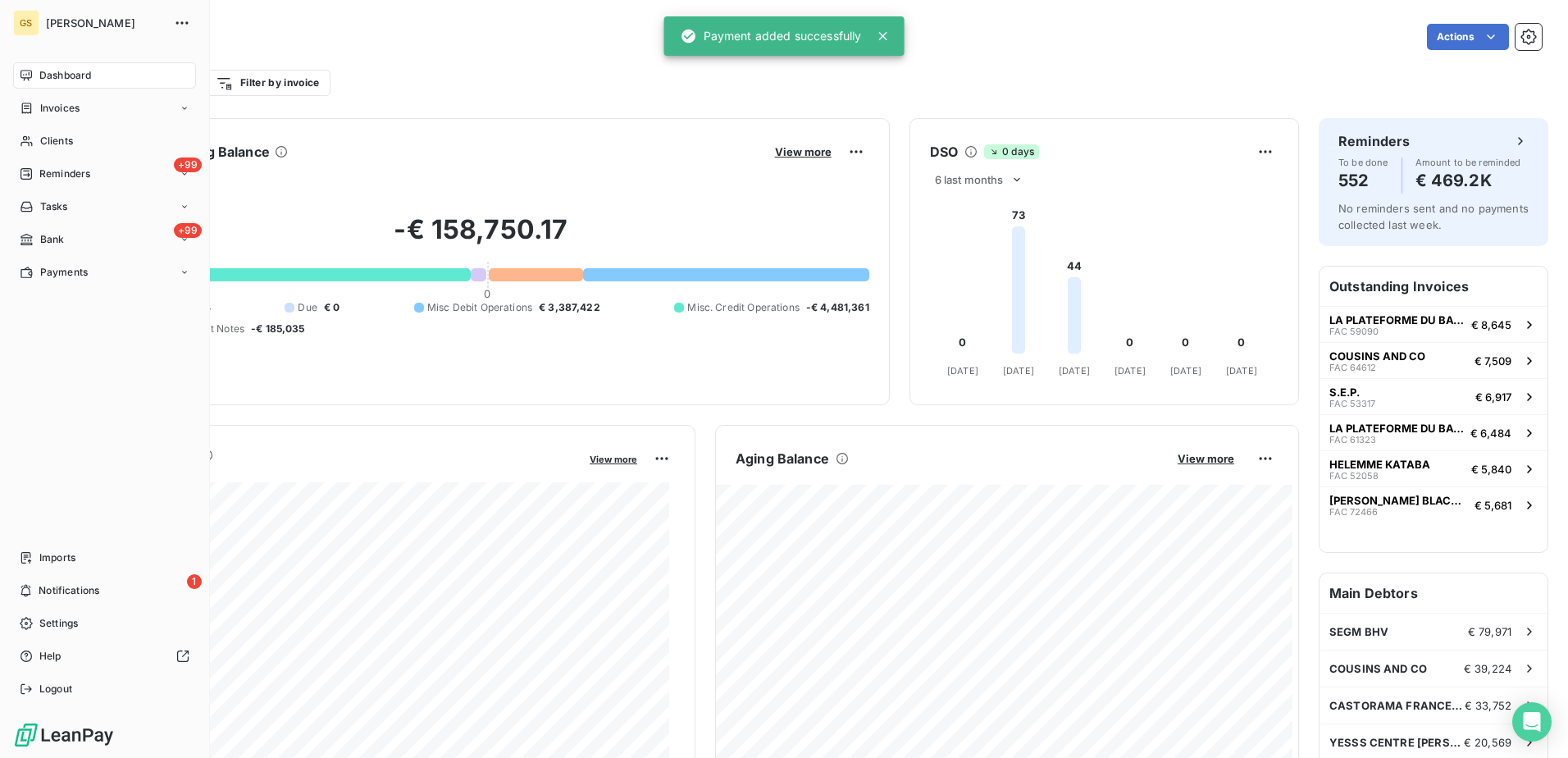
drag, startPoint x: 51, startPoint y: 104, endPoint x: 200, endPoint y: 104, distance: 149.0
click at [51, 104] on span "Invoices" at bounding box center [60, 108] width 40 height 15
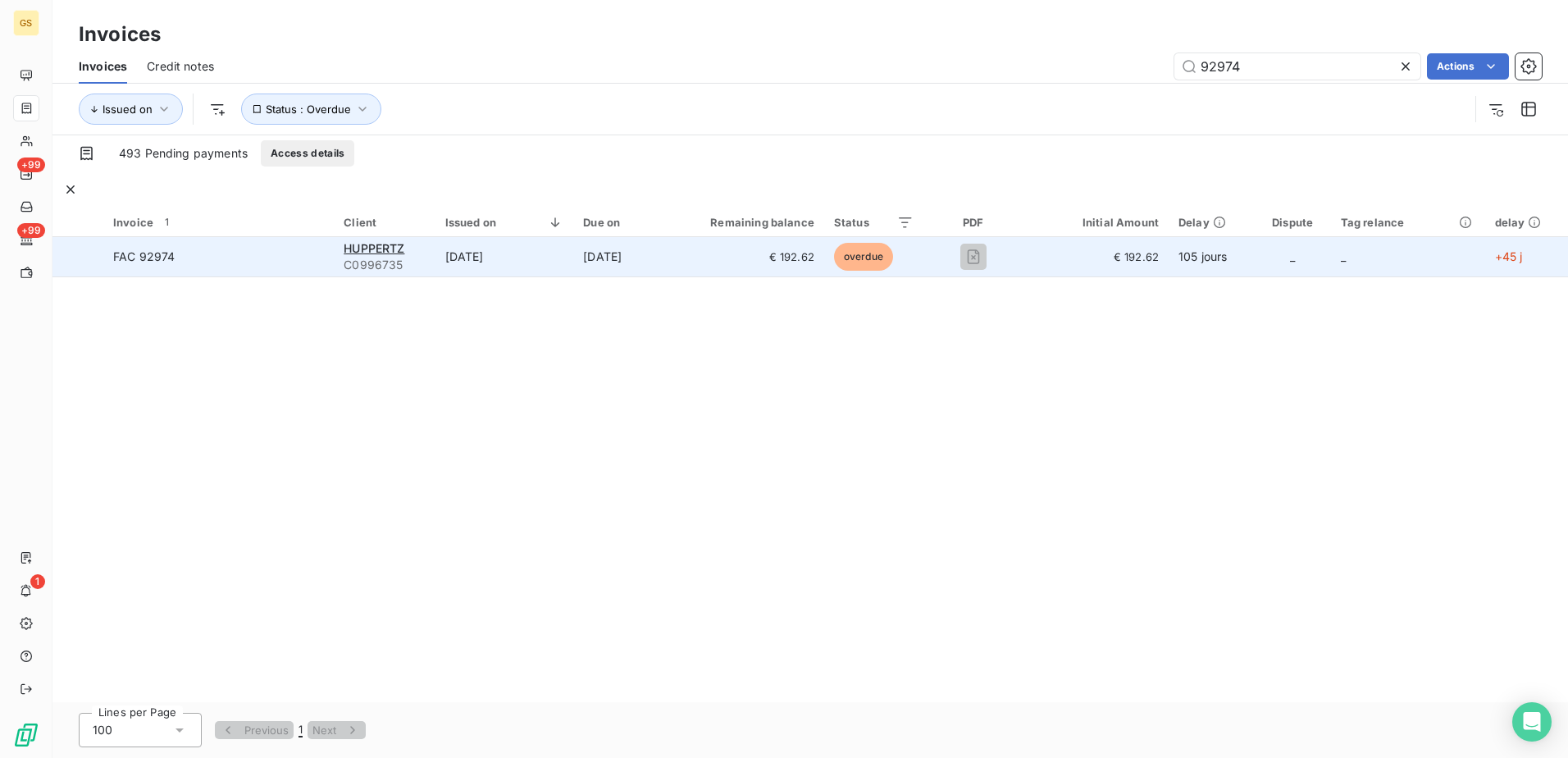
type input "92974"
click at [484, 237] on td "[DATE]" at bounding box center [505, 256] width 138 height 40
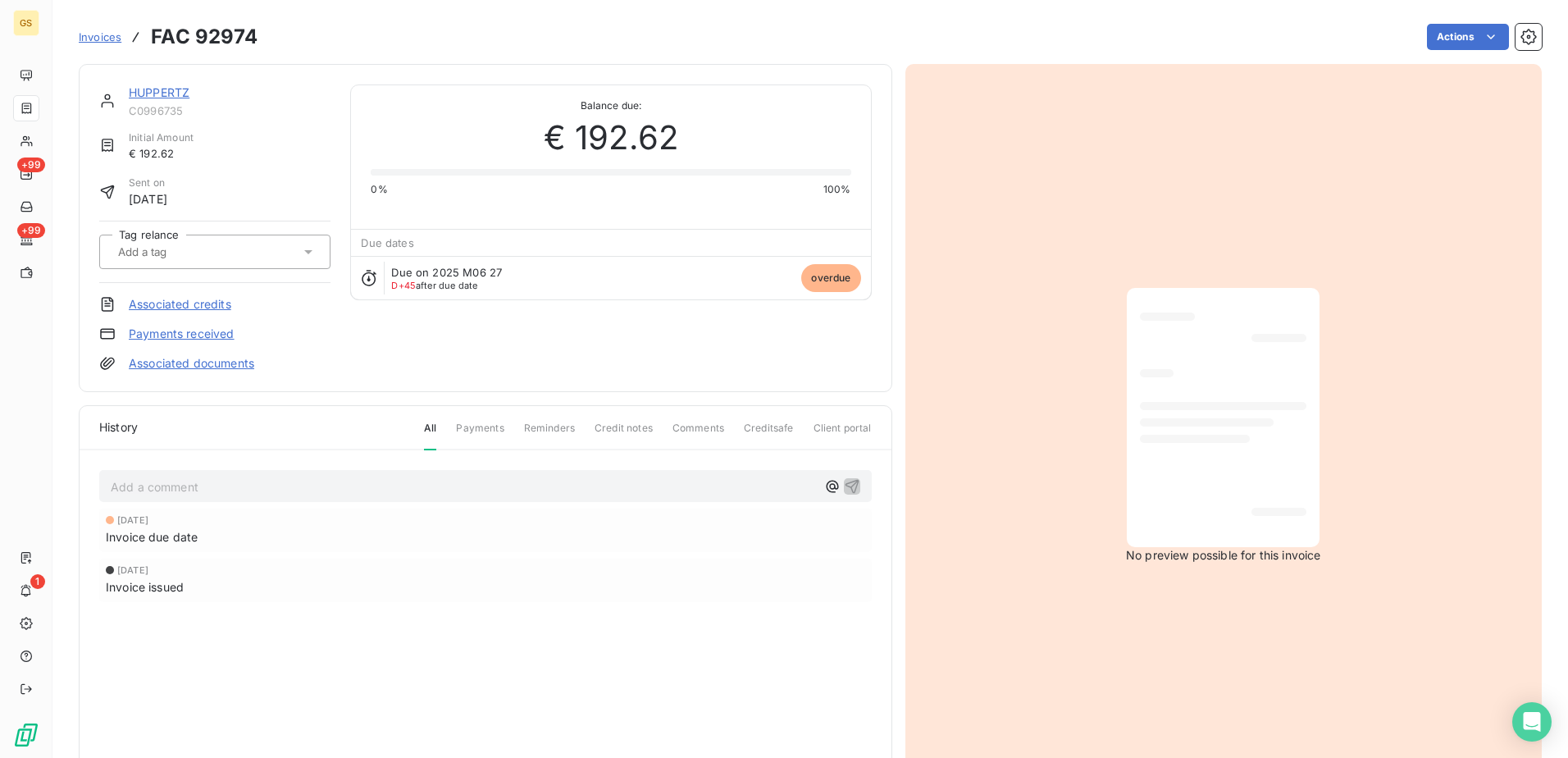
click at [210, 325] on link "Payments received" at bounding box center [181, 333] width 106 height 17
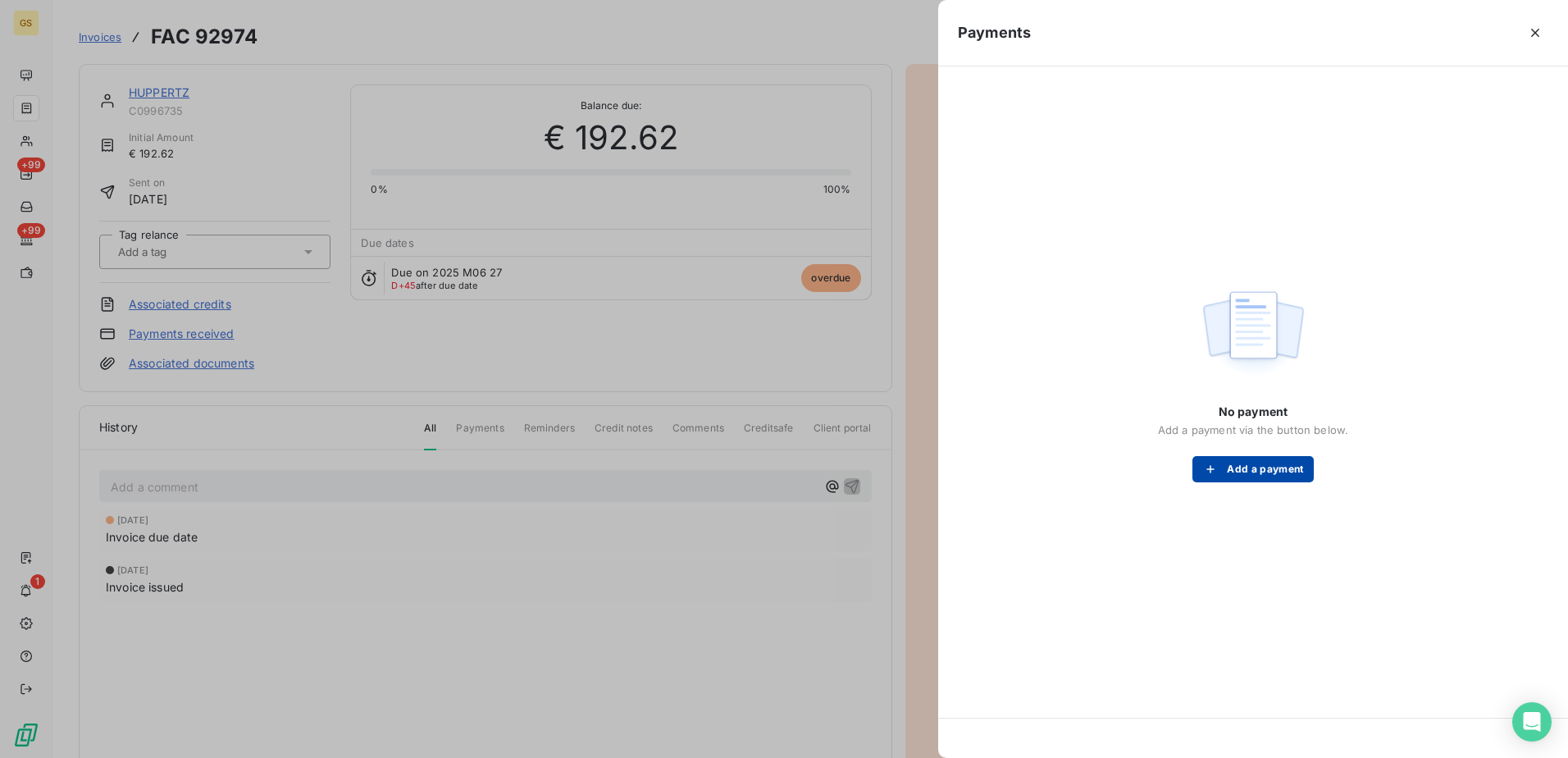
click at [1262, 480] on button "Add a payment" at bounding box center [1252, 469] width 121 height 26
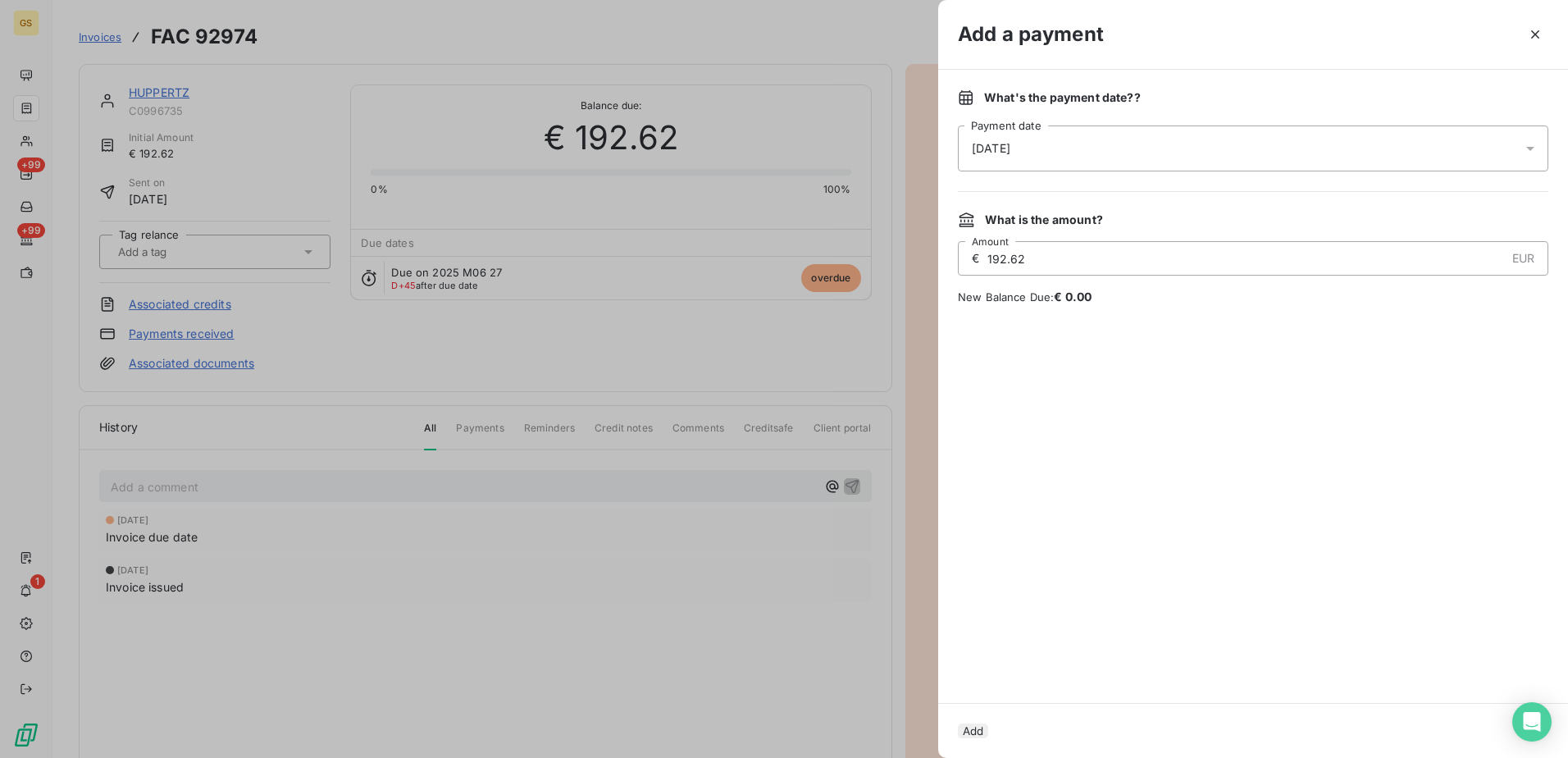
click at [1108, 156] on div "[DATE]" at bounding box center [1253, 148] width 591 height 46
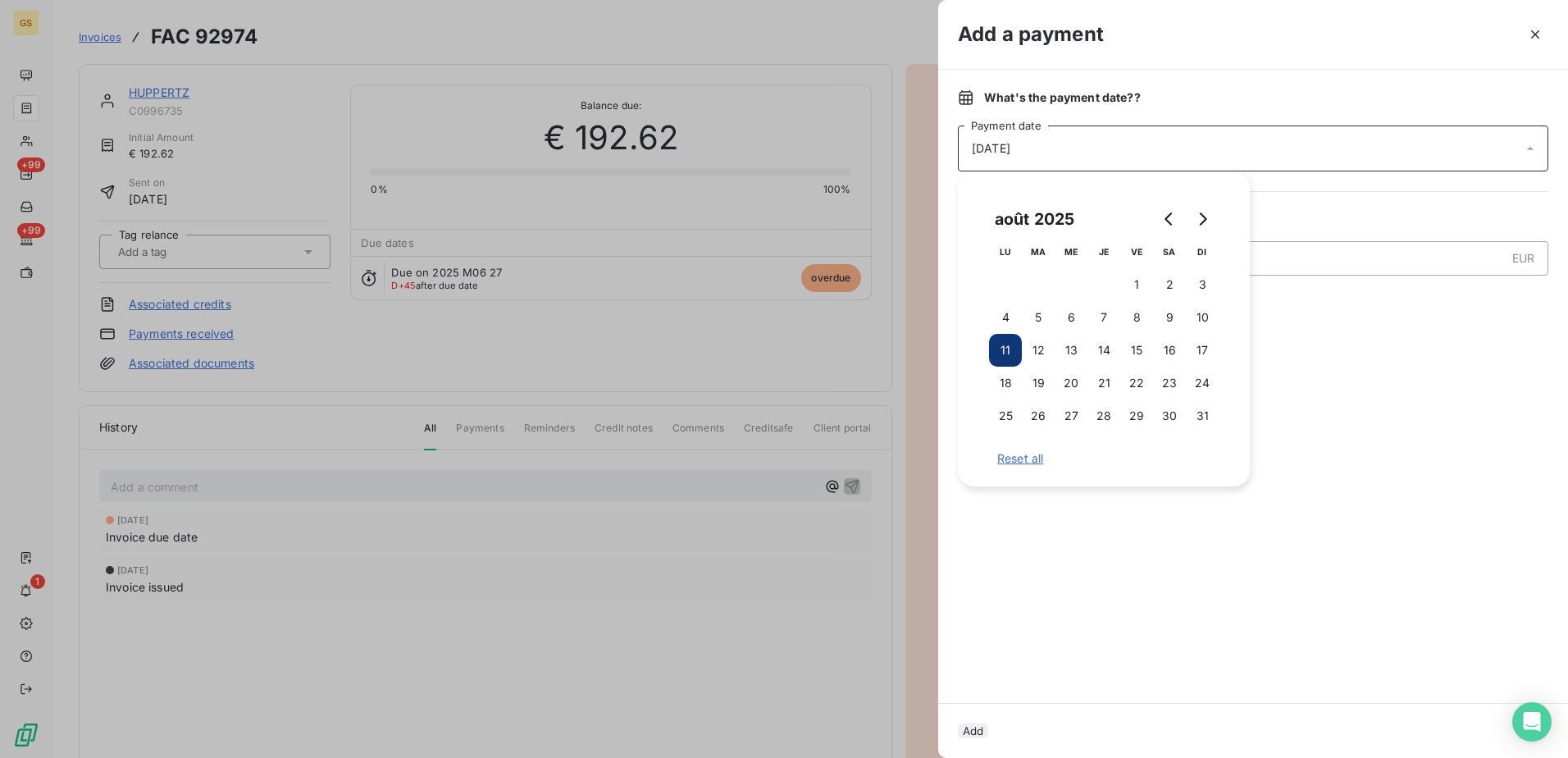
click at [1167, 198] on div "août 2025 LU MA ME JE VE SA DI 1 2 3 4 5 6 7 8 9 10 11 12 13 14 15 16 17 18 19 …" at bounding box center [1104, 328] width 252 height 275
click at [1167, 216] on icon "Go to previous month" at bounding box center [1168, 219] width 7 height 13
click at [1070, 278] on button "2" at bounding box center [1071, 285] width 33 height 33
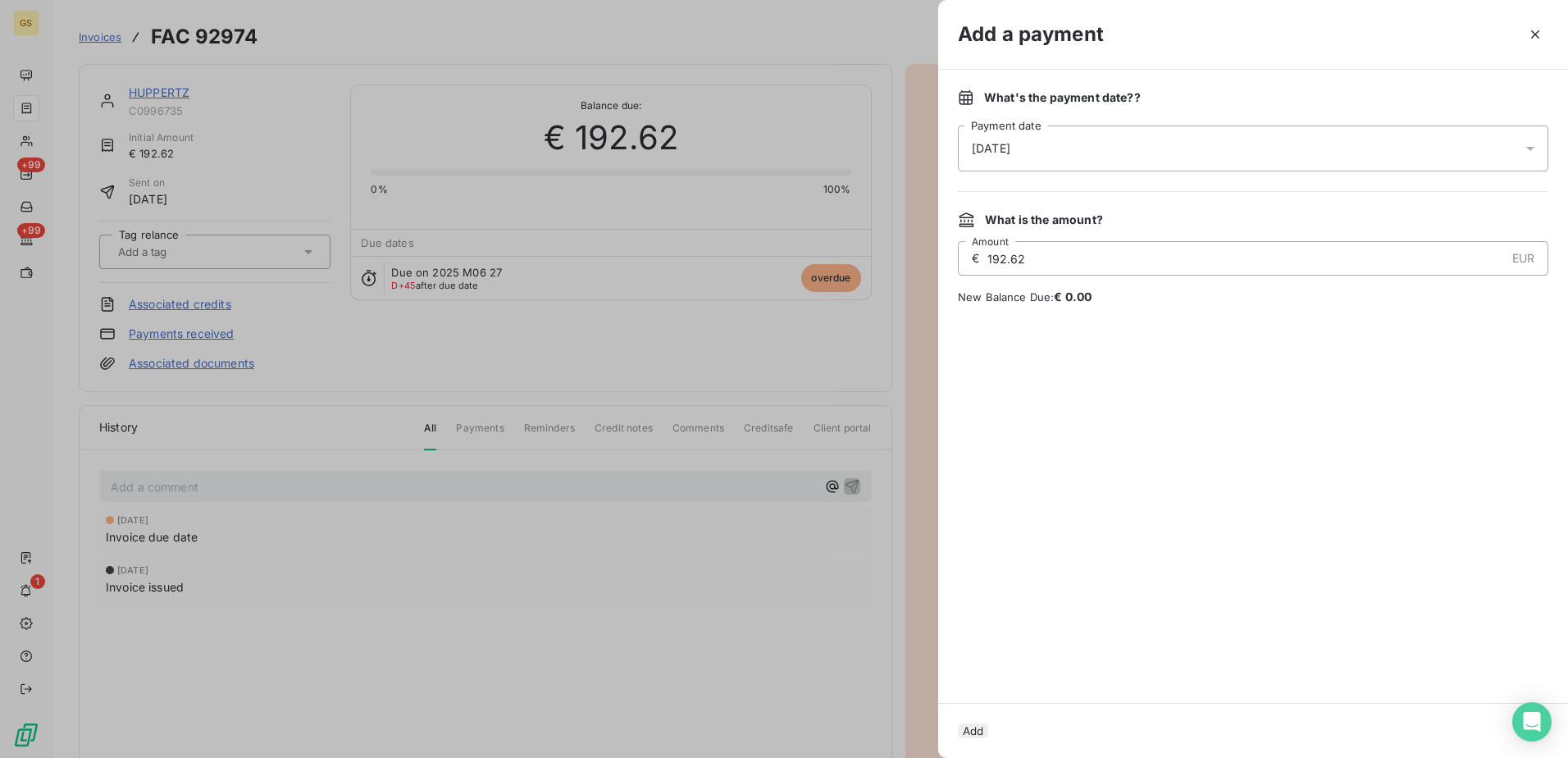
click at [1380, 369] on div at bounding box center [1253, 504] width 591 height 358
click at [989, 723] on button "Add" at bounding box center [973, 730] width 30 height 15
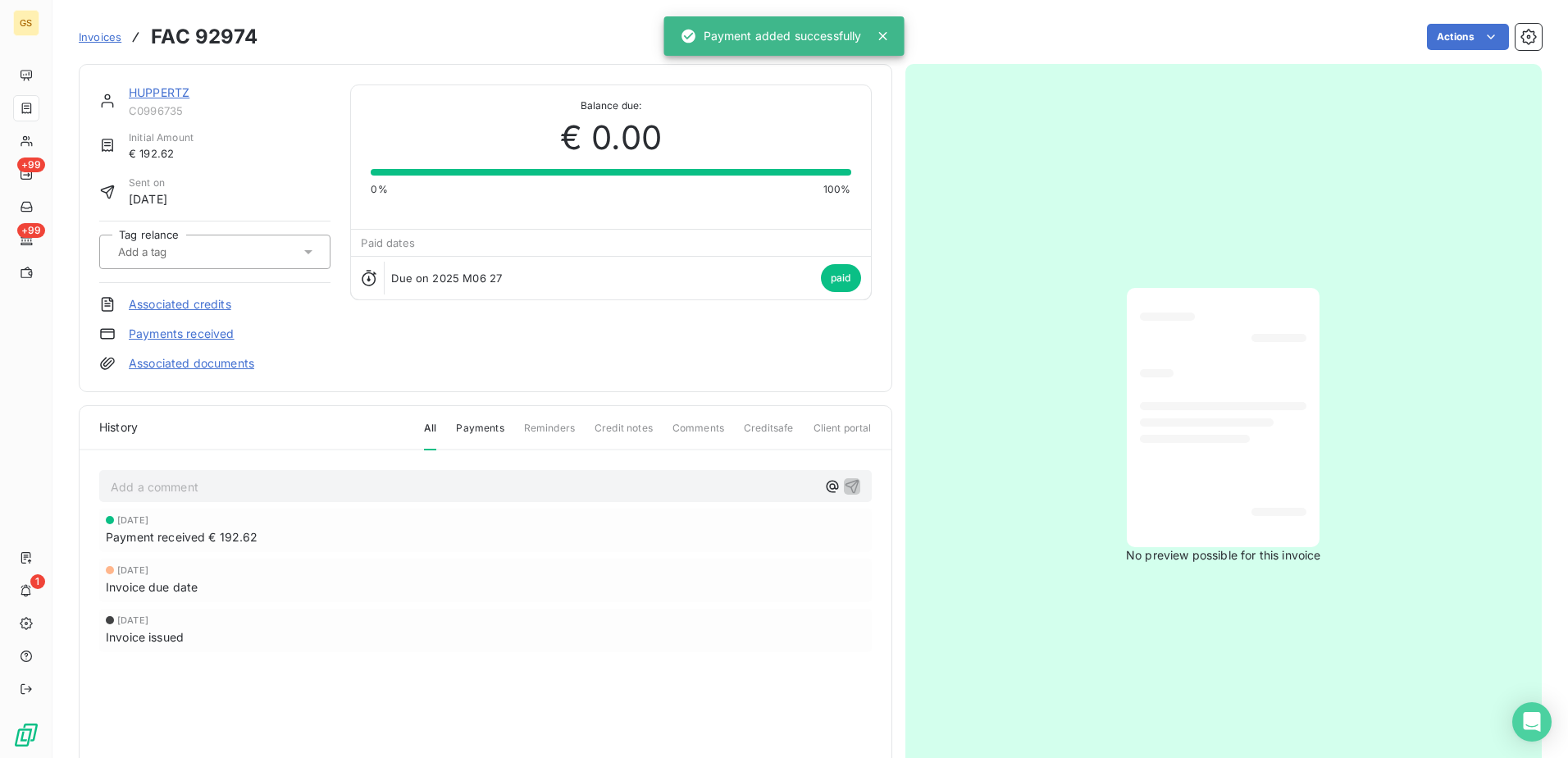
click at [151, 82] on div "HUPPERTZ C0996735 Initial Amount € 192.62 Sent on [DATE] Tag relance Associated…" at bounding box center [485, 227] width 813 height 328
click at [155, 99] on link "HUPPERTZ" at bounding box center [159, 92] width 61 height 14
